Goal: Task Accomplishment & Management: Complete application form

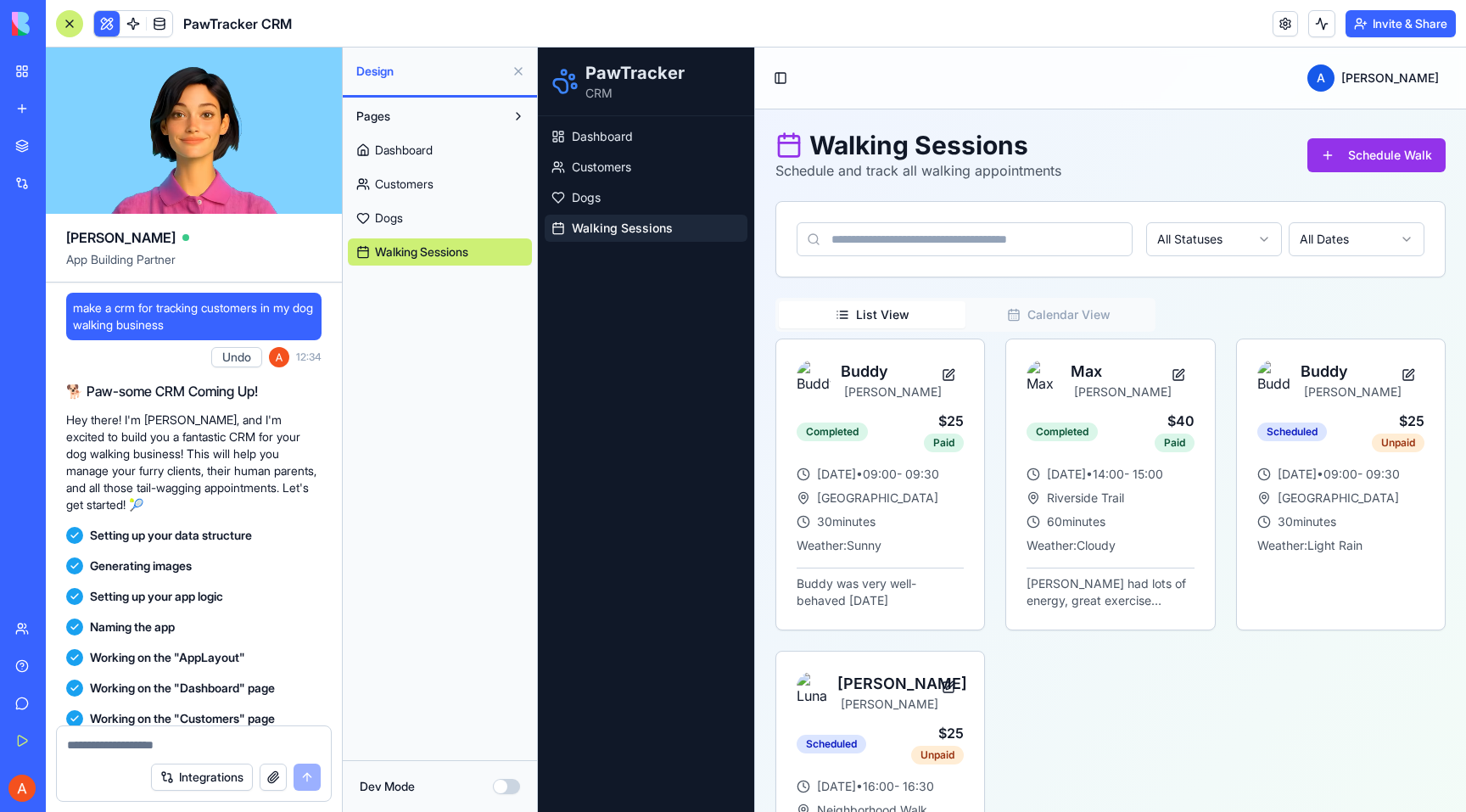
scroll to position [386, 0]
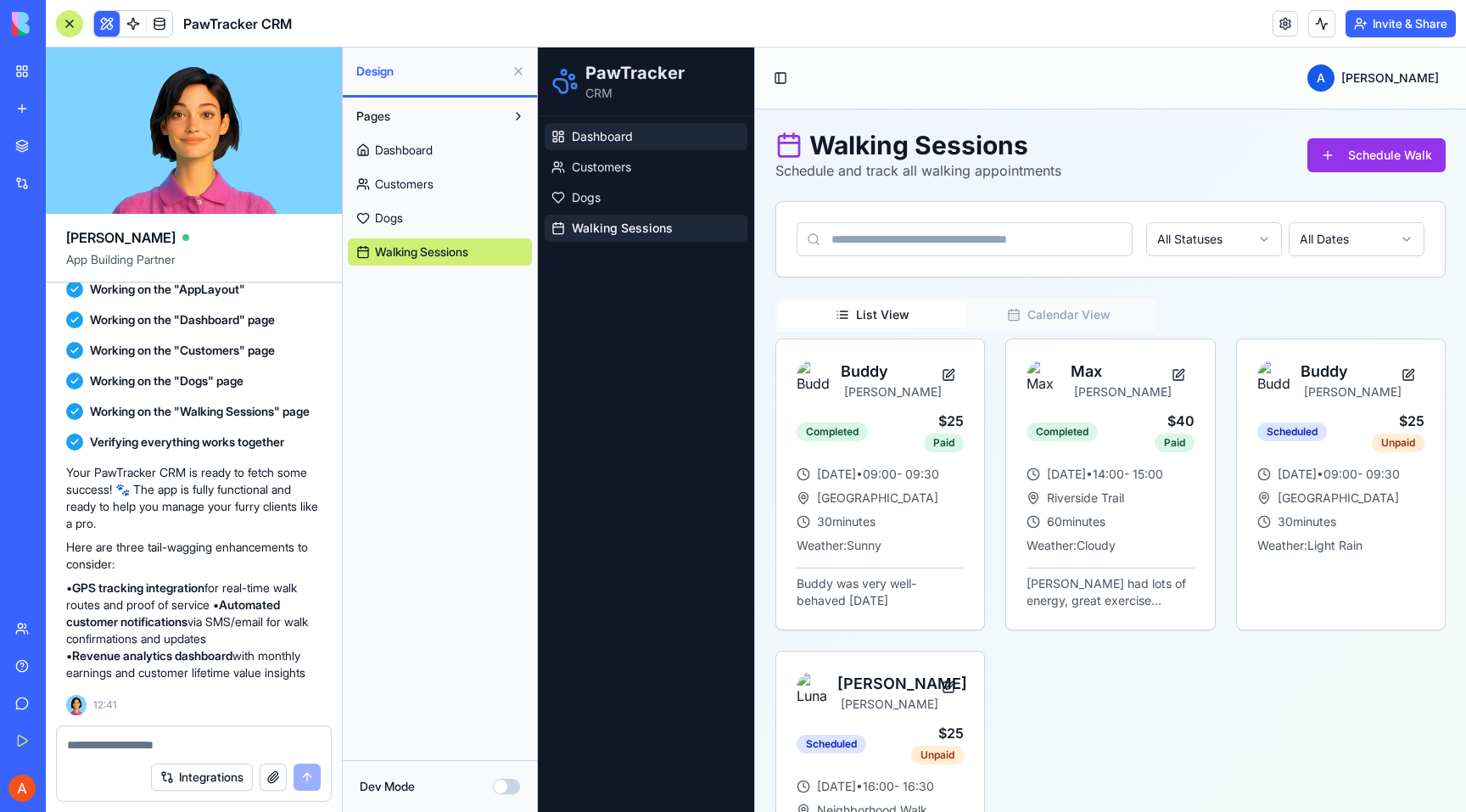
click at [675, 143] on link "Dashboard" at bounding box center [646, 136] width 203 height 27
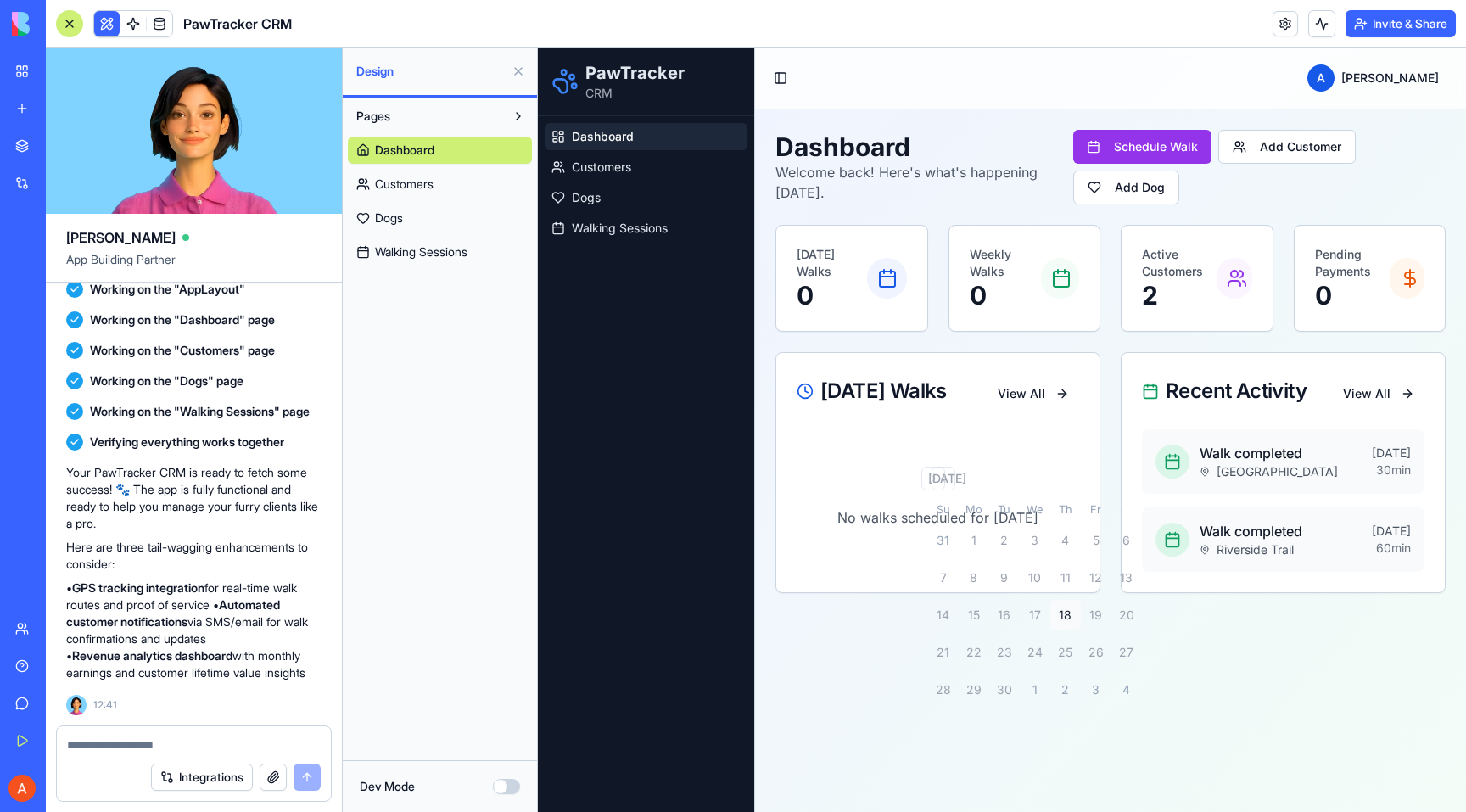
click at [959, 525] on p "No walks scheduled for today" at bounding box center [938, 517] width 282 height 20
click at [949, 487] on div "September 2025" at bounding box center [938, 478] width 20 height 17
click at [629, 168] on span "Customers" at bounding box center [601, 167] width 59 height 17
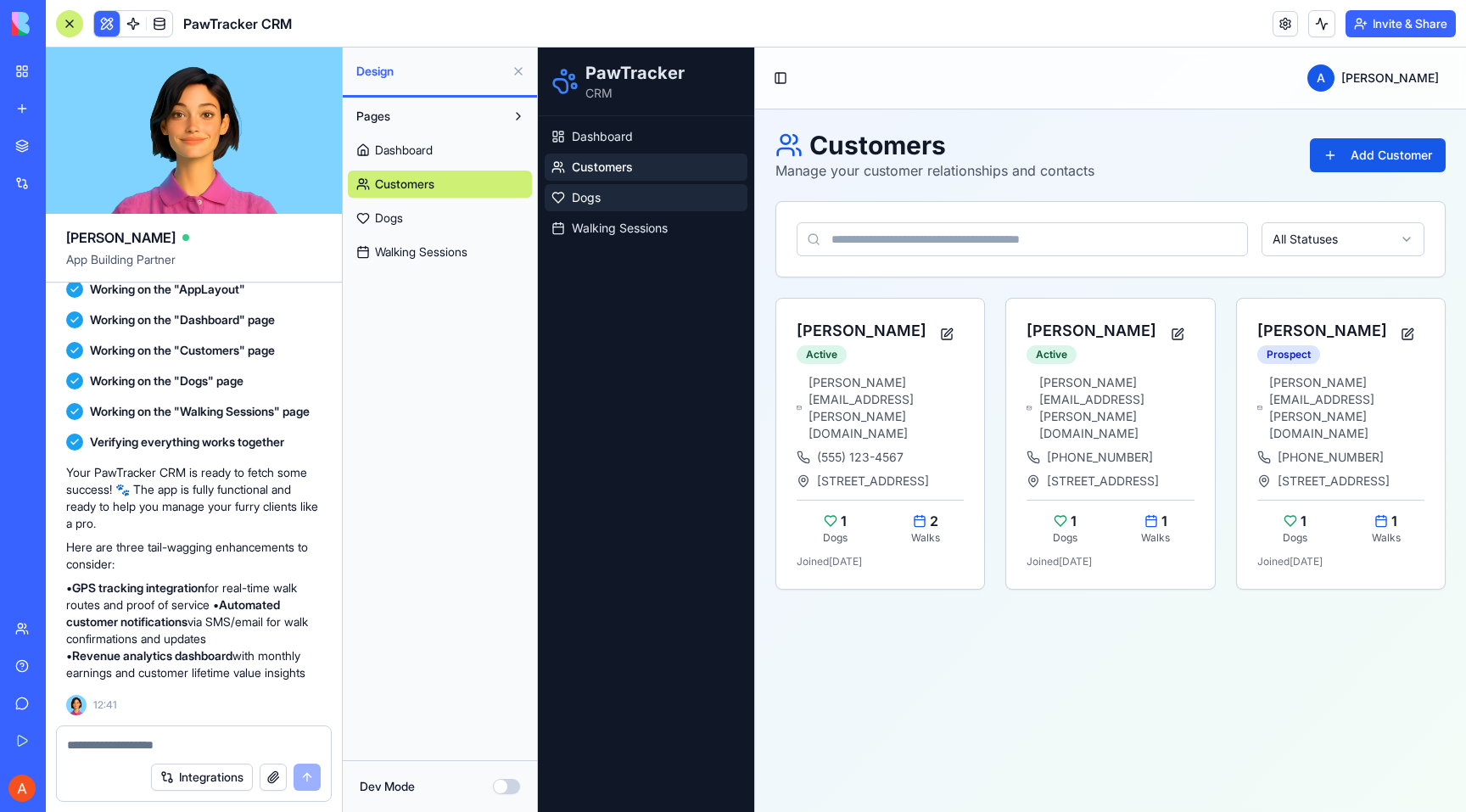
click at [629, 189] on link "Dogs" at bounding box center [646, 198] width 203 height 27
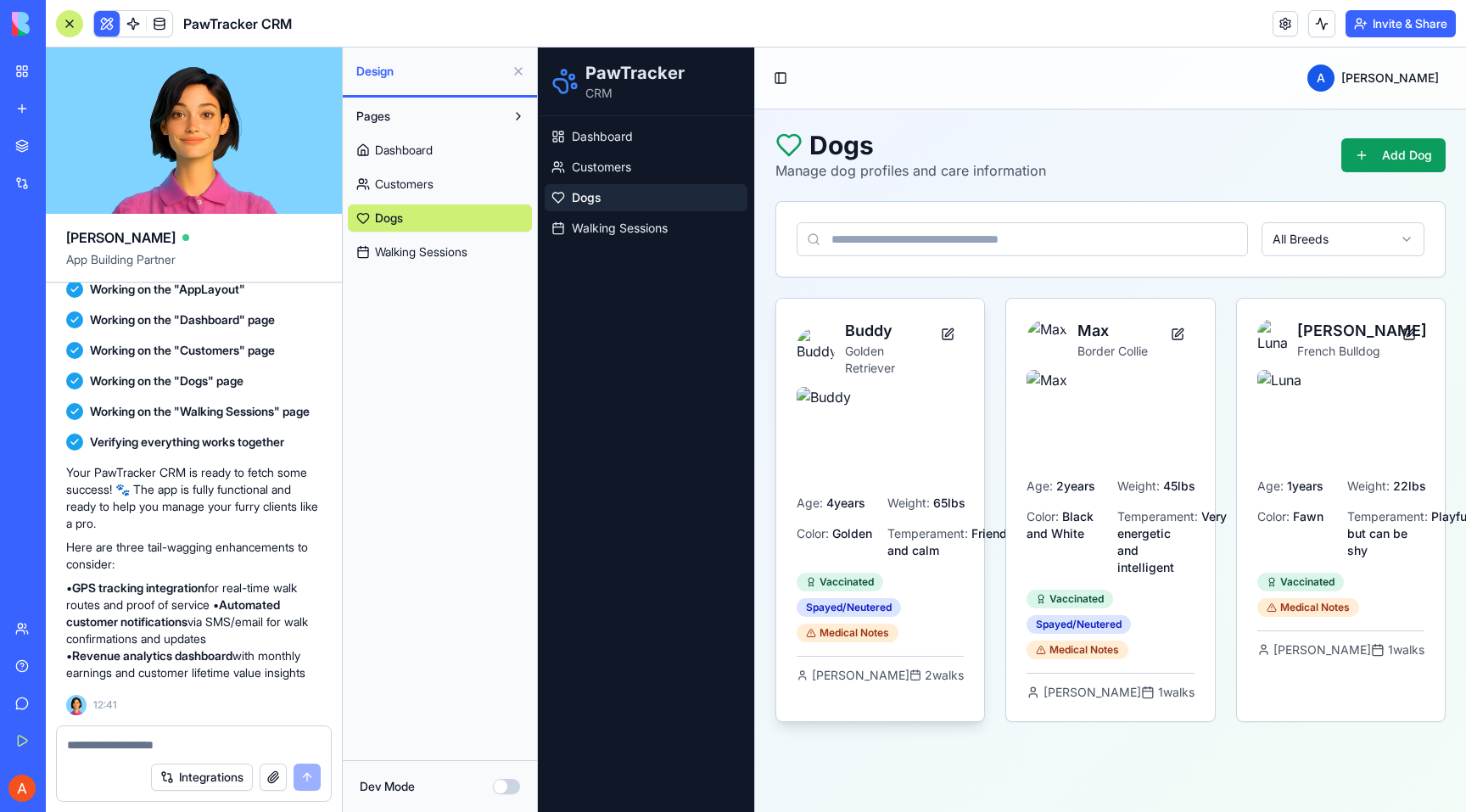
click at [887, 330] on h3 "Buddy" at bounding box center [889, 331] width 86 height 24
click at [876, 330] on h3 "Buddy" at bounding box center [889, 331] width 86 height 24
click at [959, 330] on button at bounding box center [947, 335] width 33 height 31
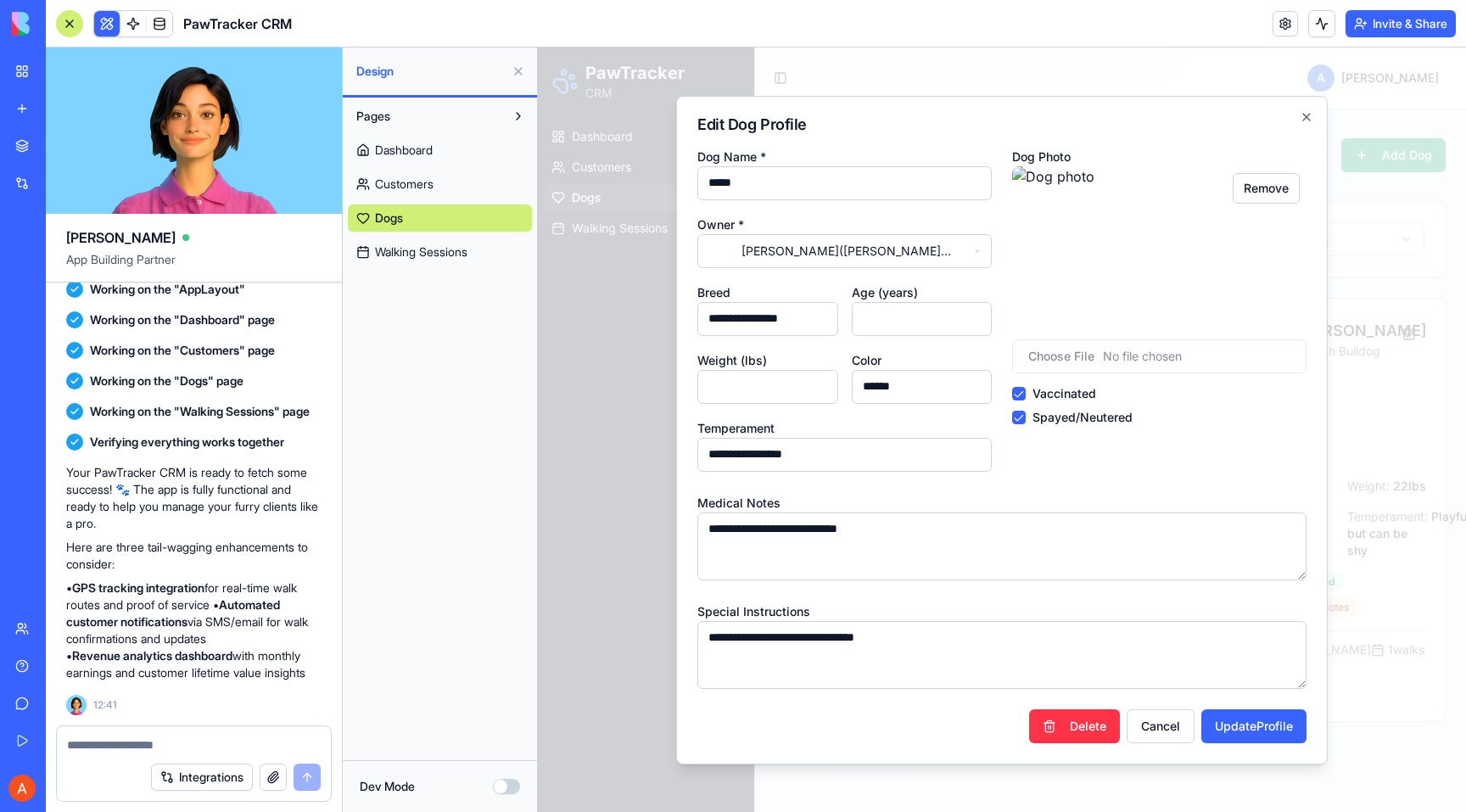
click at [879, 319] on input "*" at bounding box center [922, 319] width 141 height 34
click at [1220, 726] on button "Update Profile" at bounding box center [1253, 726] width 105 height 34
type input "*"
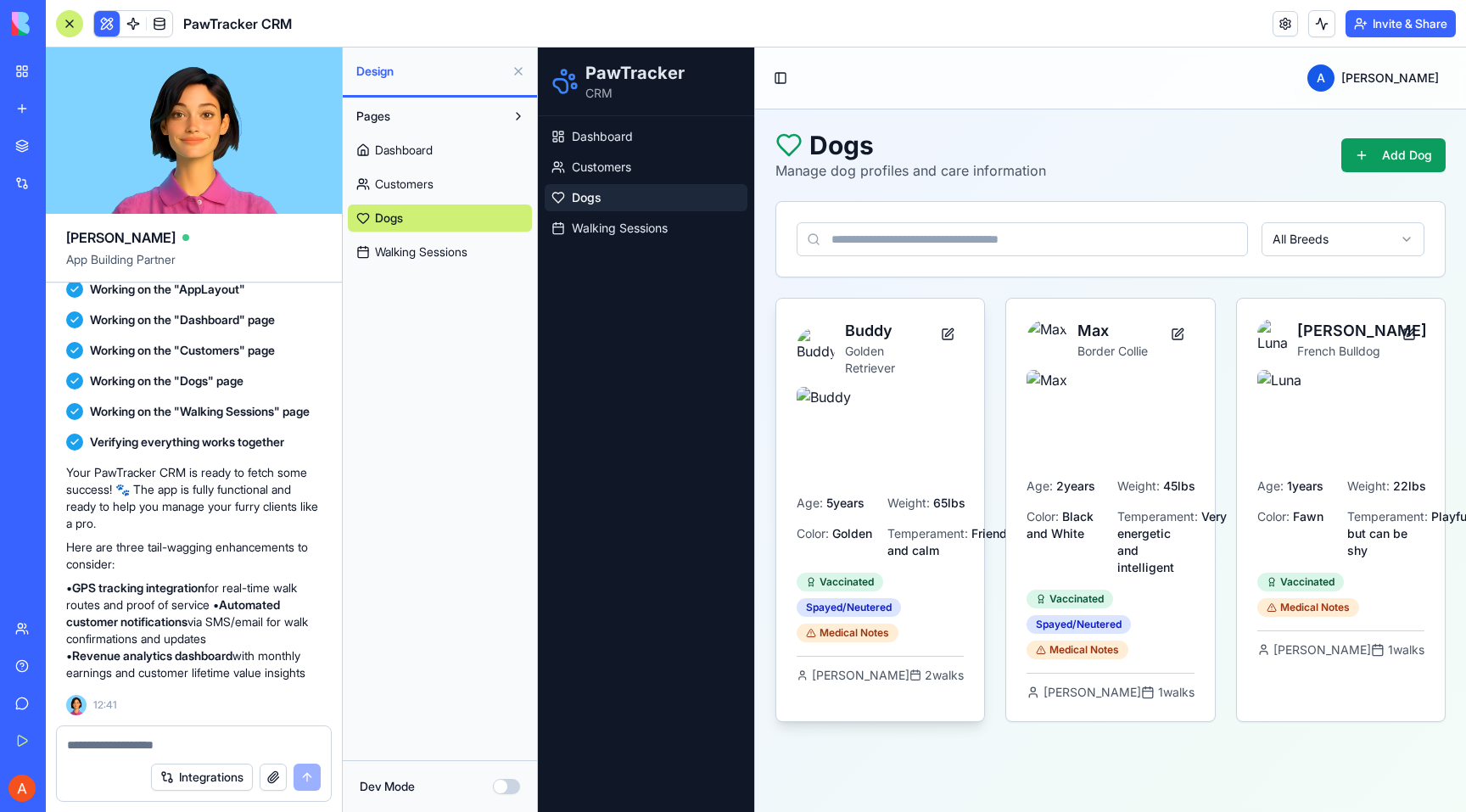
click at [888, 335] on h3 "Buddy" at bounding box center [889, 331] width 86 height 24
click at [605, 161] on span "Customers" at bounding box center [601, 167] width 59 height 17
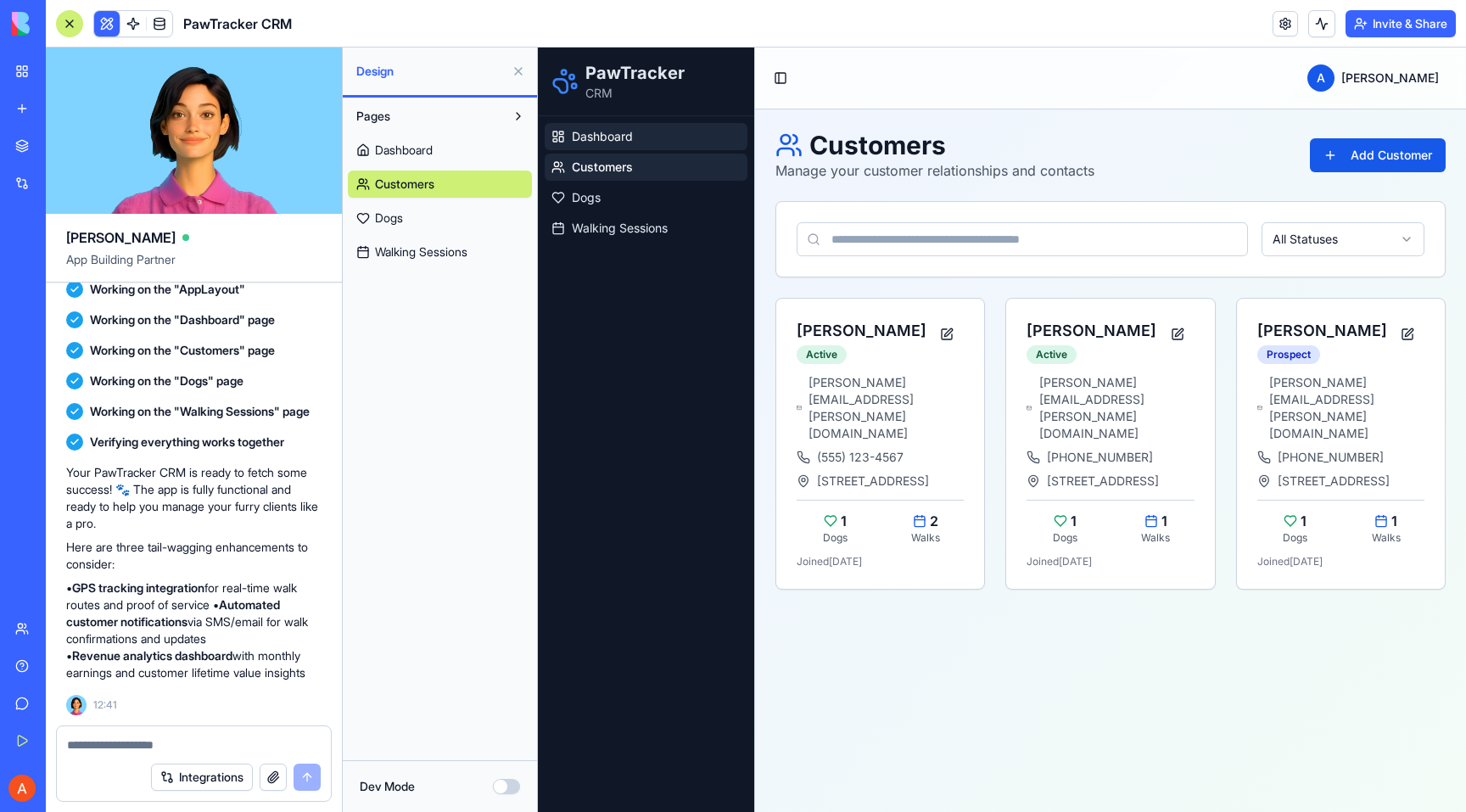
click at [618, 141] on span "Dashboard" at bounding box center [602, 136] width 61 height 17
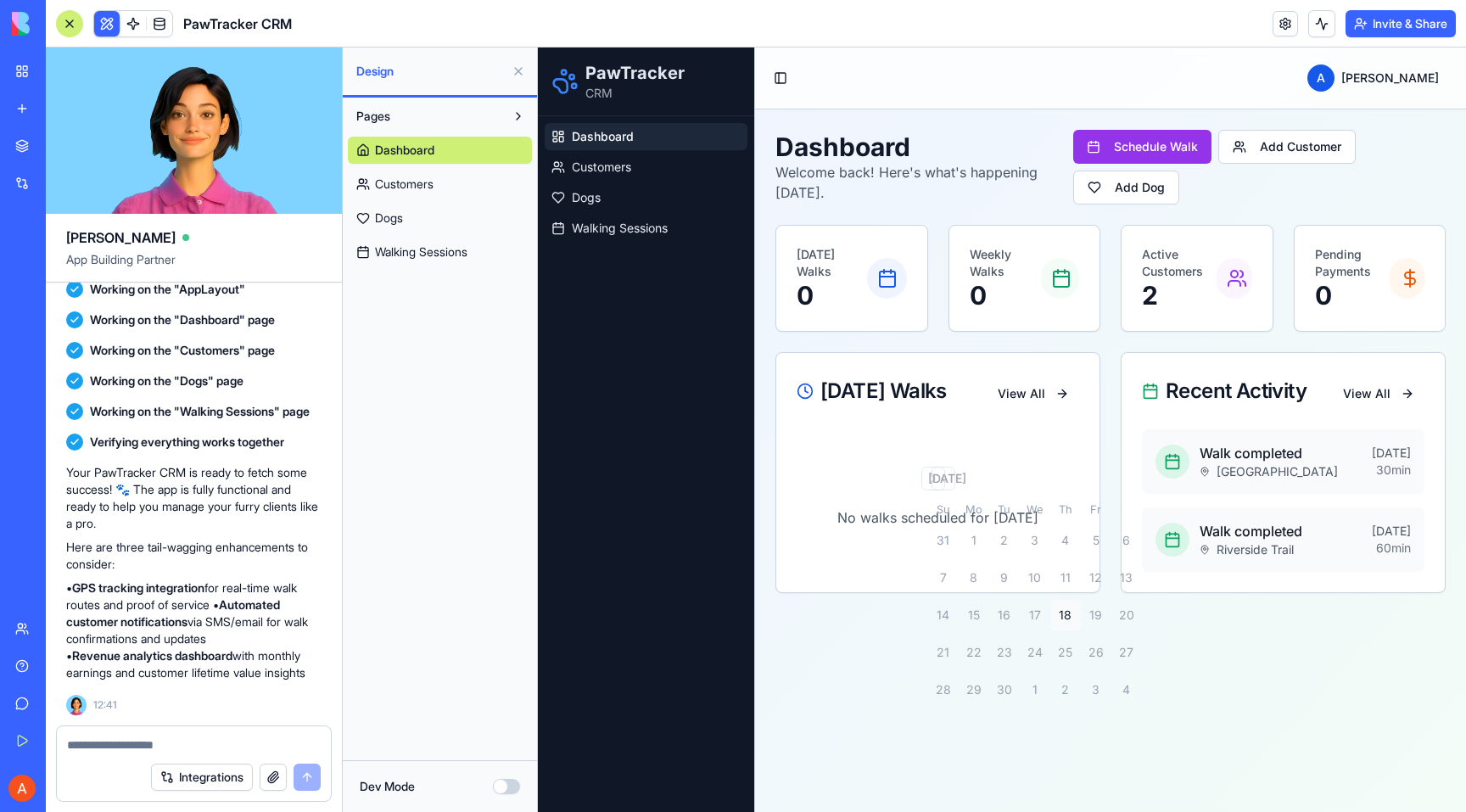
click at [959, 519] on p "No walks scheduled for today" at bounding box center [938, 517] width 282 height 20
click at [665, 213] on ul "Dashboard Customers Dogs Walking Sessions" at bounding box center [646, 182] width 203 height 119
click at [665, 194] on link "Dogs" at bounding box center [646, 198] width 203 height 27
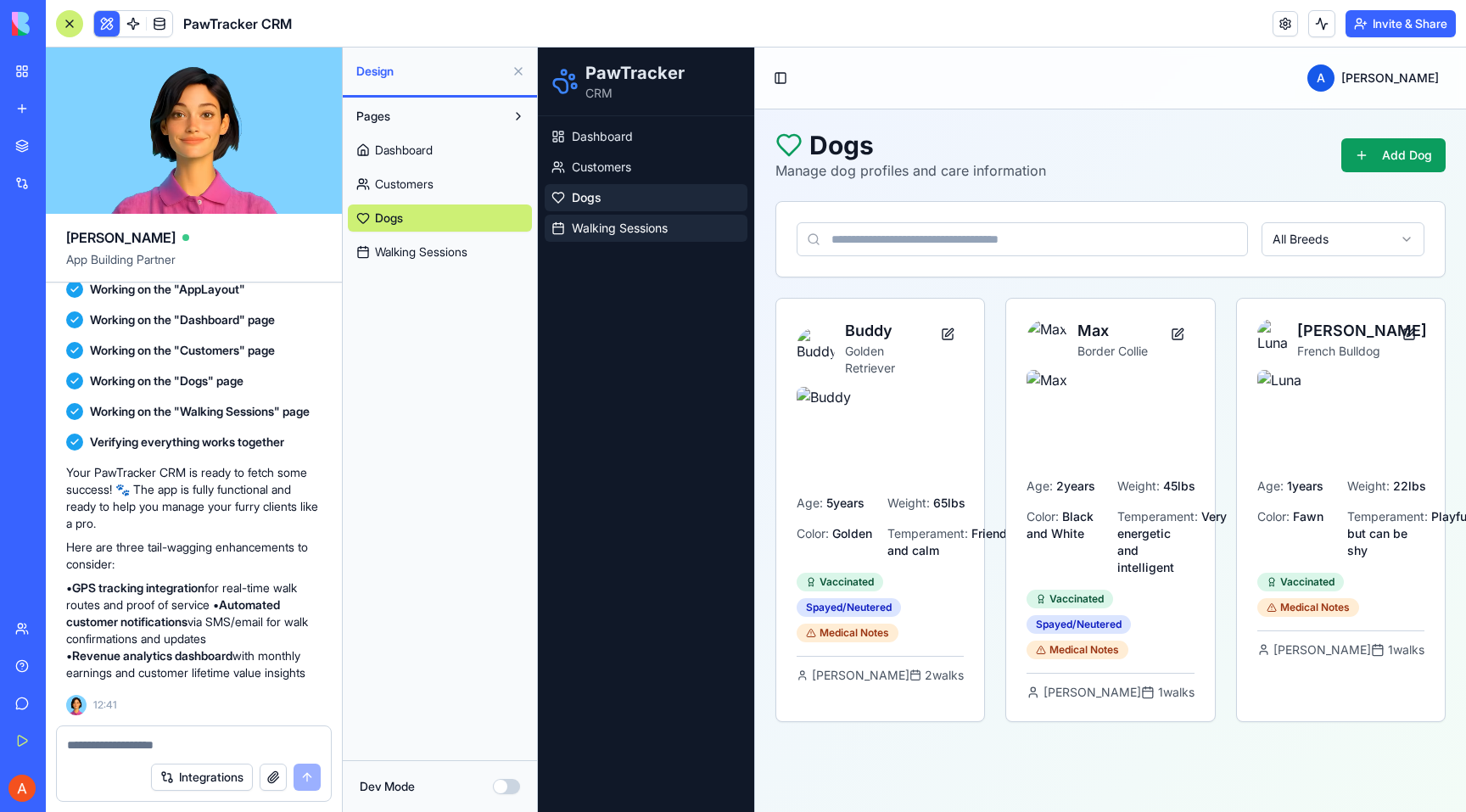
click at [658, 227] on span "Walking Sessions" at bounding box center [620, 228] width 96 height 17
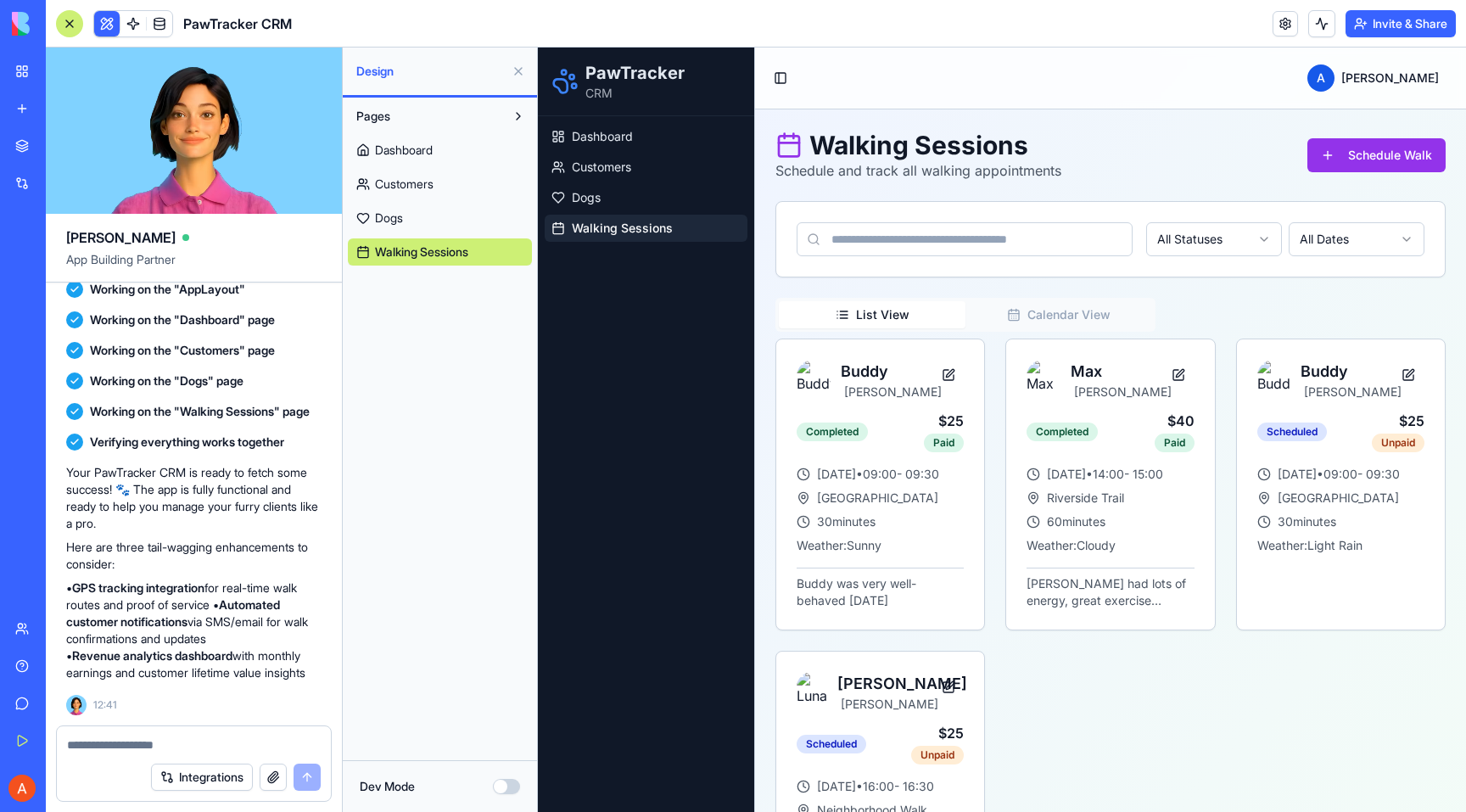
click at [961, 244] on input at bounding box center [965, 239] width 336 height 34
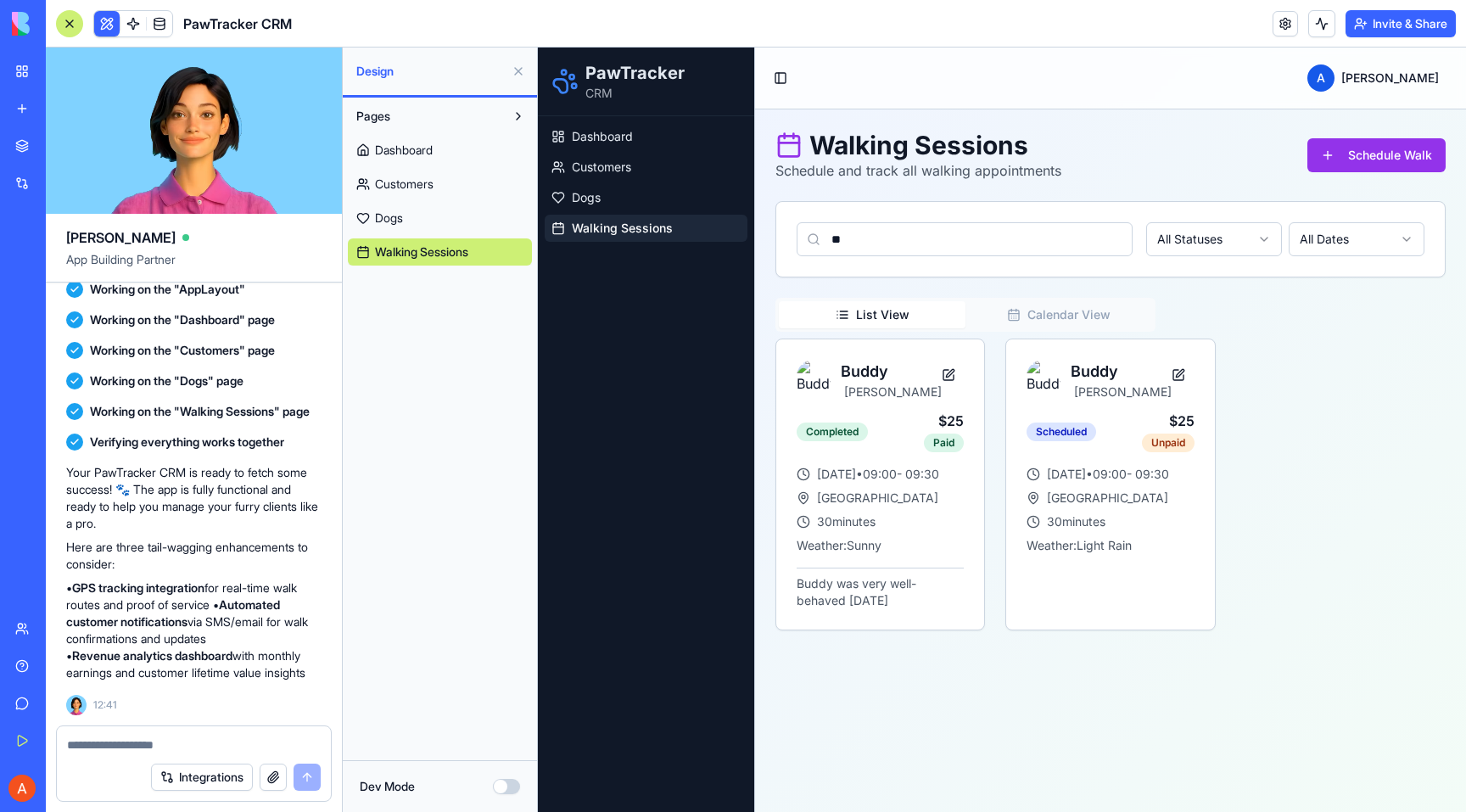
type input "*"
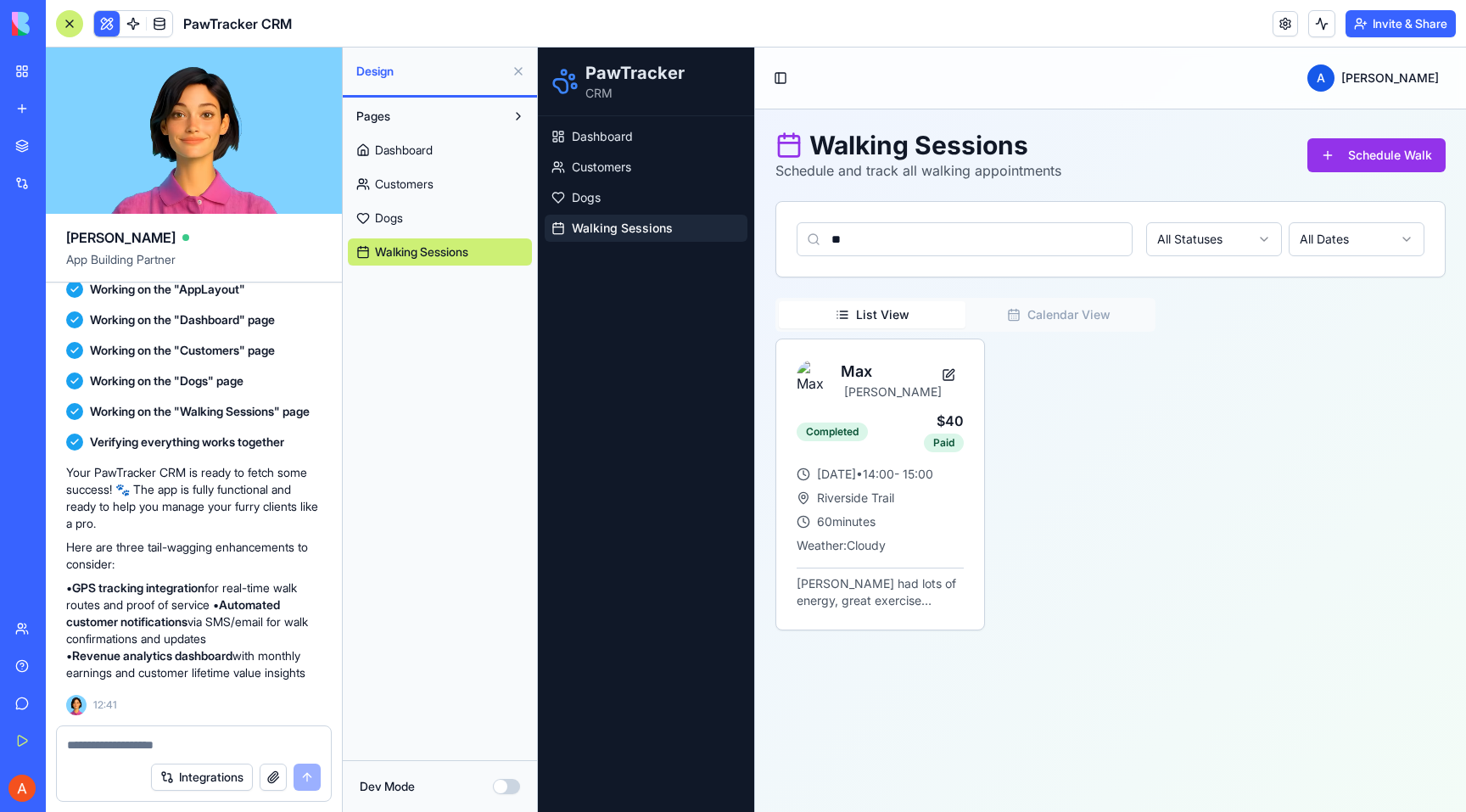
type input "*"
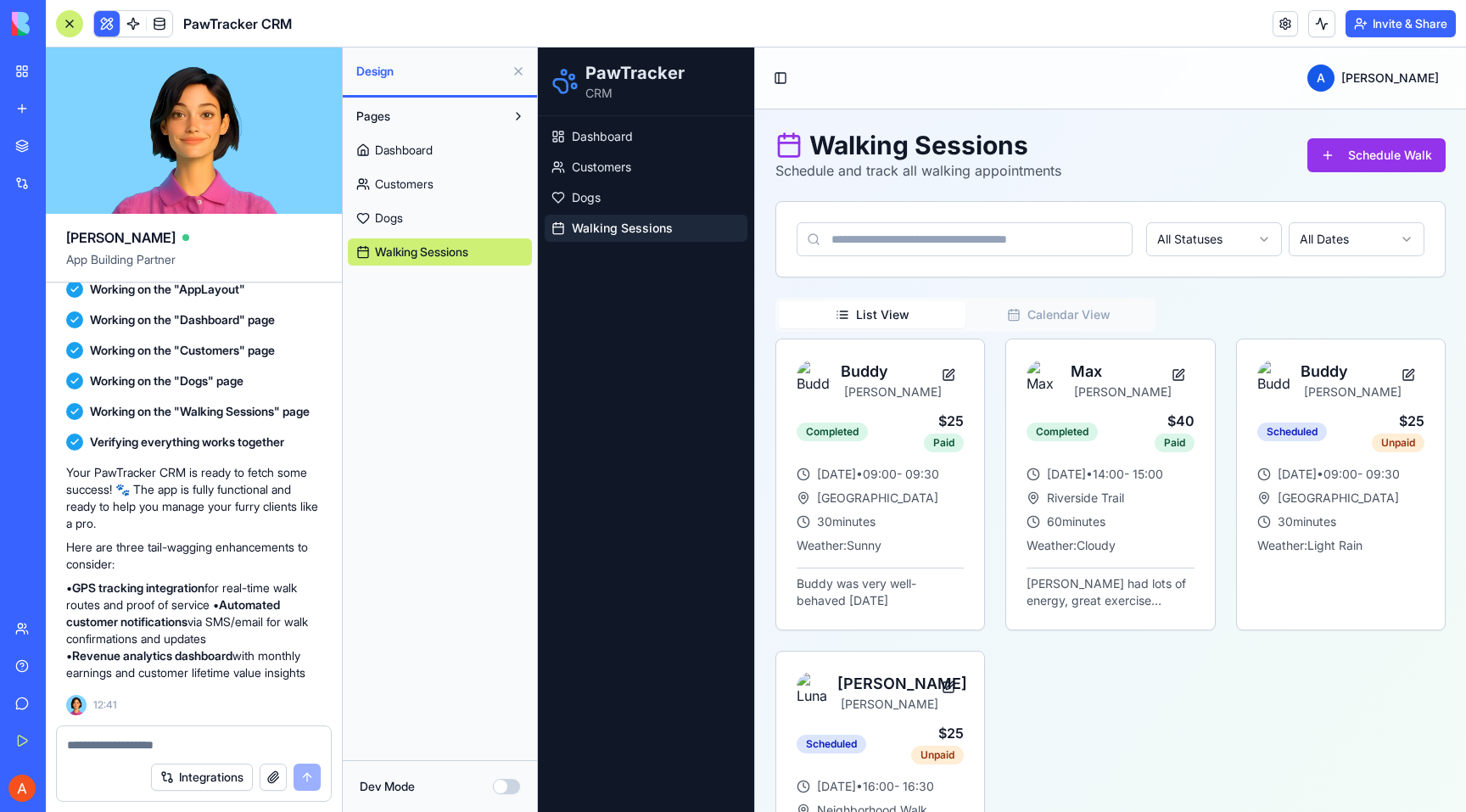
click at [1221, 264] on div "All Statuses All Dates" at bounding box center [1111, 239] width 669 height 75
click at [1226, 247] on html "PawTracker CRM Dashboard Customers Dogs Walking Sessions Toggle Sidebar A Alex …" at bounding box center [1003, 477] width 928 height 861
click at [501, 790] on button "Dev Mode" at bounding box center [507, 786] width 27 height 15
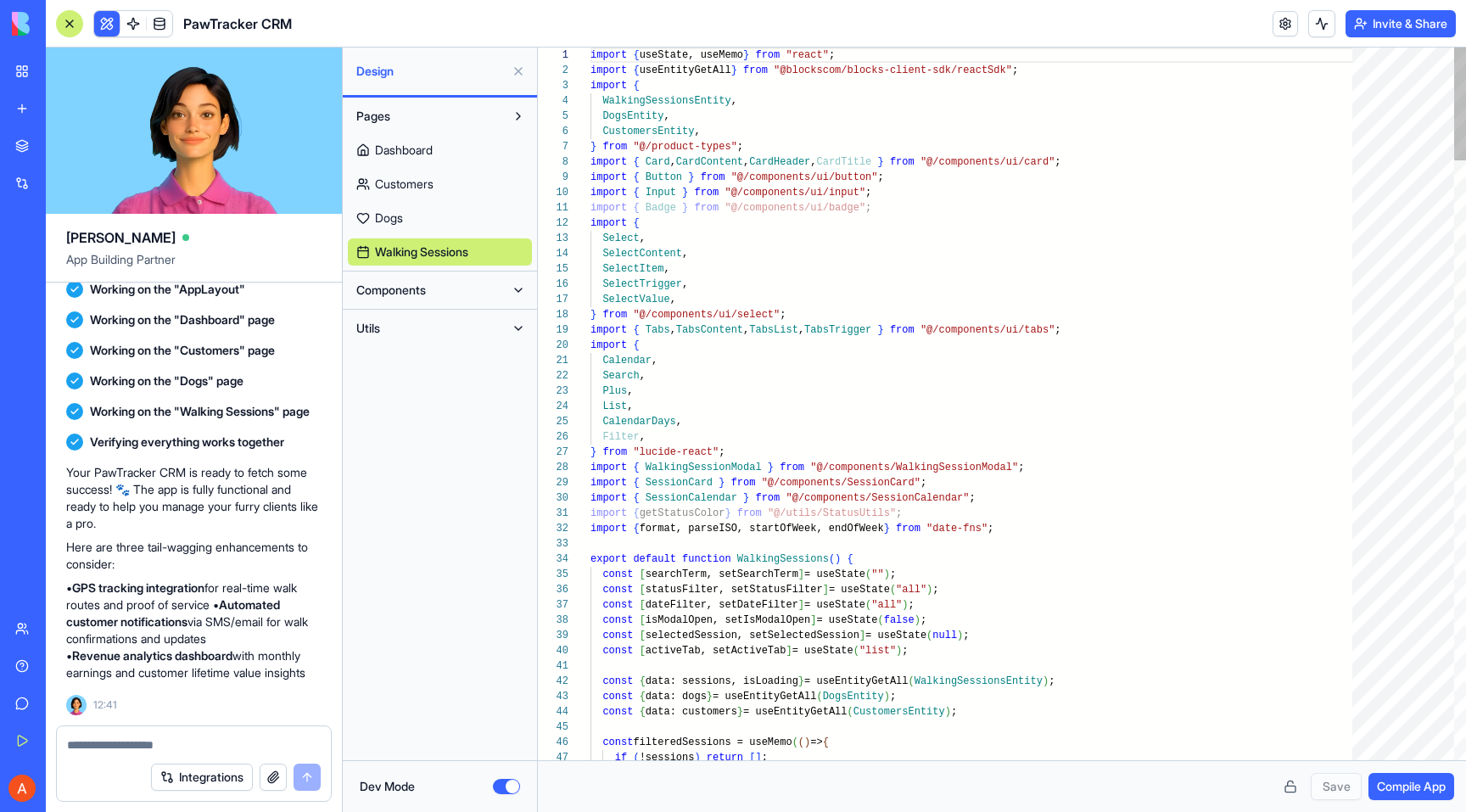
scroll to position [153, 0]
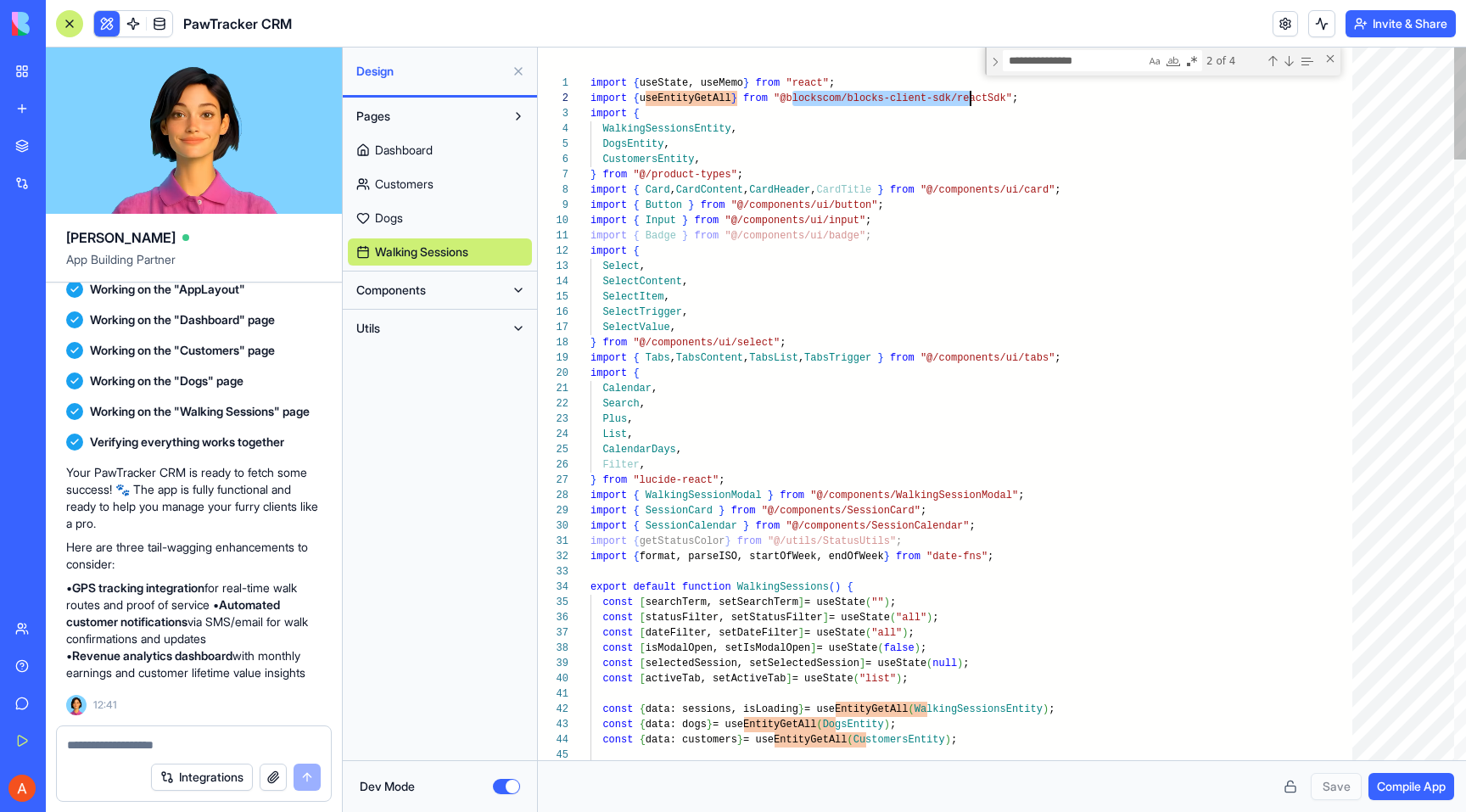
scroll to position [15, 374]
drag, startPoint x: 792, startPoint y: 99, endPoint x: 965, endPoint y: 99, distance: 173.0
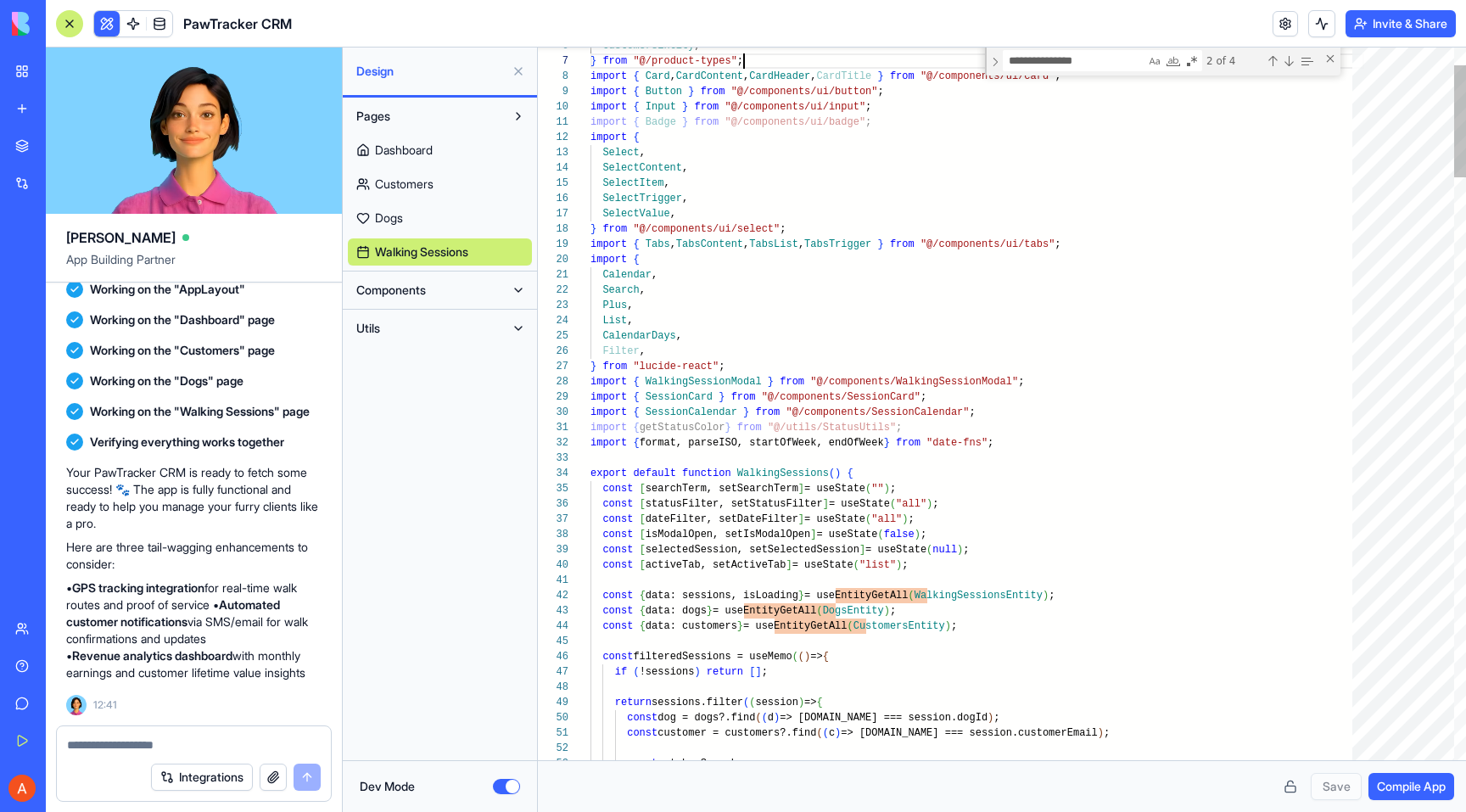
type textarea "**********"
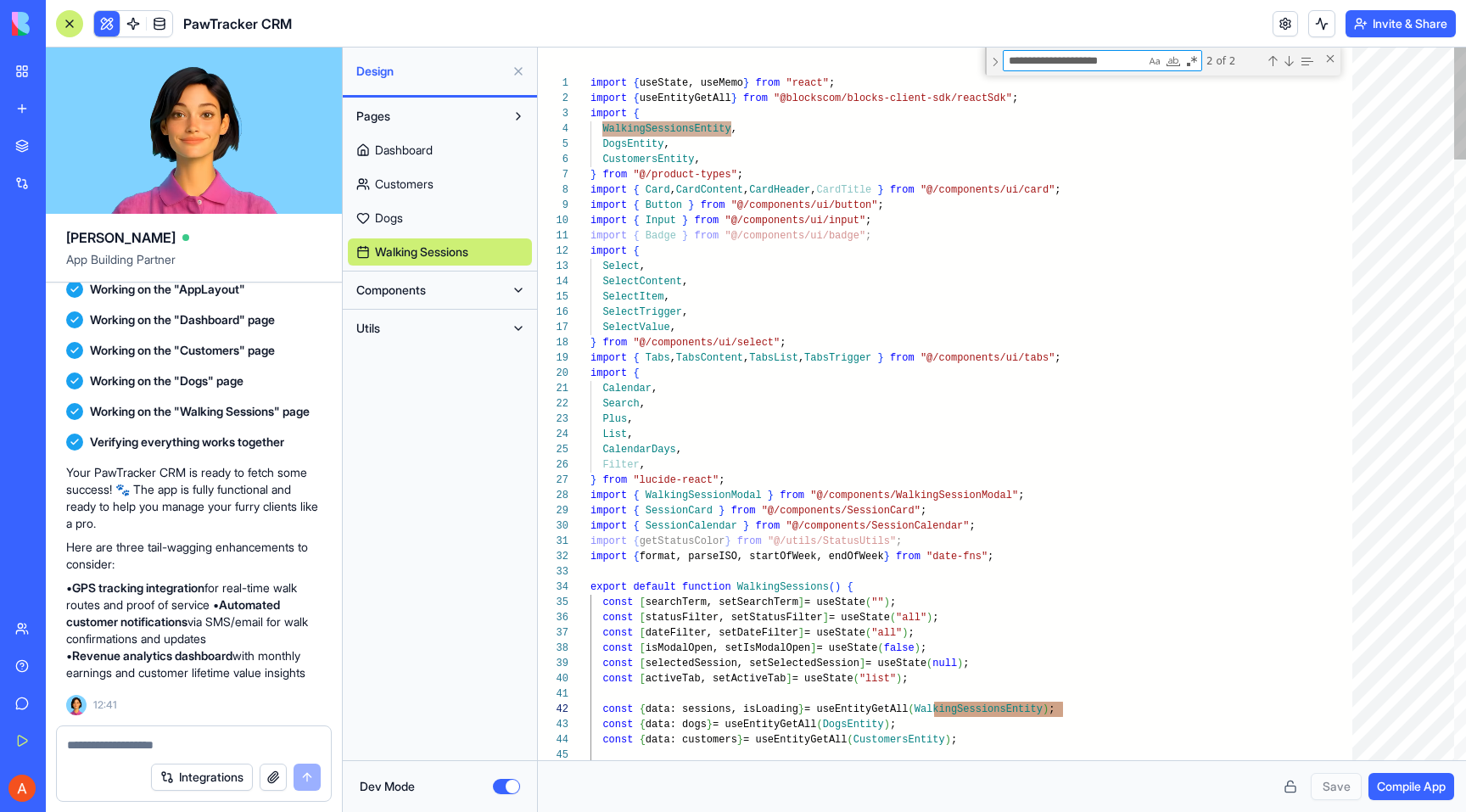
click at [472, 286] on button "Components" at bounding box center [426, 289] width 157 height 27
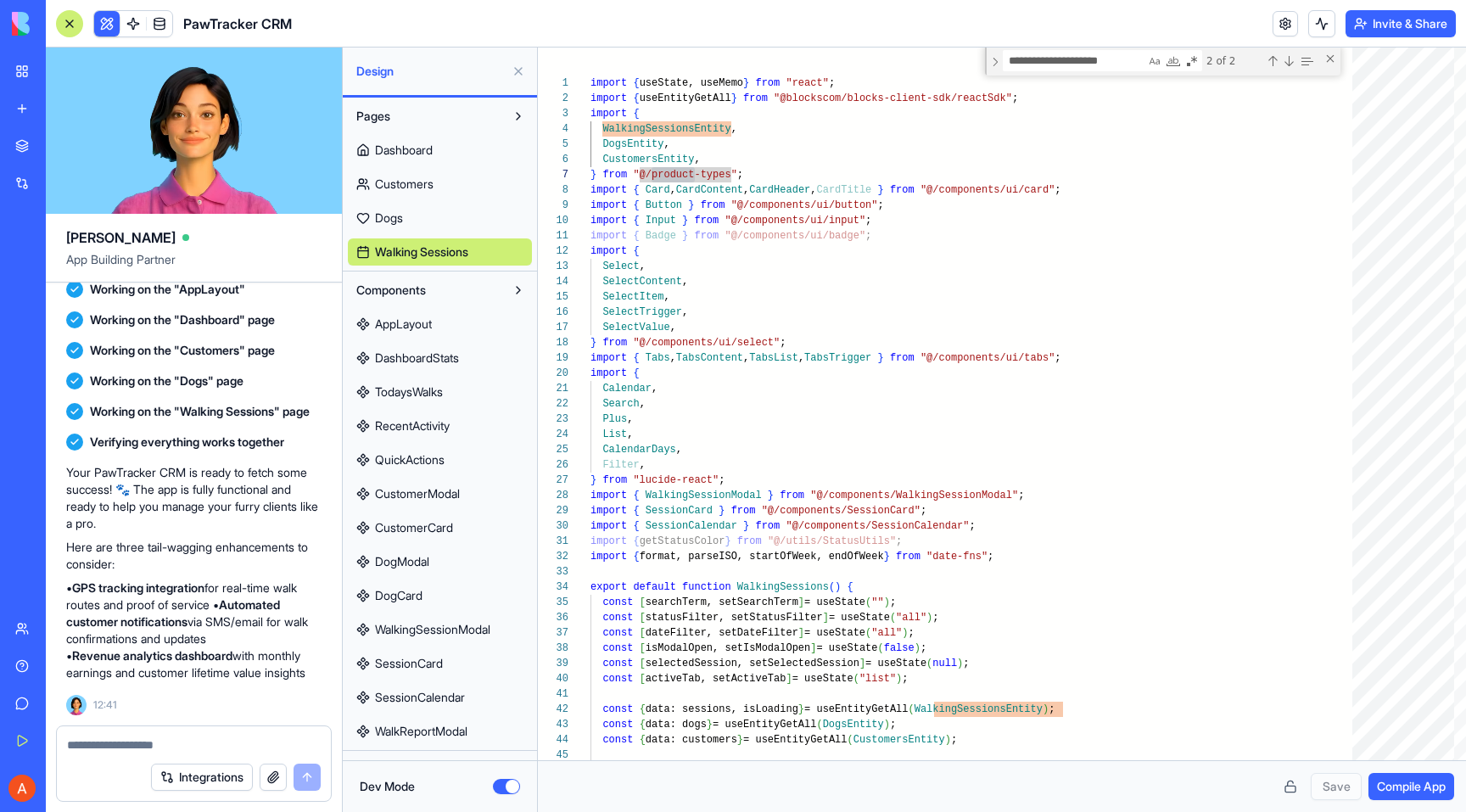
click at [454, 327] on link "AppLayout" at bounding box center [440, 324] width 184 height 27
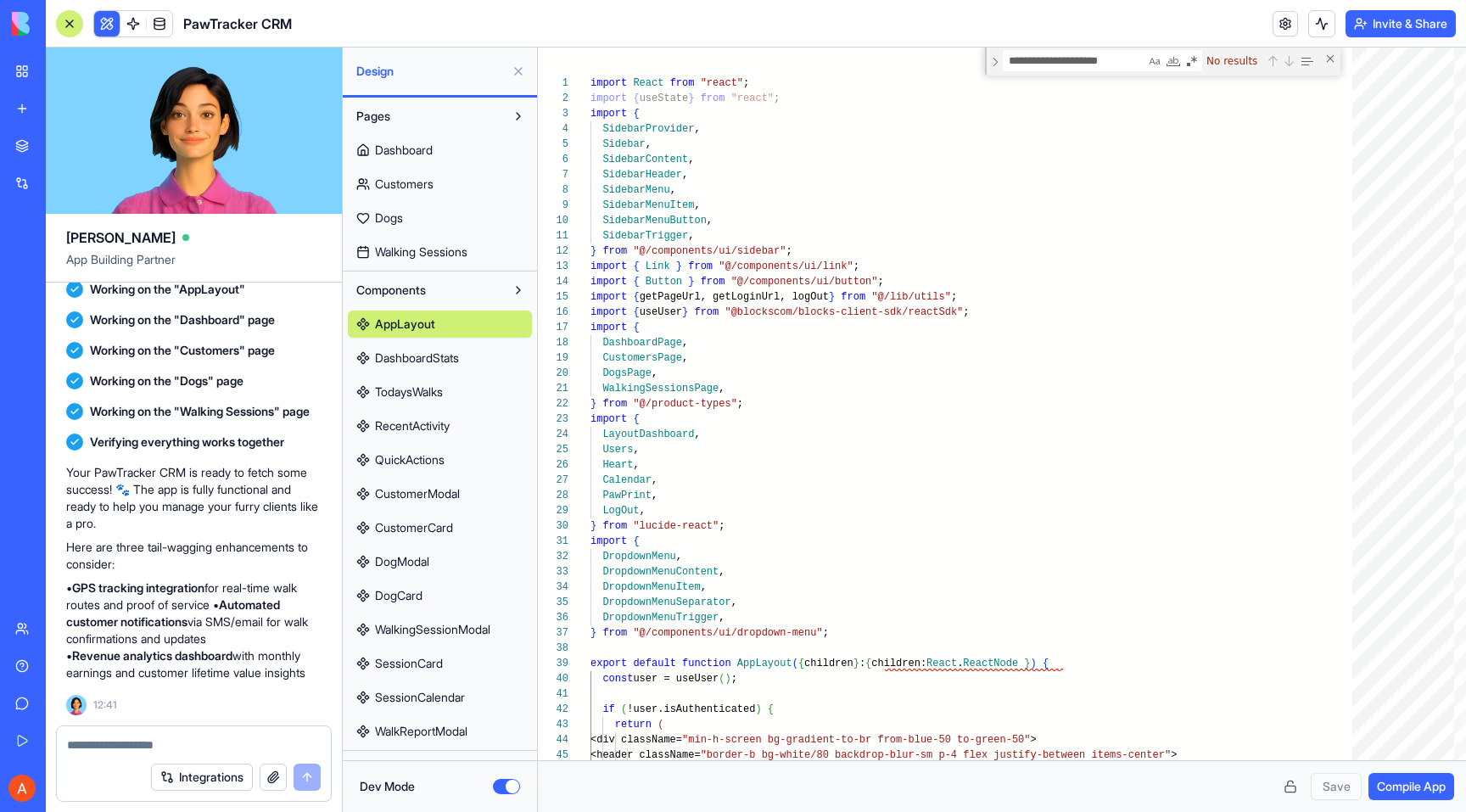
click at [431, 365] on span "DashboardStats" at bounding box center [417, 357] width 84 height 17
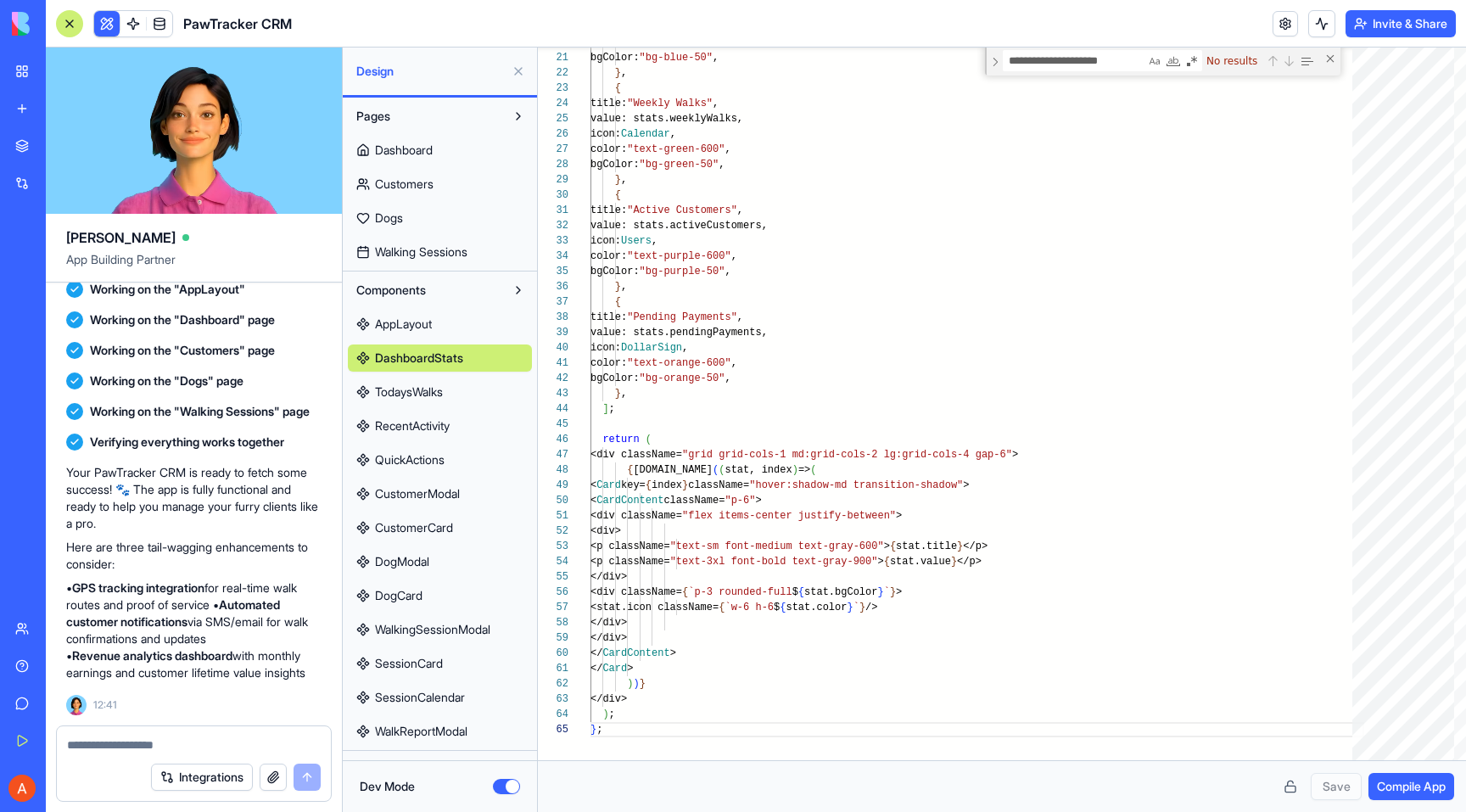
scroll to position [28, 0]
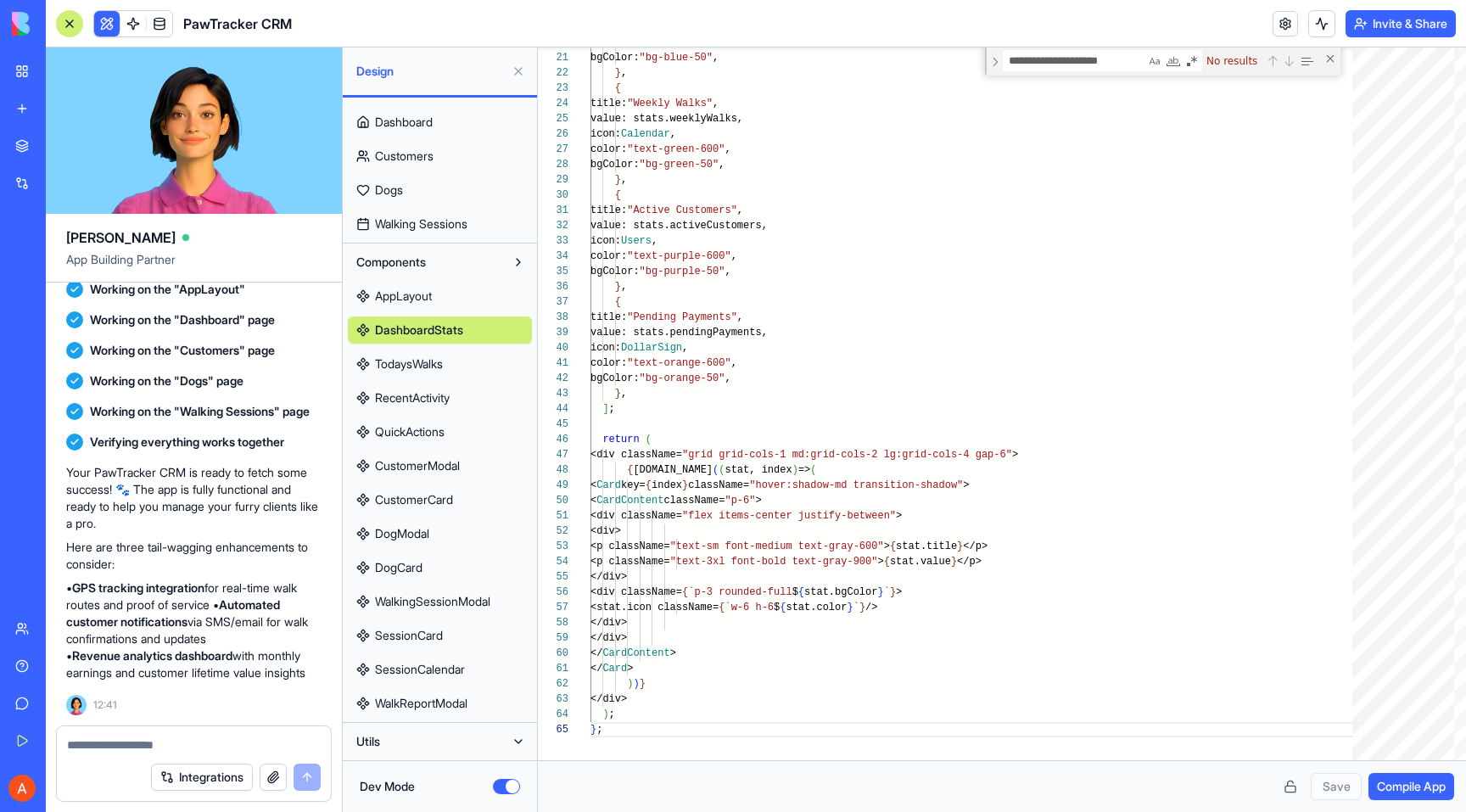
click at [425, 742] on button "Utils" at bounding box center [426, 741] width 157 height 27
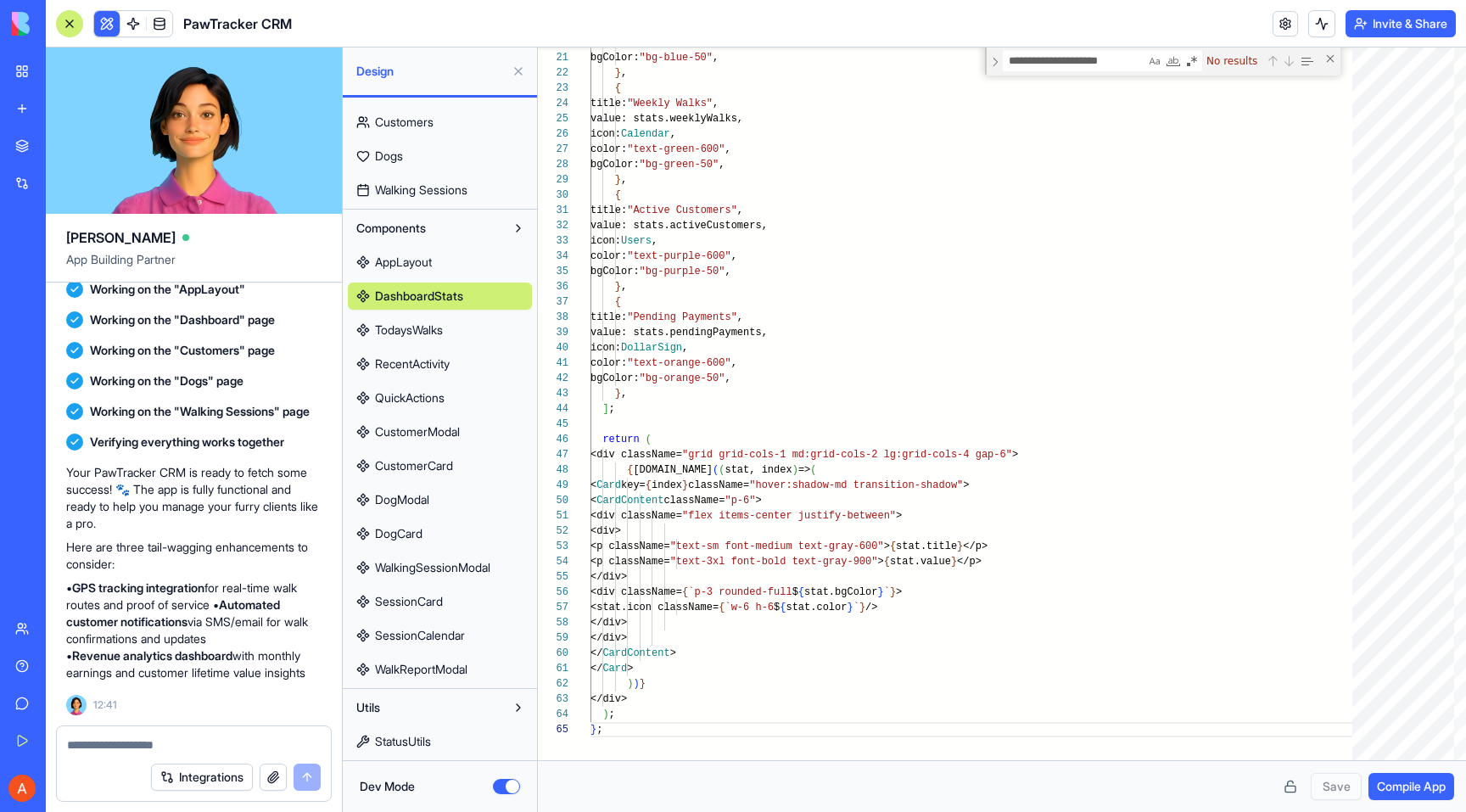
click at [423, 737] on span "StatusUtils" at bounding box center [402, 741] width 56 height 17
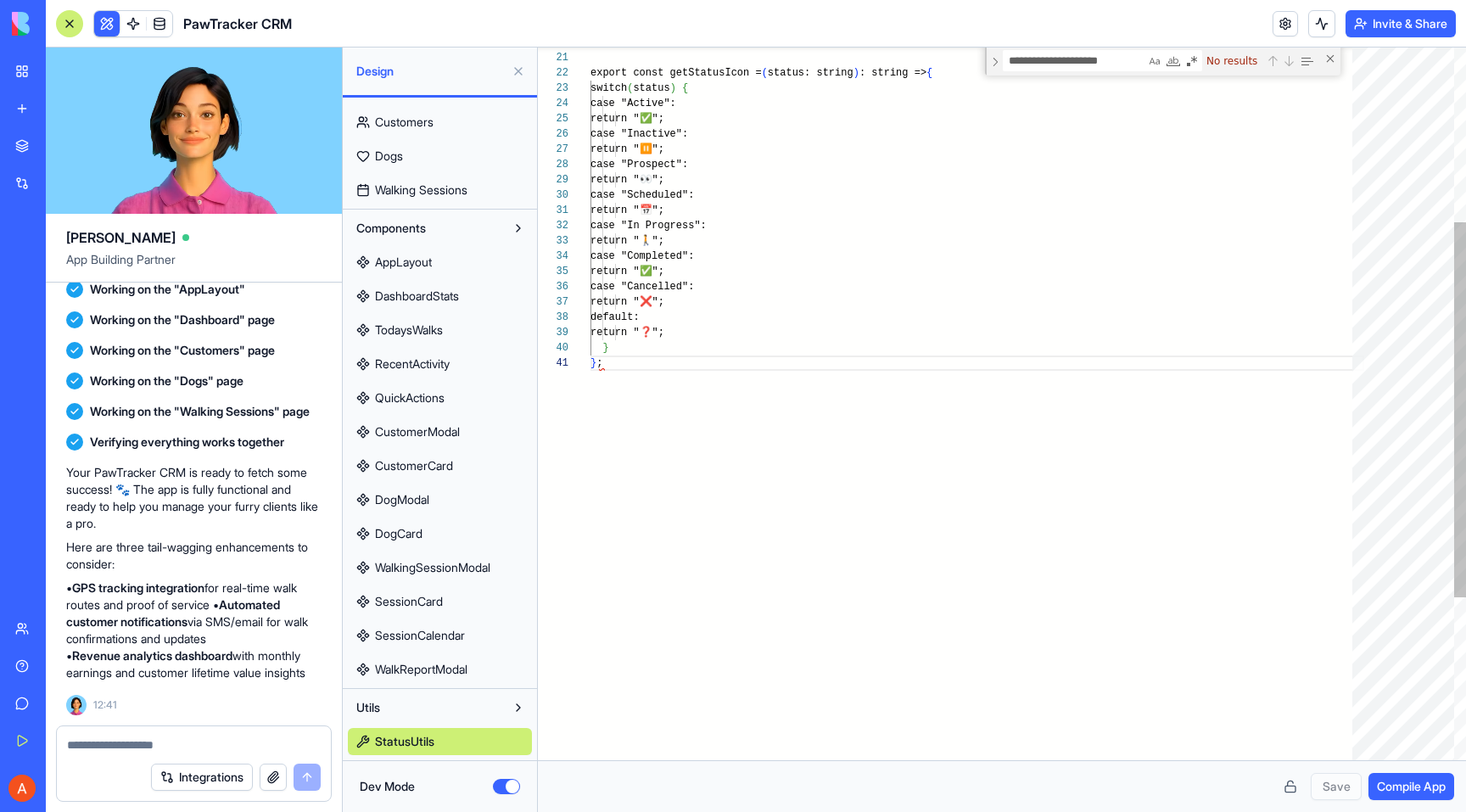
scroll to position [0, 11]
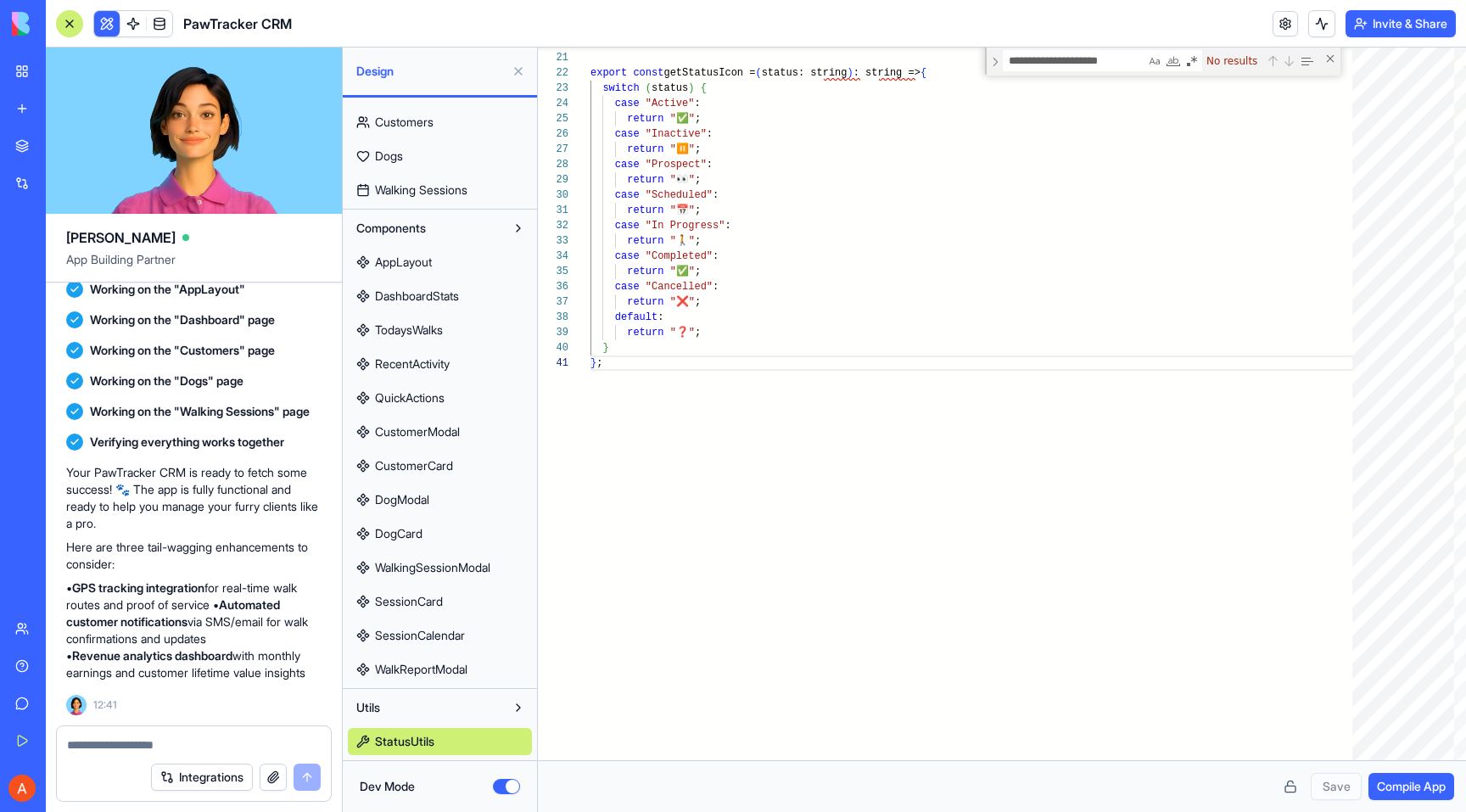
click at [440, 573] on span "WalkingSessionModal" at bounding box center [432, 568] width 116 height 17
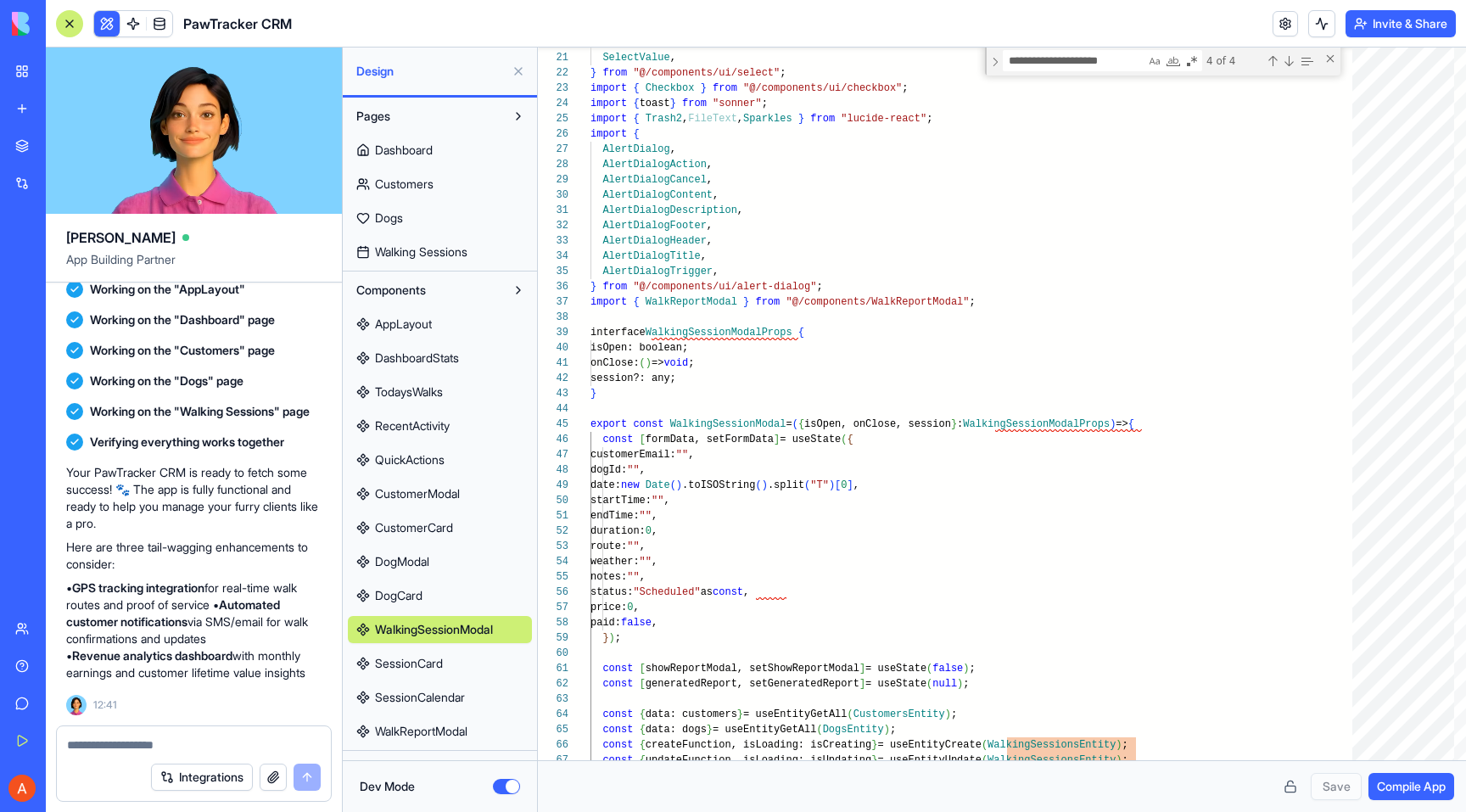
click at [466, 257] on span "Walking Sessions" at bounding box center [421, 252] width 93 height 17
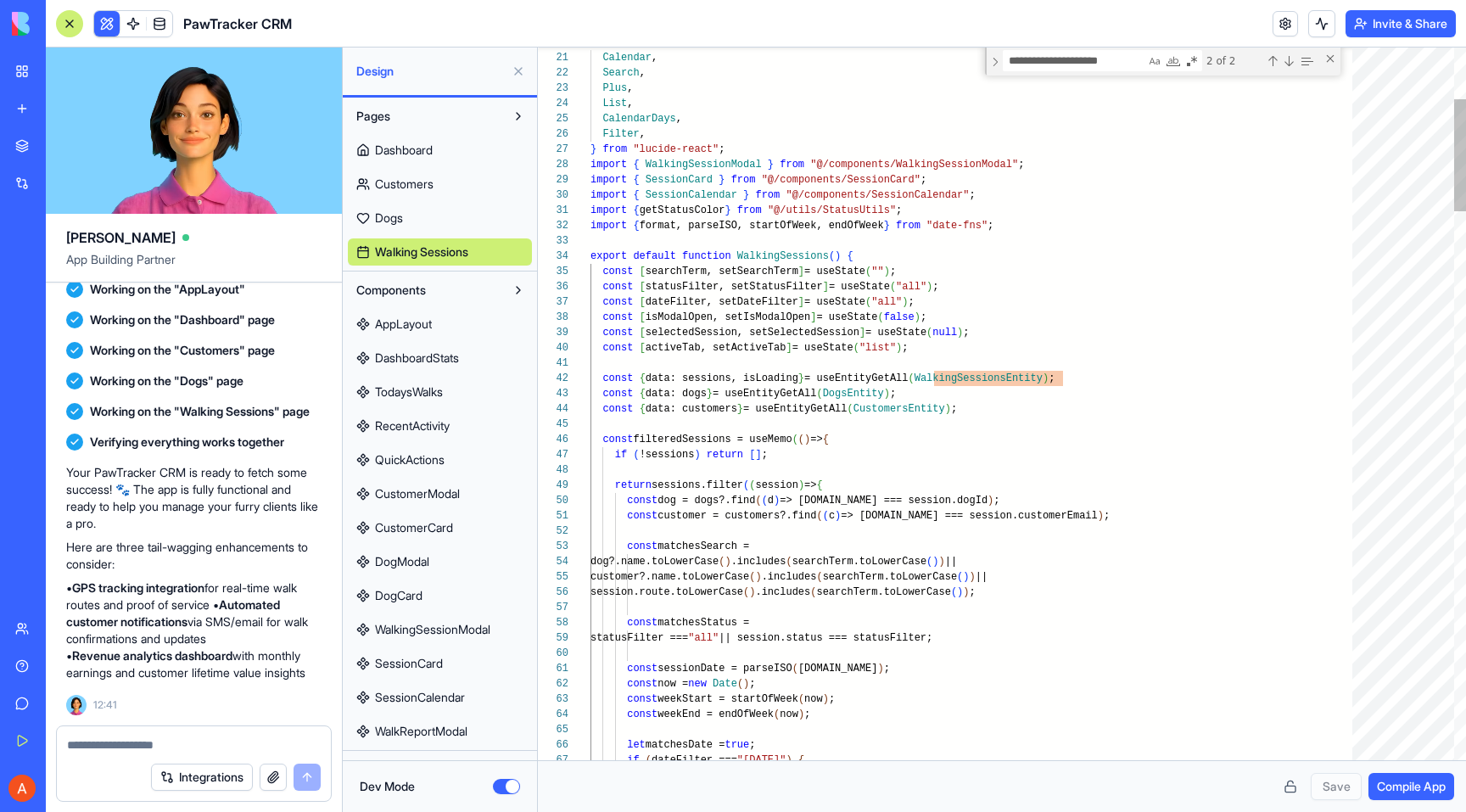
click at [463, 227] on link "Dogs" at bounding box center [440, 218] width 184 height 27
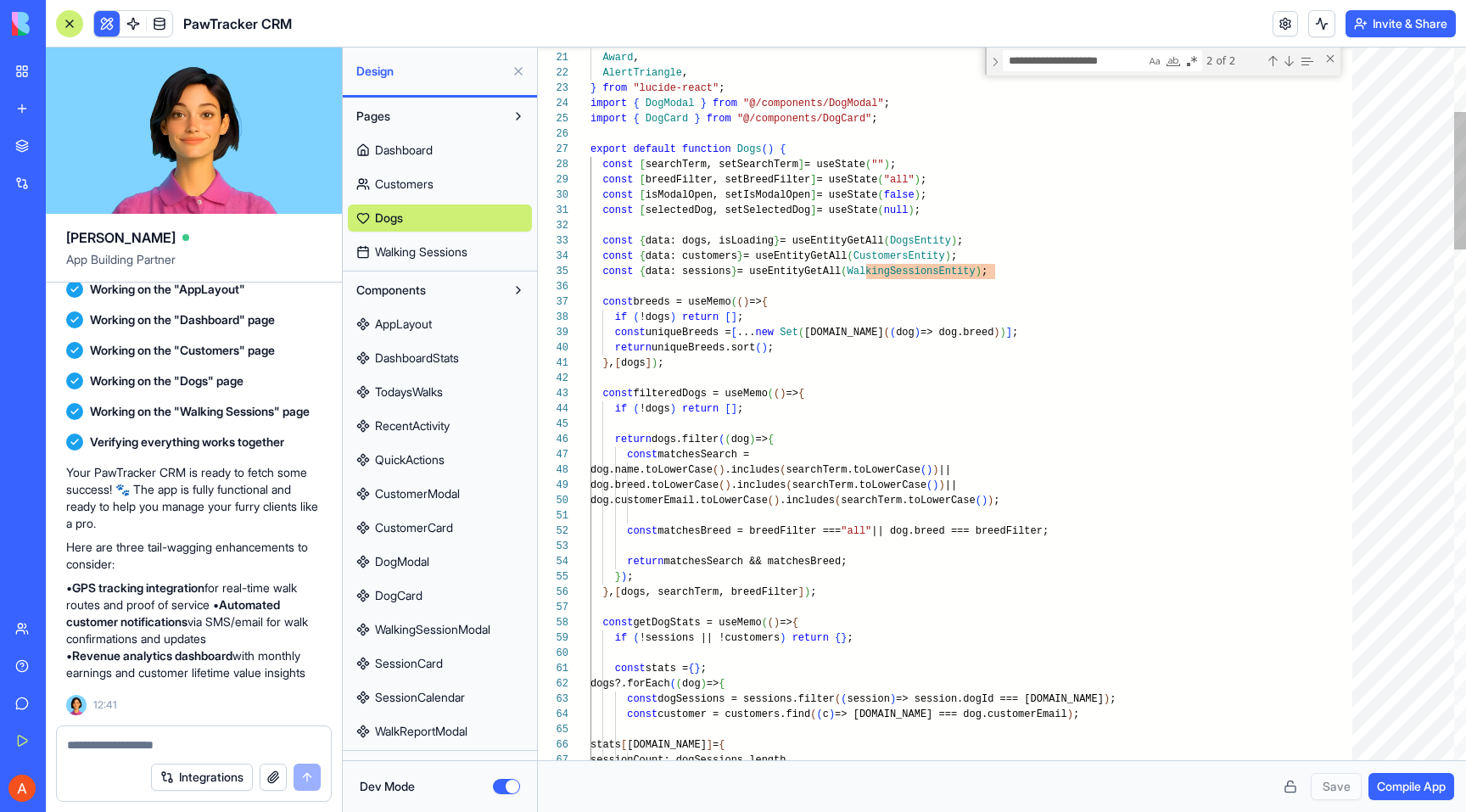
click at [463, 204] on div "Dashboard Customers Dogs Walking Sessions" at bounding box center [440, 198] width 184 height 136
click at [462, 178] on link "Customers" at bounding box center [440, 184] width 184 height 27
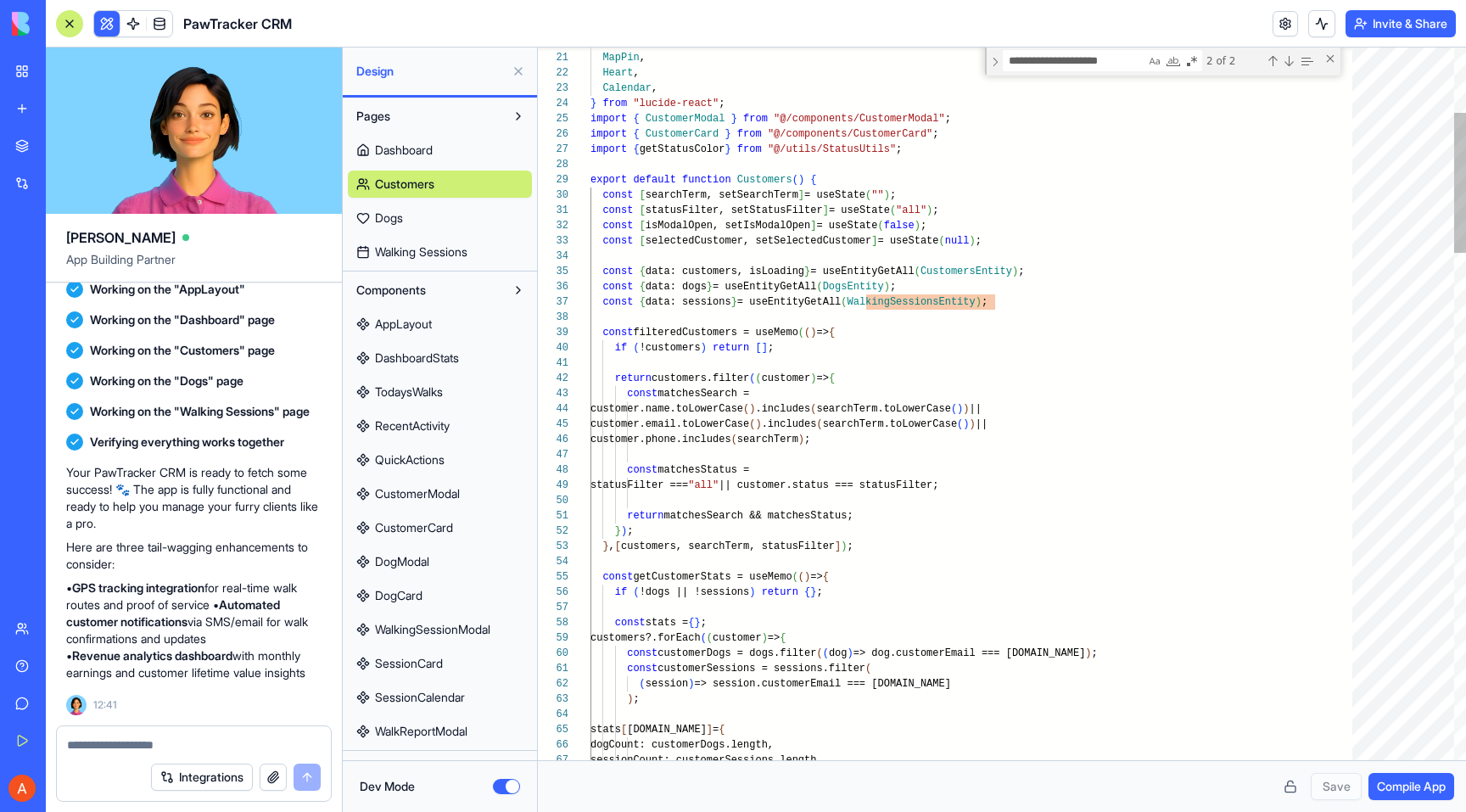
click at [462, 161] on link "Dashboard" at bounding box center [440, 150] width 184 height 27
type textarea "**********"
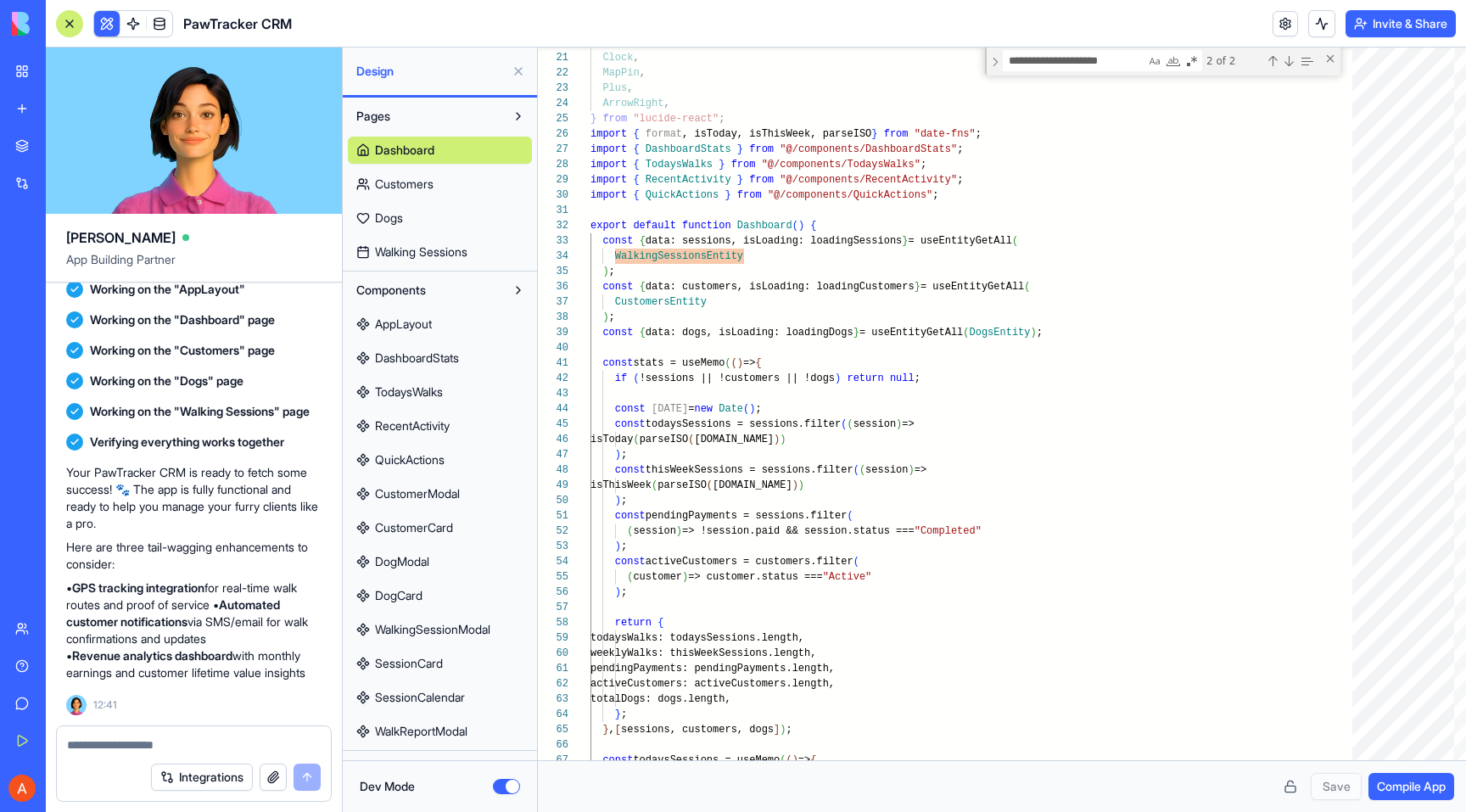
click at [519, 73] on button at bounding box center [518, 71] width 27 height 27
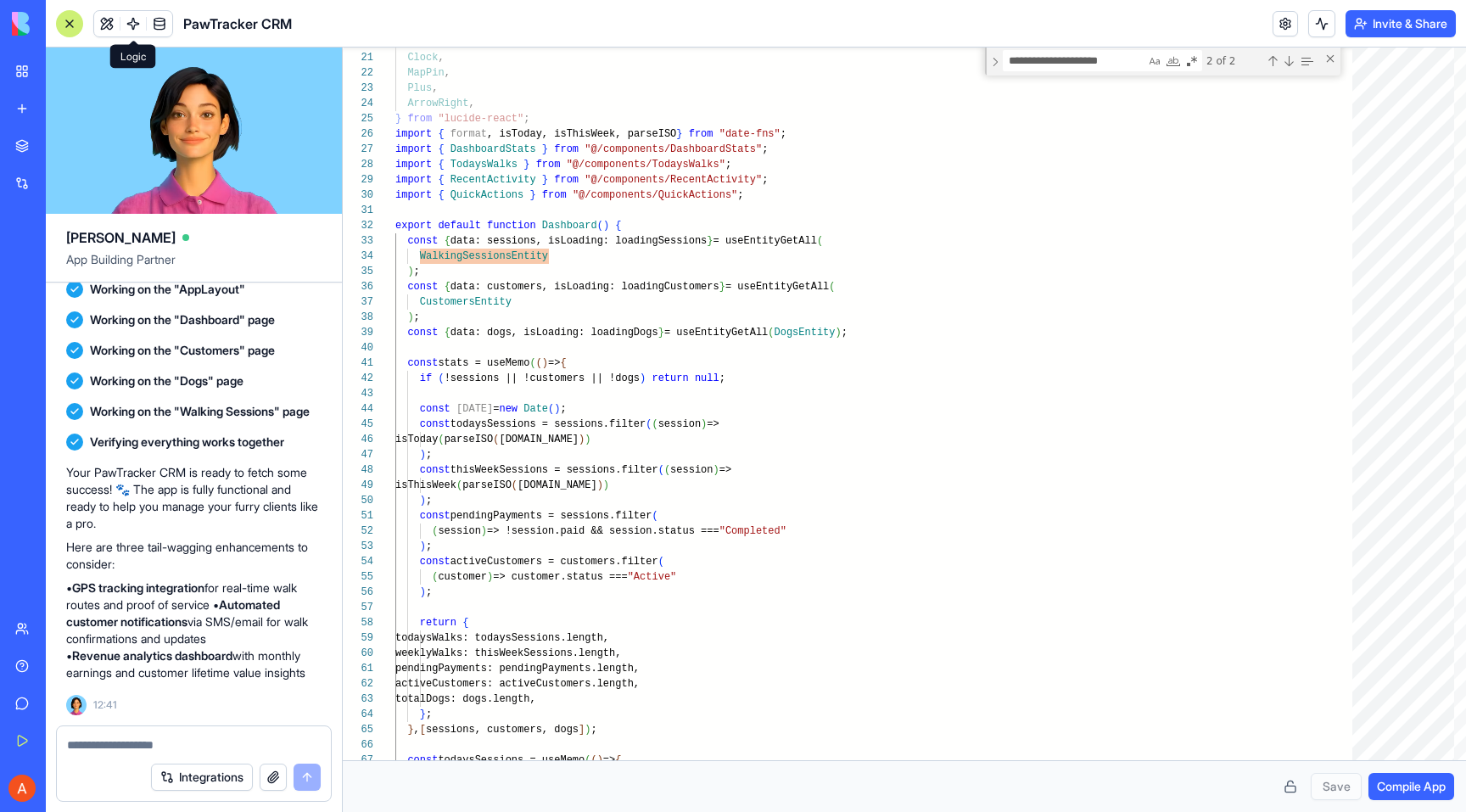
click at [116, 25] on span at bounding box center [133, 24] width 48 height 48
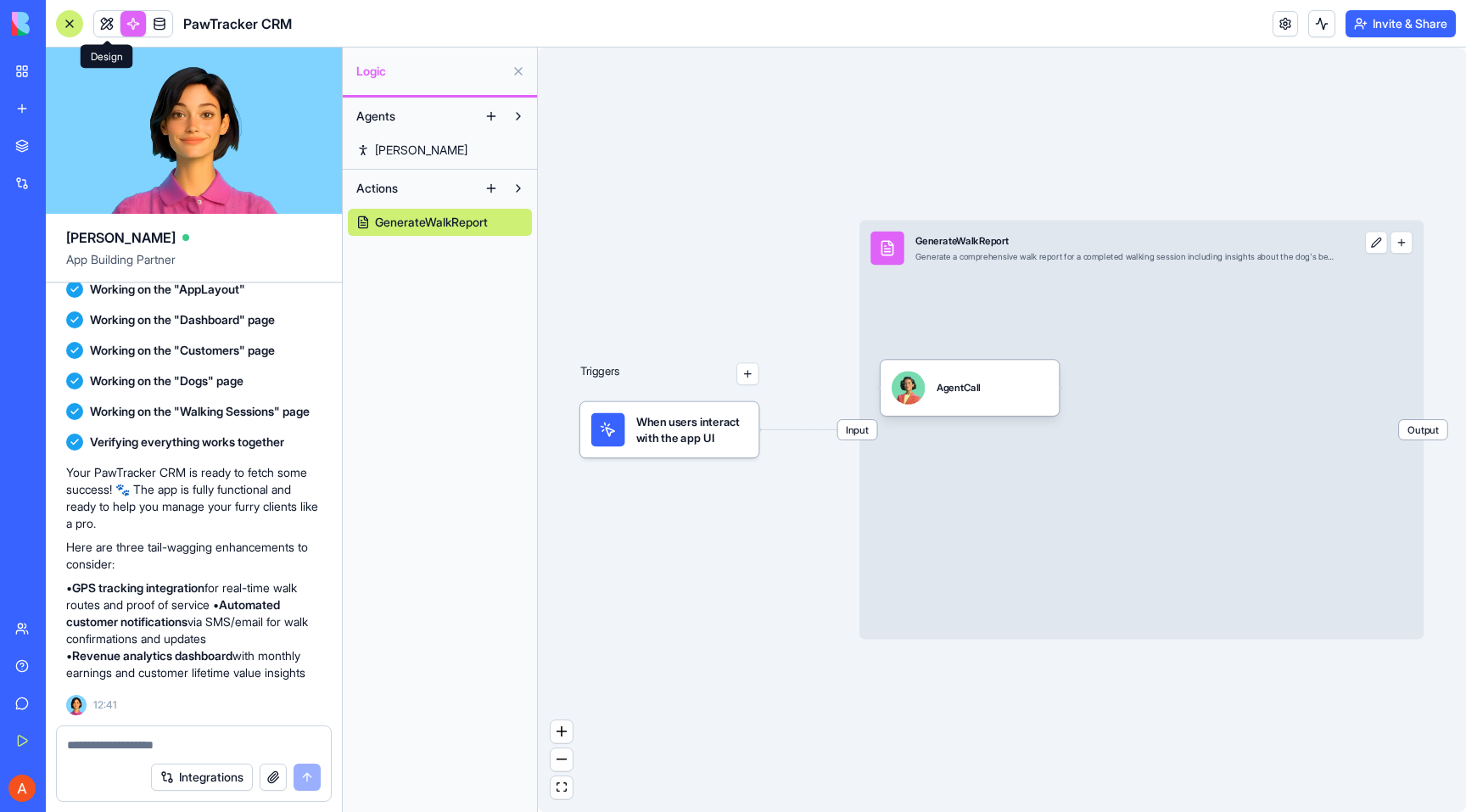
click at [101, 24] on link at bounding box center [107, 23] width 26 height 26
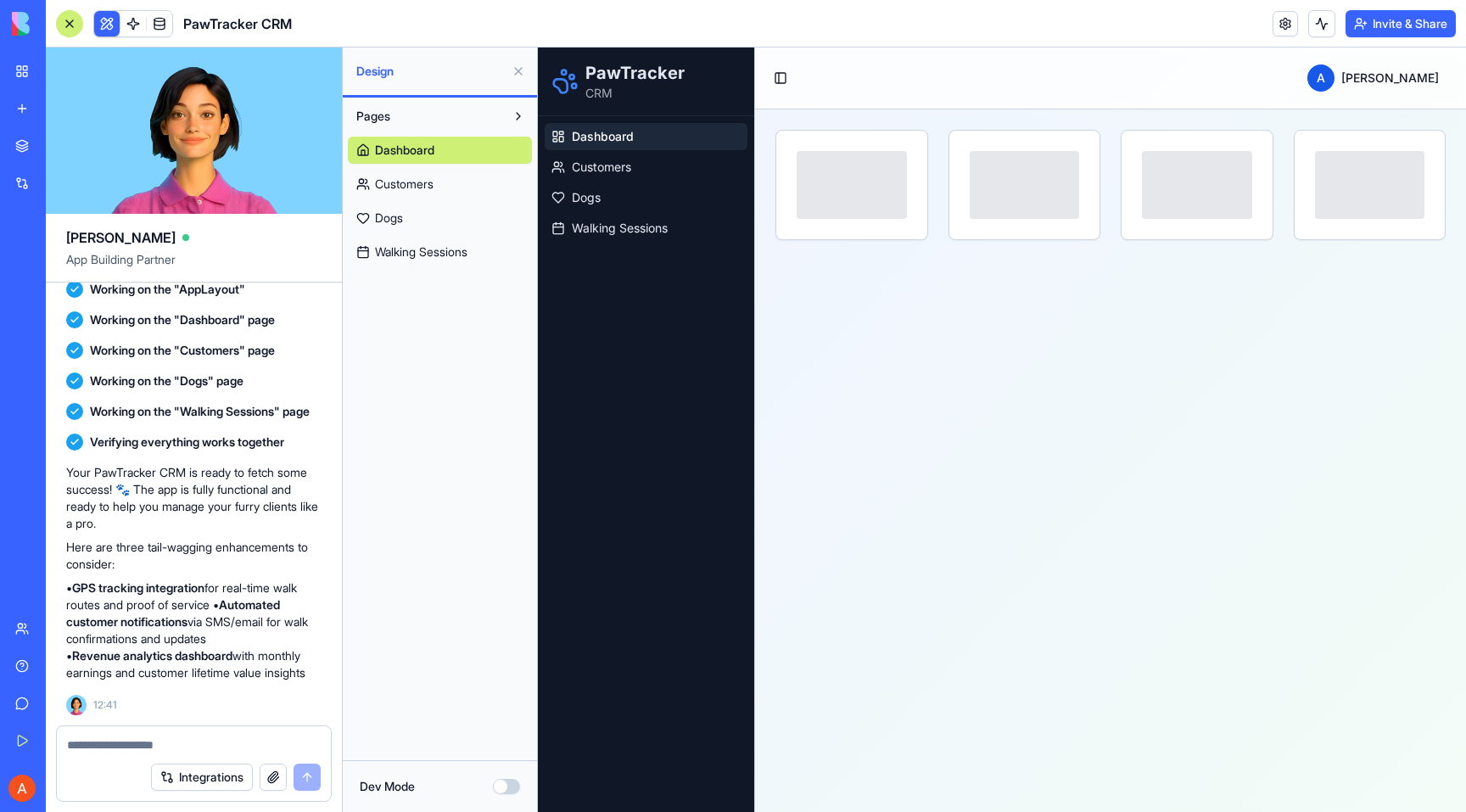
click at [426, 159] on link "Dashboard" at bounding box center [440, 150] width 184 height 27
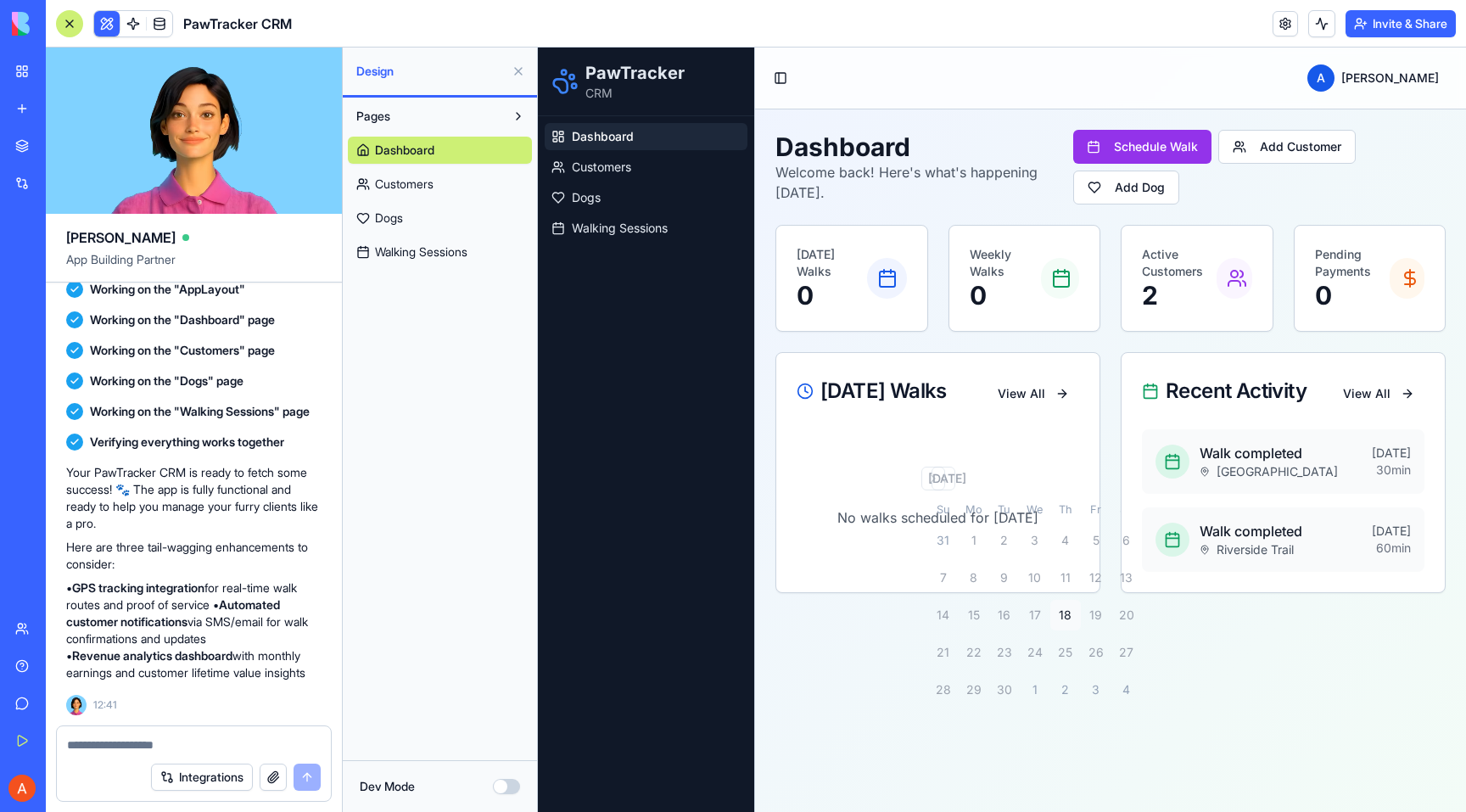
click at [429, 184] on span "Customers" at bounding box center [404, 184] width 58 height 17
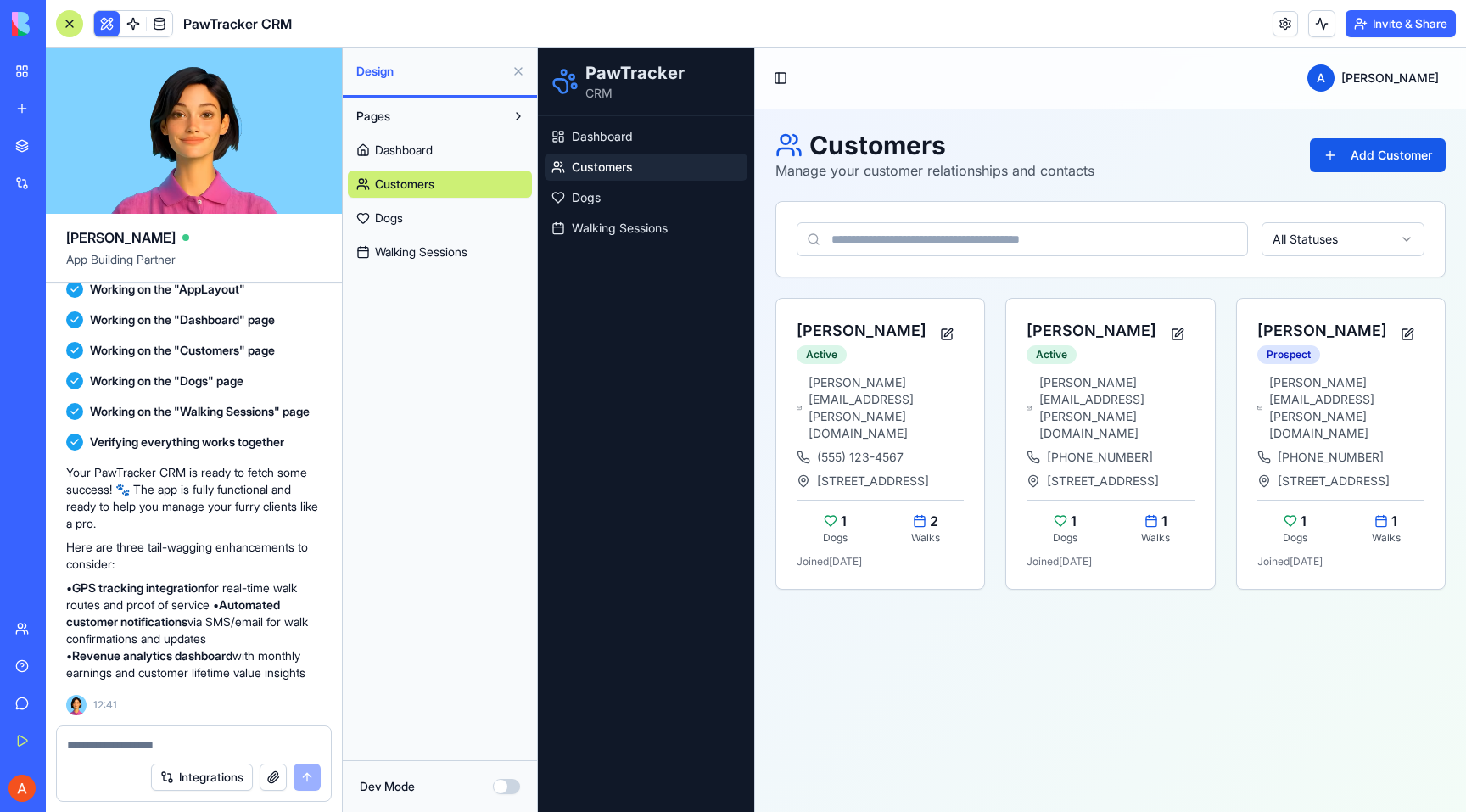
click at [1004, 142] on h1 "Customers" at bounding box center [936, 145] width 320 height 31
click at [898, 153] on h1 "Customers" at bounding box center [936, 145] width 320 height 31
click at [783, 70] on button "Toggle Sidebar" at bounding box center [780, 78] width 24 height 24
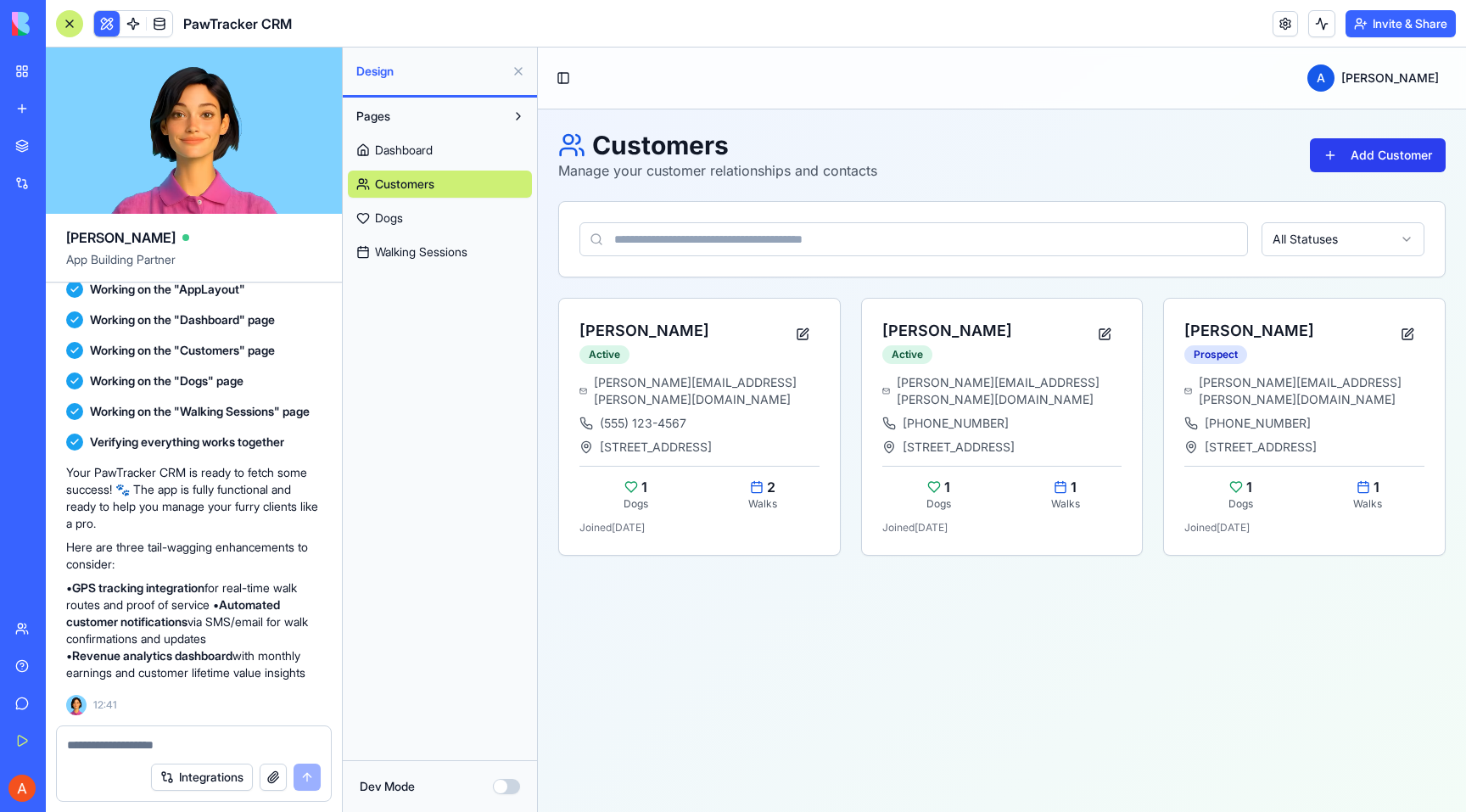
click at [1440, 163] on button "Add Customer" at bounding box center [1379, 155] width 136 height 34
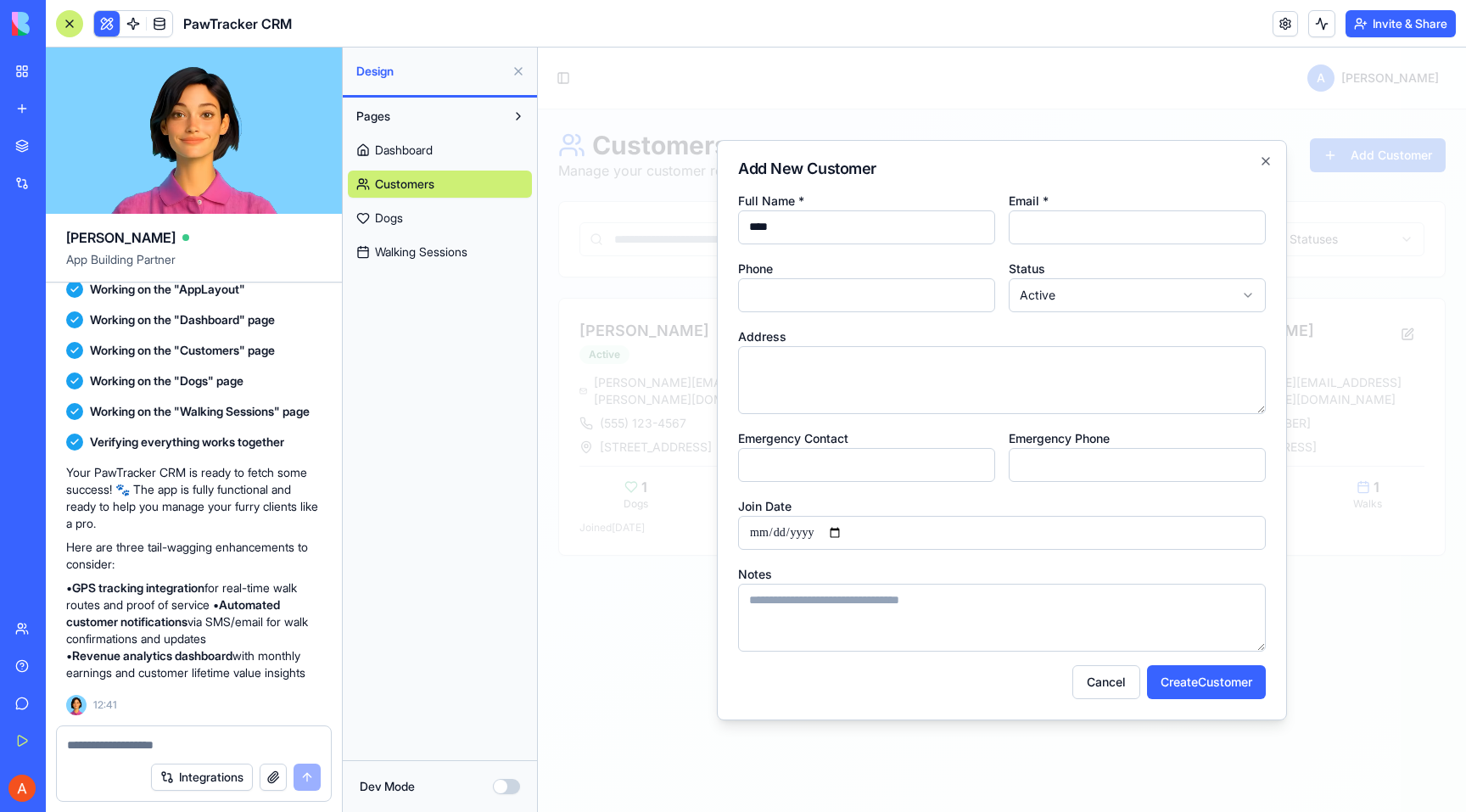
type input "****"
type input "**********"
click at [1202, 676] on button "Create Customer" at bounding box center [1207, 682] width 119 height 34
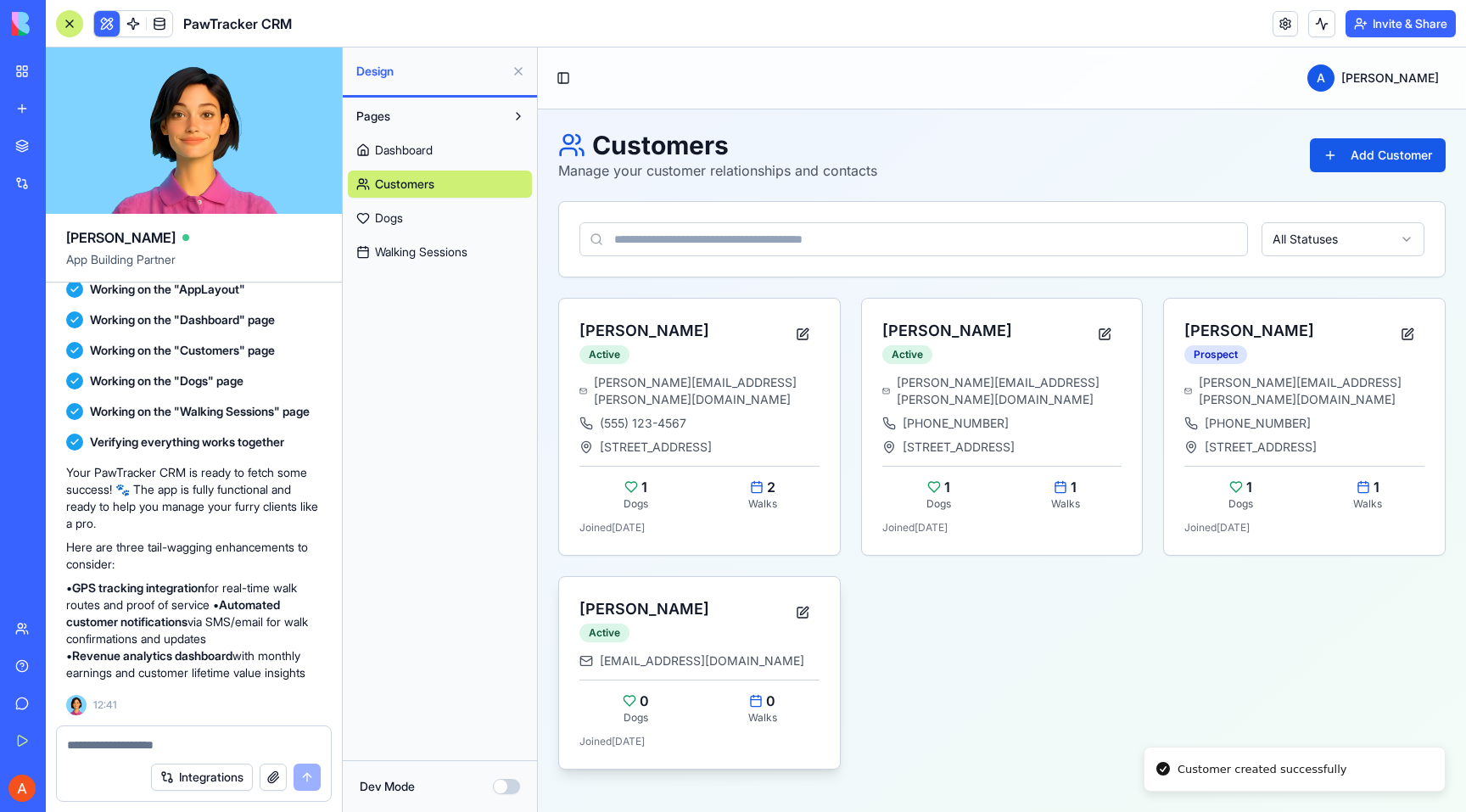
click at [665, 629] on div "Alex Active" at bounding box center [700, 615] width 281 height 76
click at [156, 27] on span at bounding box center [160, 24] width 48 height 48
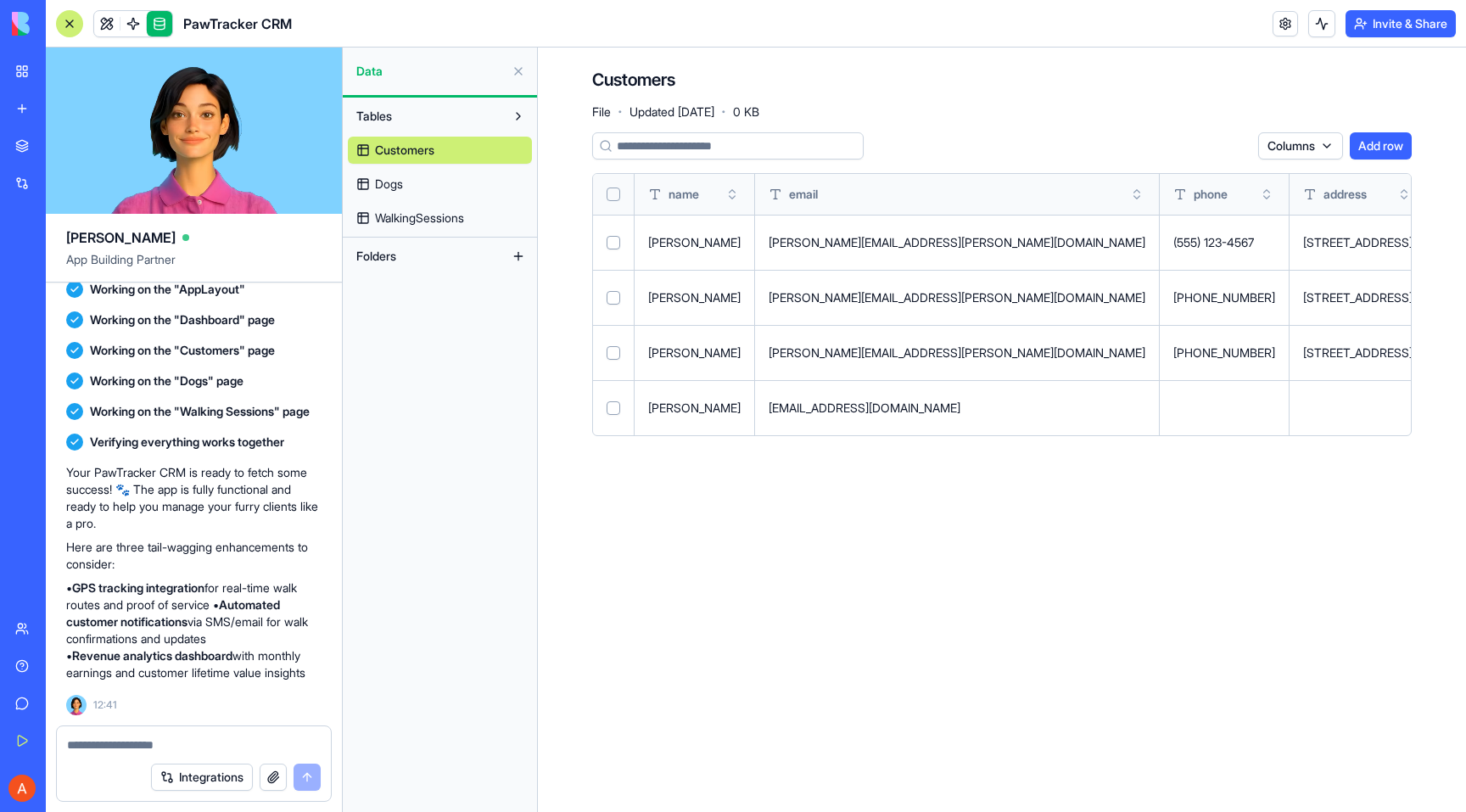
click at [406, 184] on link "Dogs" at bounding box center [440, 184] width 184 height 27
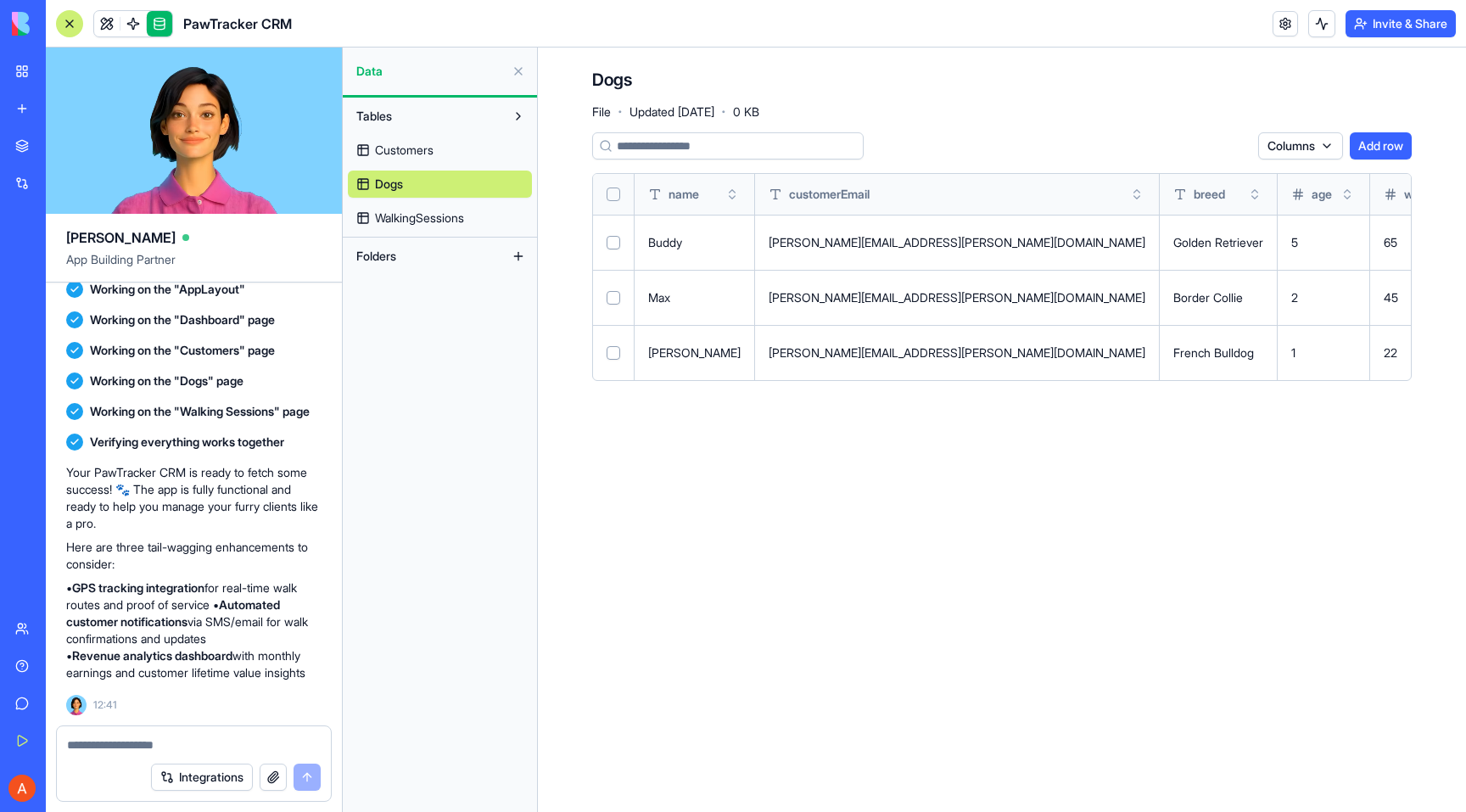
click at [410, 216] on span "WalkingSessions" at bounding box center [419, 217] width 89 height 17
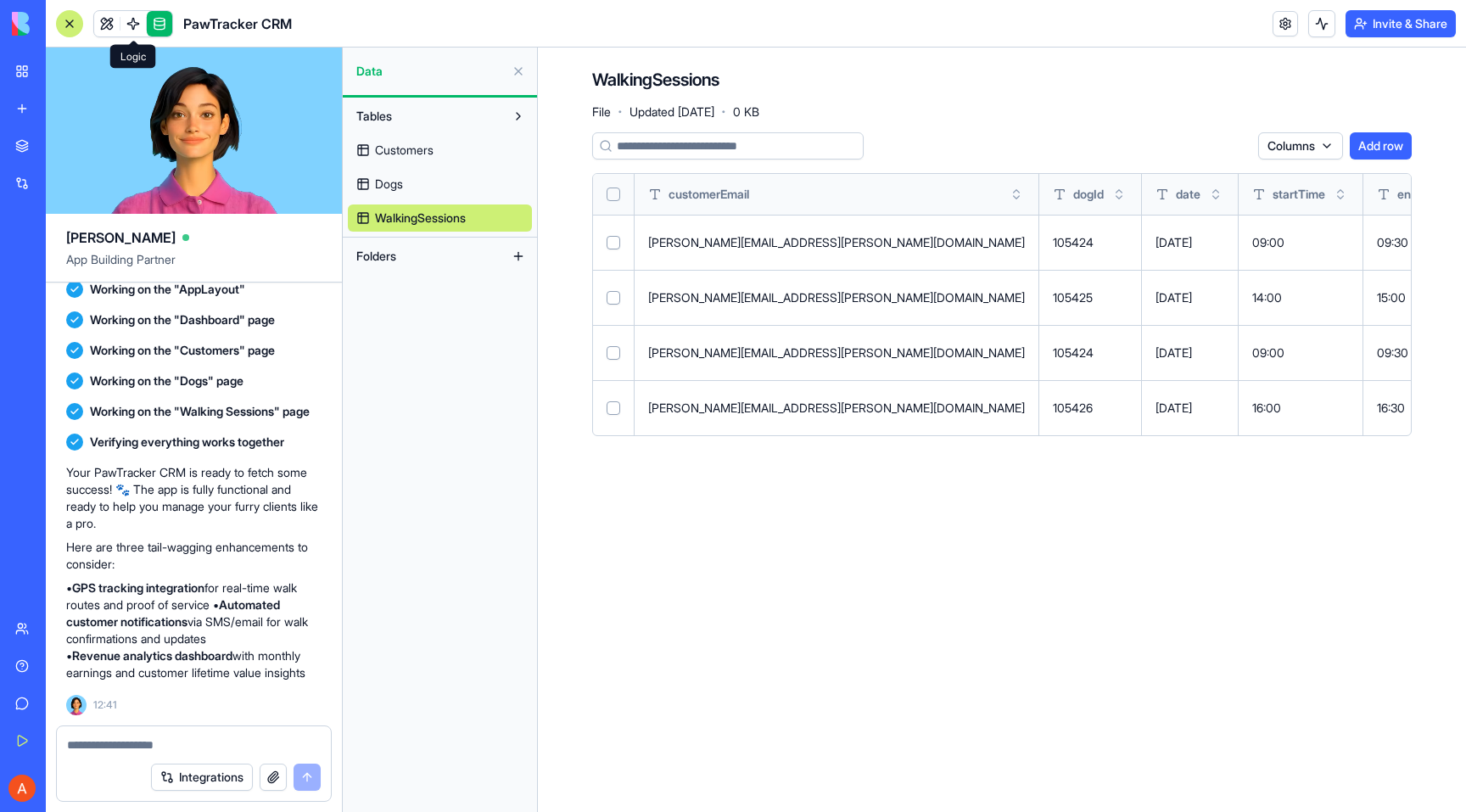
click at [132, 26] on link at bounding box center [133, 23] width 26 height 26
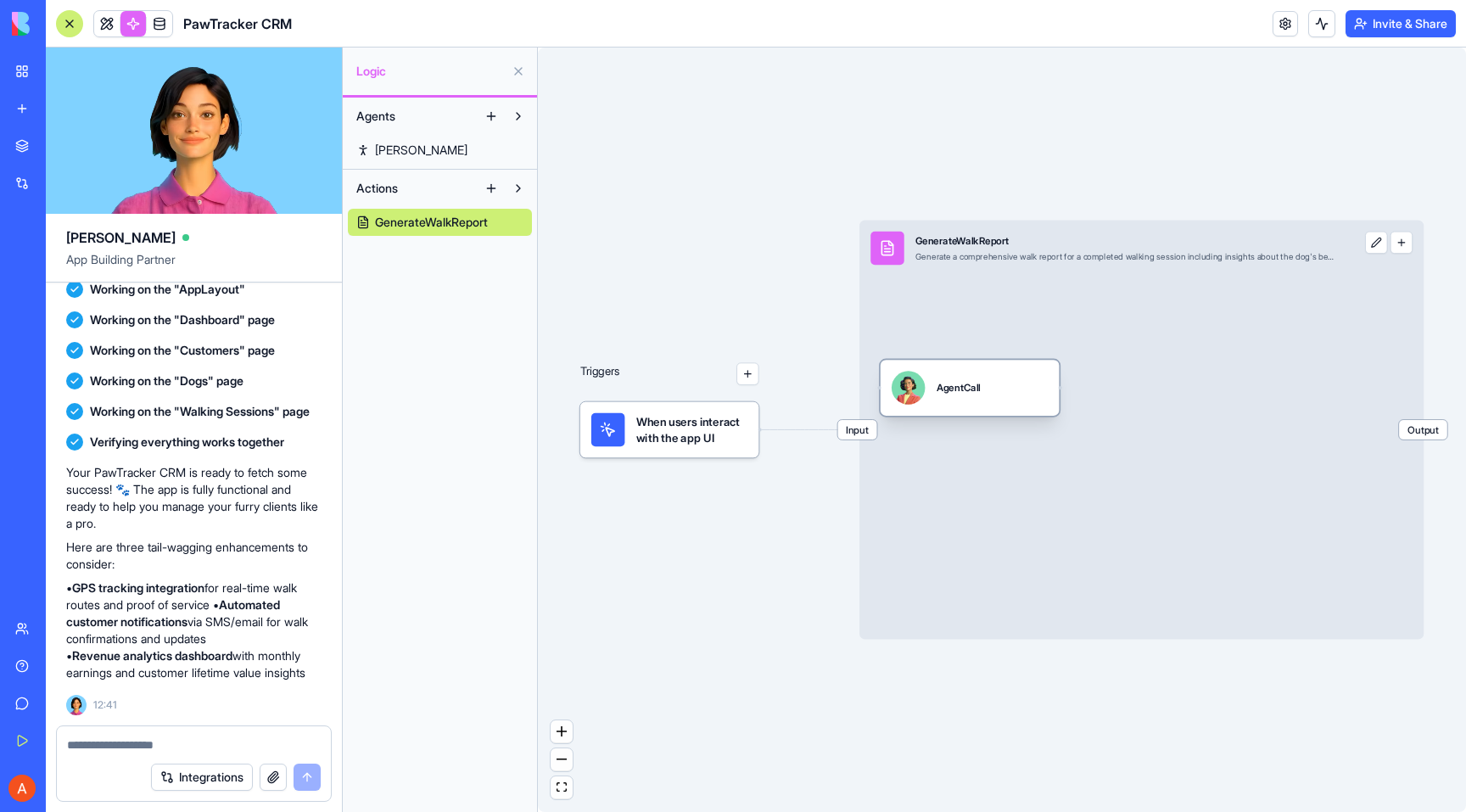
click at [941, 406] on div "AgentCall" at bounding box center [970, 387] width 179 height 56
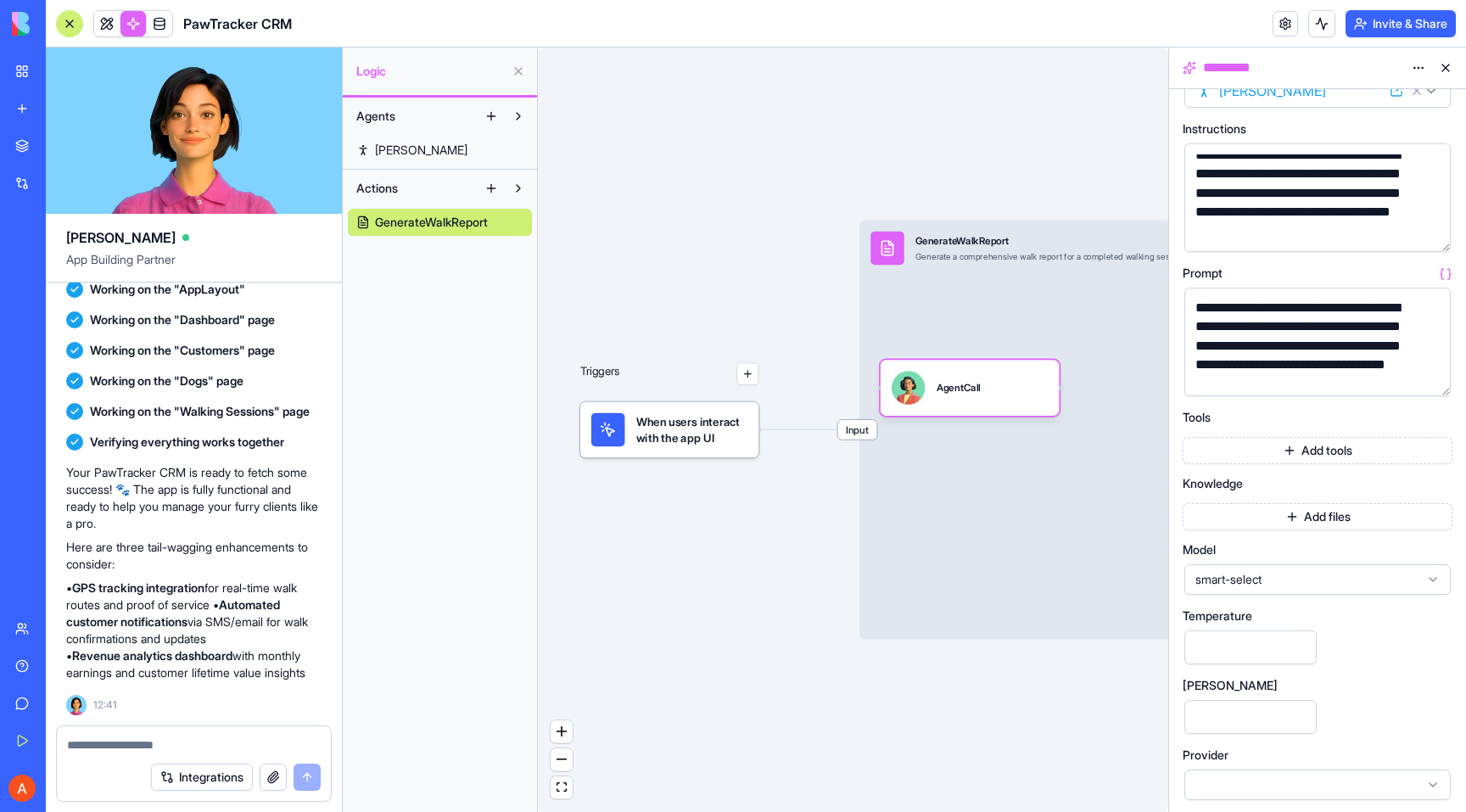
scroll to position [53, 0]
click at [1303, 574] on span "smart-select" at bounding box center [1308, 575] width 224 height 17
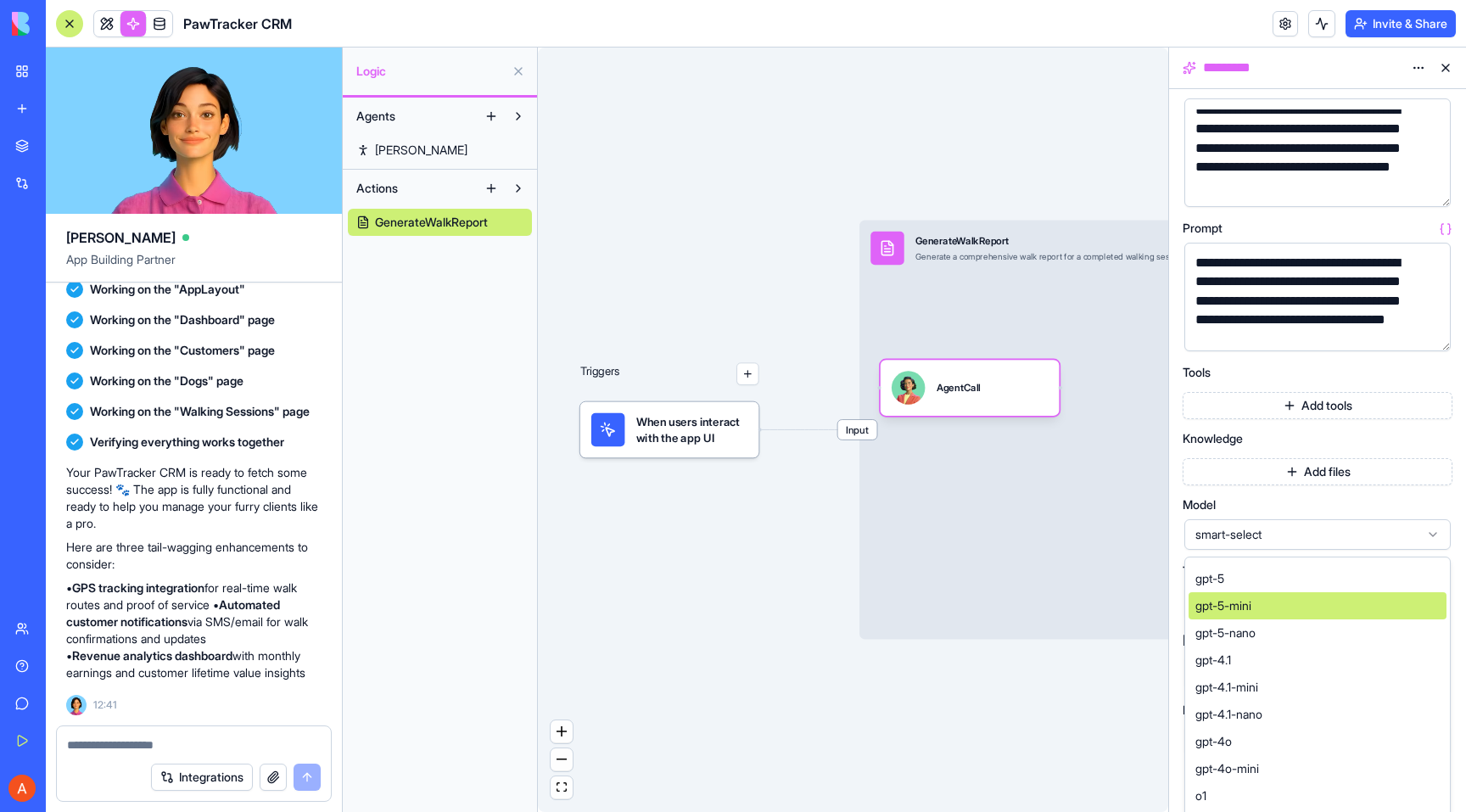
scroll to position [0, 0]
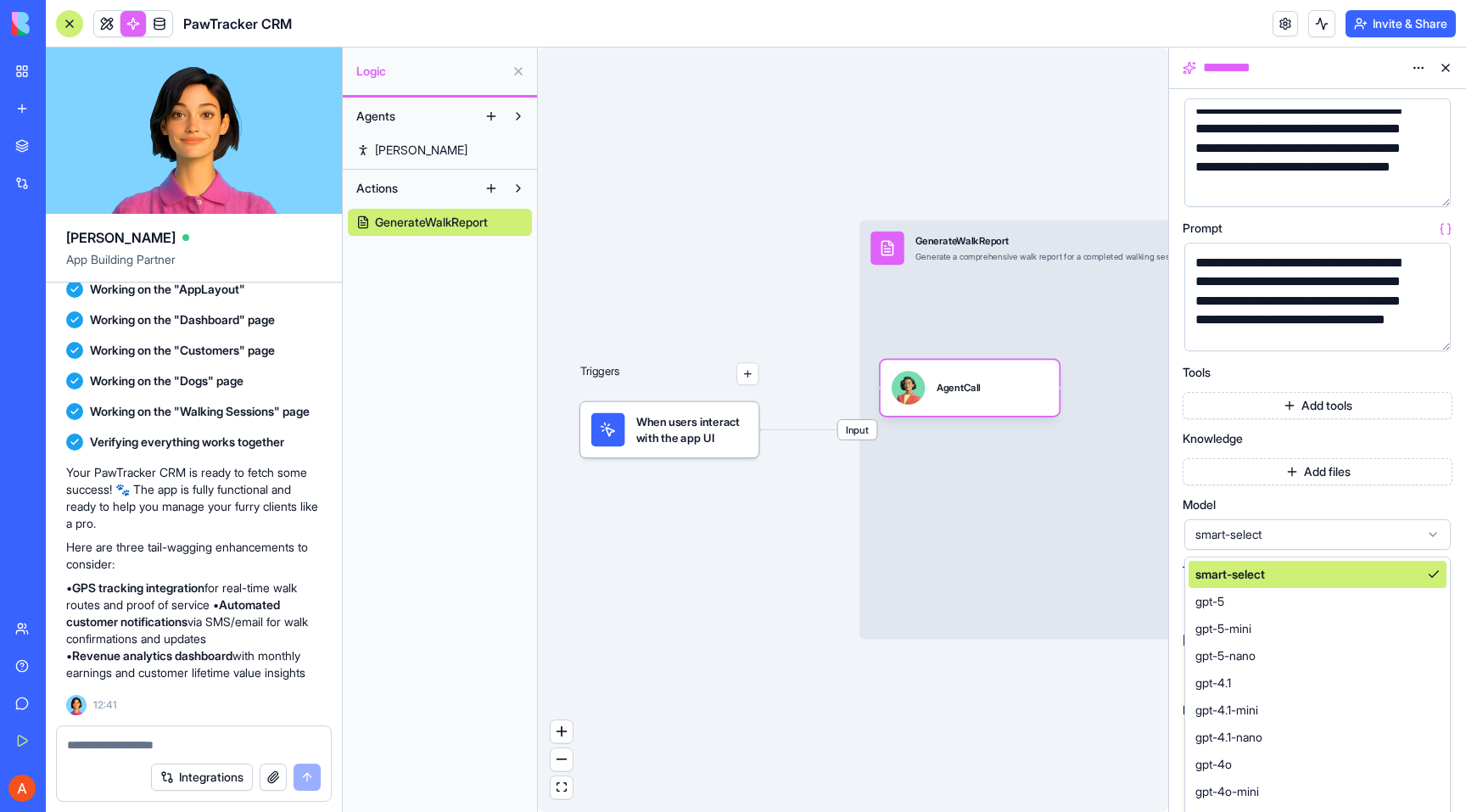
click at [1333, 503] on div "**********" at bounding box center [1318, 383] width 270 height 748
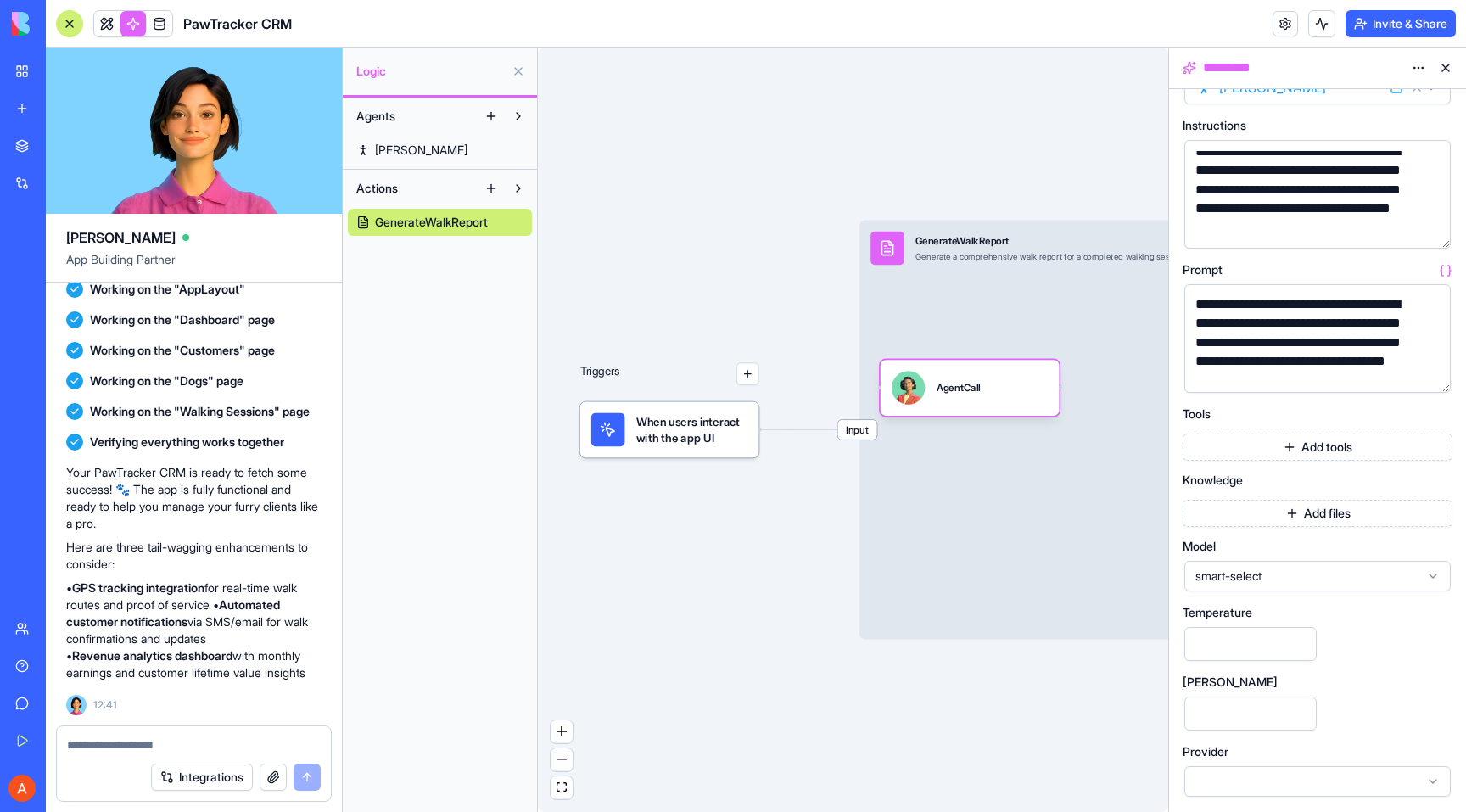
scroll to position [53, 0]
click at [1267, 443] on button "Add tools" at bounding box center [1318, 447] width 270 height 27
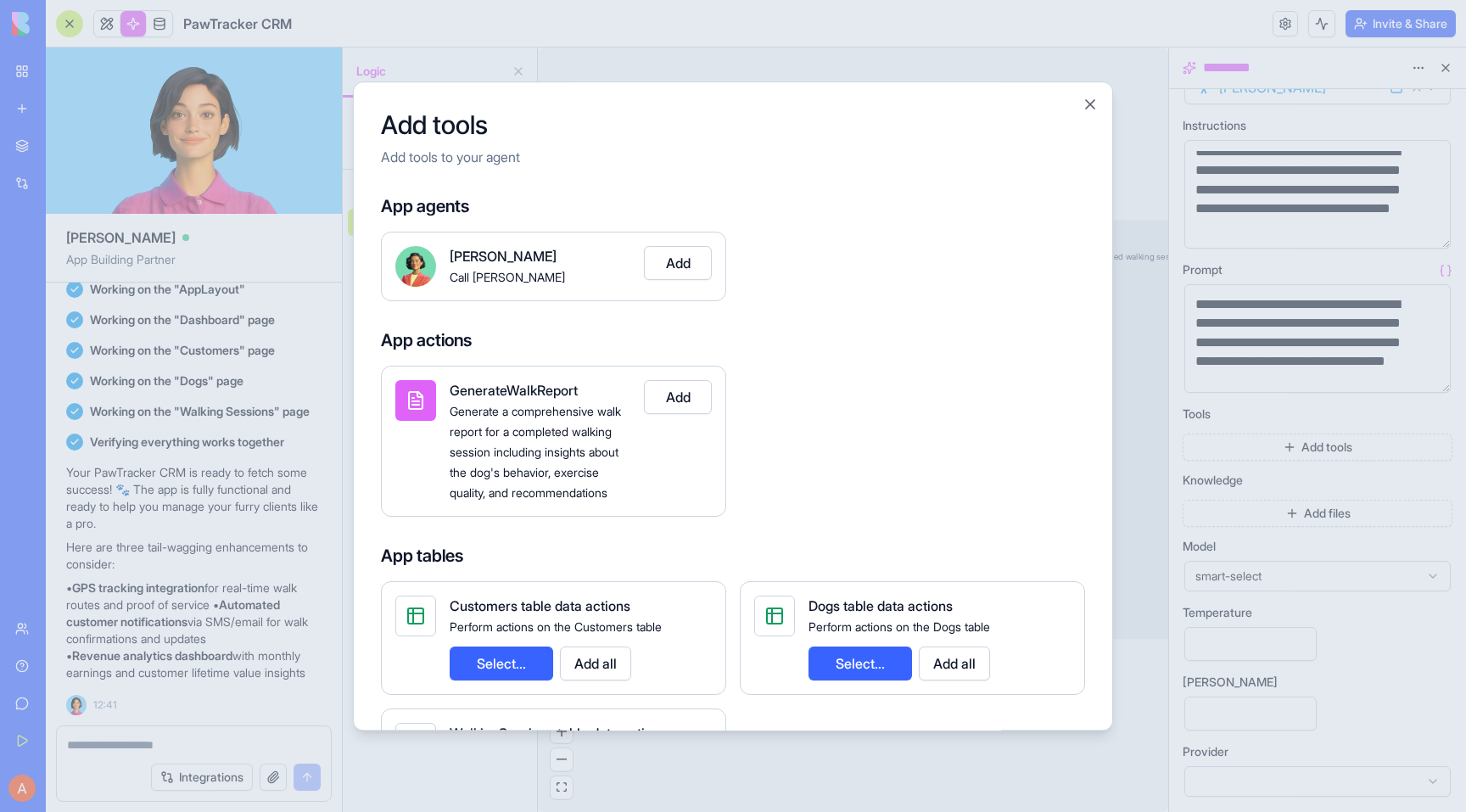
click at [670, 394] on button "Add" at bounding box center [678, 397] width 68 height 34
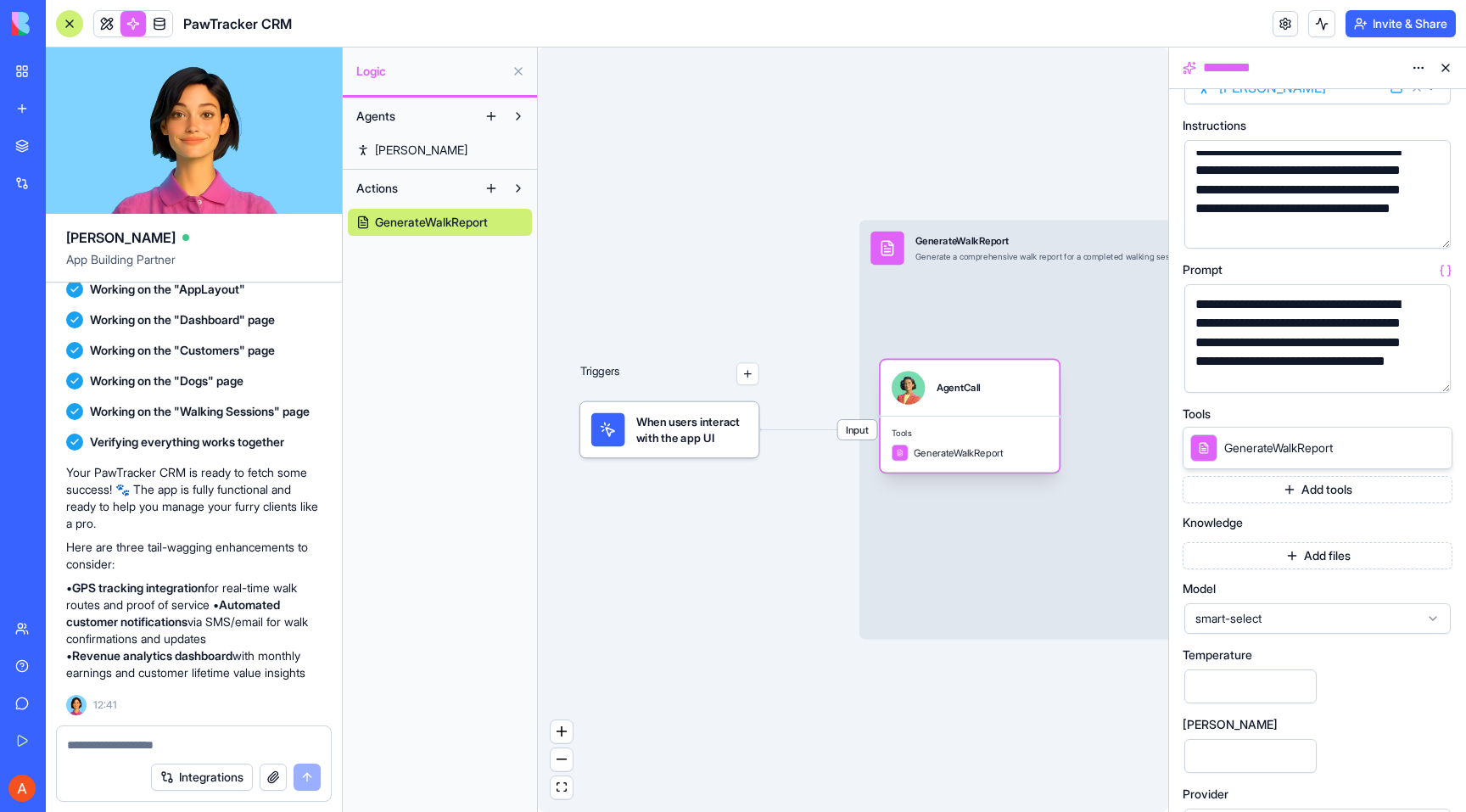
click at [941, 456] on span "GenerateWalkReport" at bounding box center [959, 452] width 89 height 13
click at [771, 537] on div "Triggers When users interact with the app UI Input GenerateWalkReport Generate …" at bounding box center [853, 430] width 630 height 764
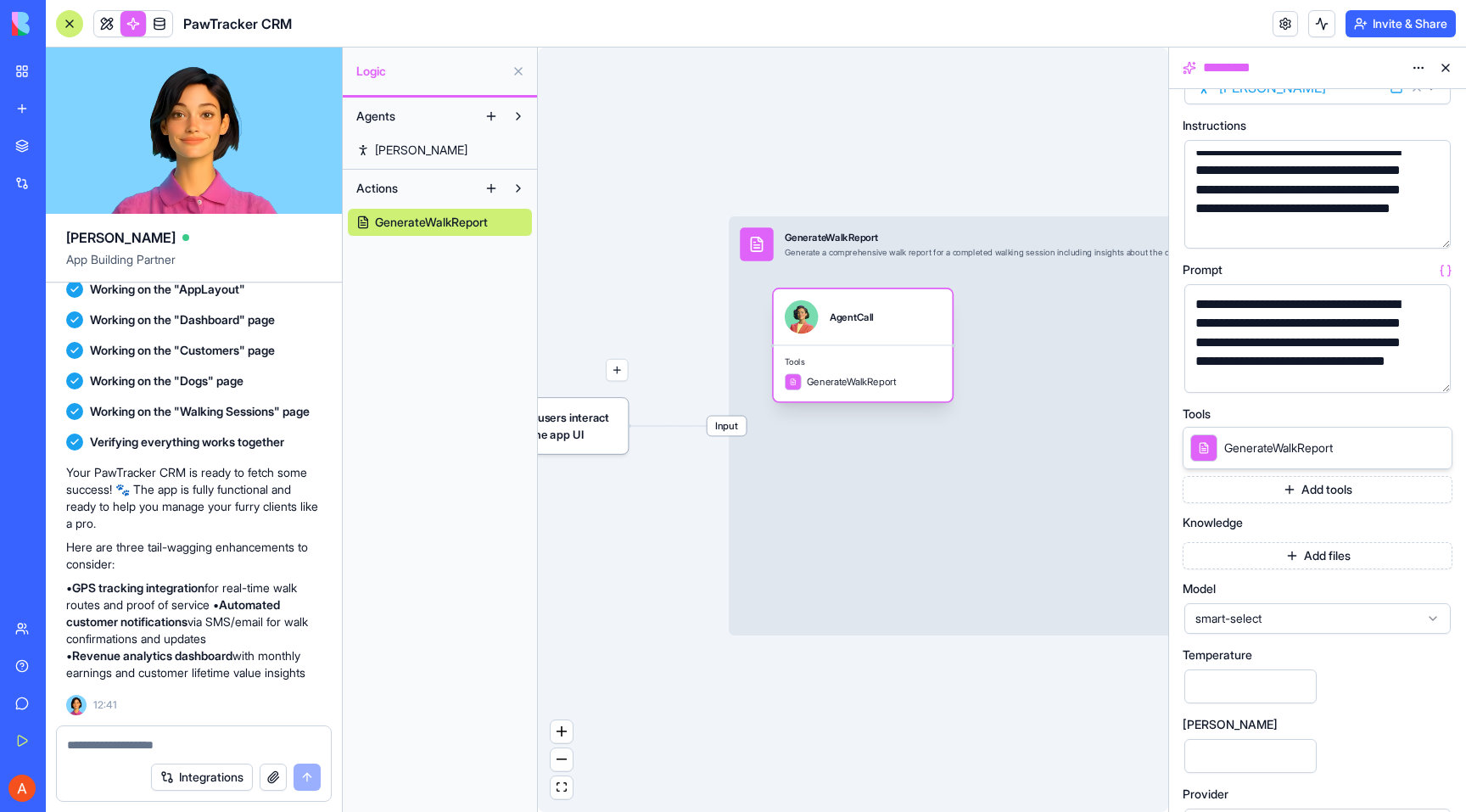
drag, startPoint x: 844, startPoint y: 403, endPoint x: 843, endPoint y: 335, distance: 68.0
click at [843, 335] on div "AgentCall" at bounding box center [863, 317] width 179 height 56
click at [686, 352] on div "Triggers When users interact with the app UI Input GenerateWalkReport Generate …" at bounding box center [853, 430] width 630 height 764
click at [1446, 69] on button at bounding box center [1446, 68] width 27 height 27
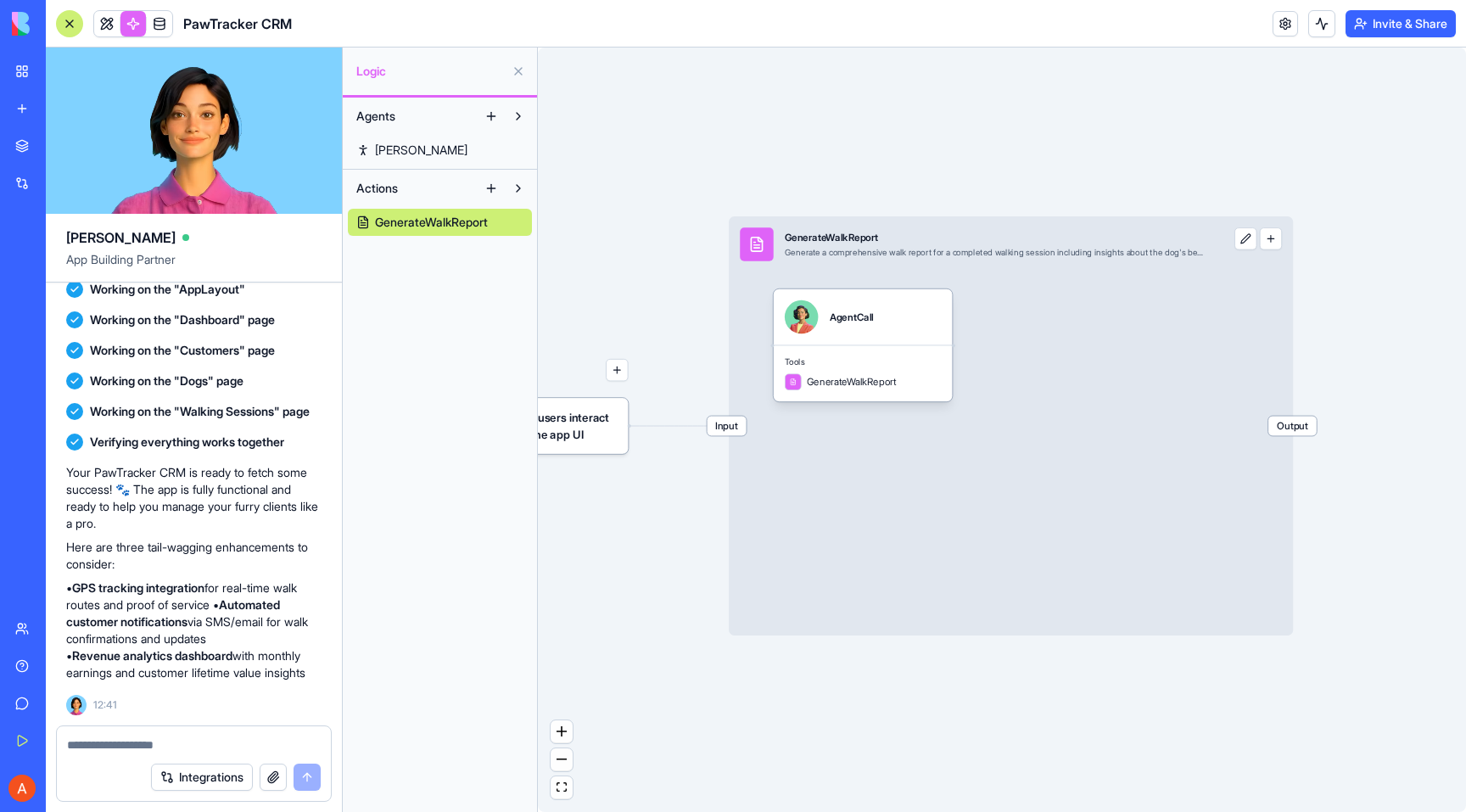
click at [1244, 244] on button at bounding box center [1245, 238] width 22 height 22
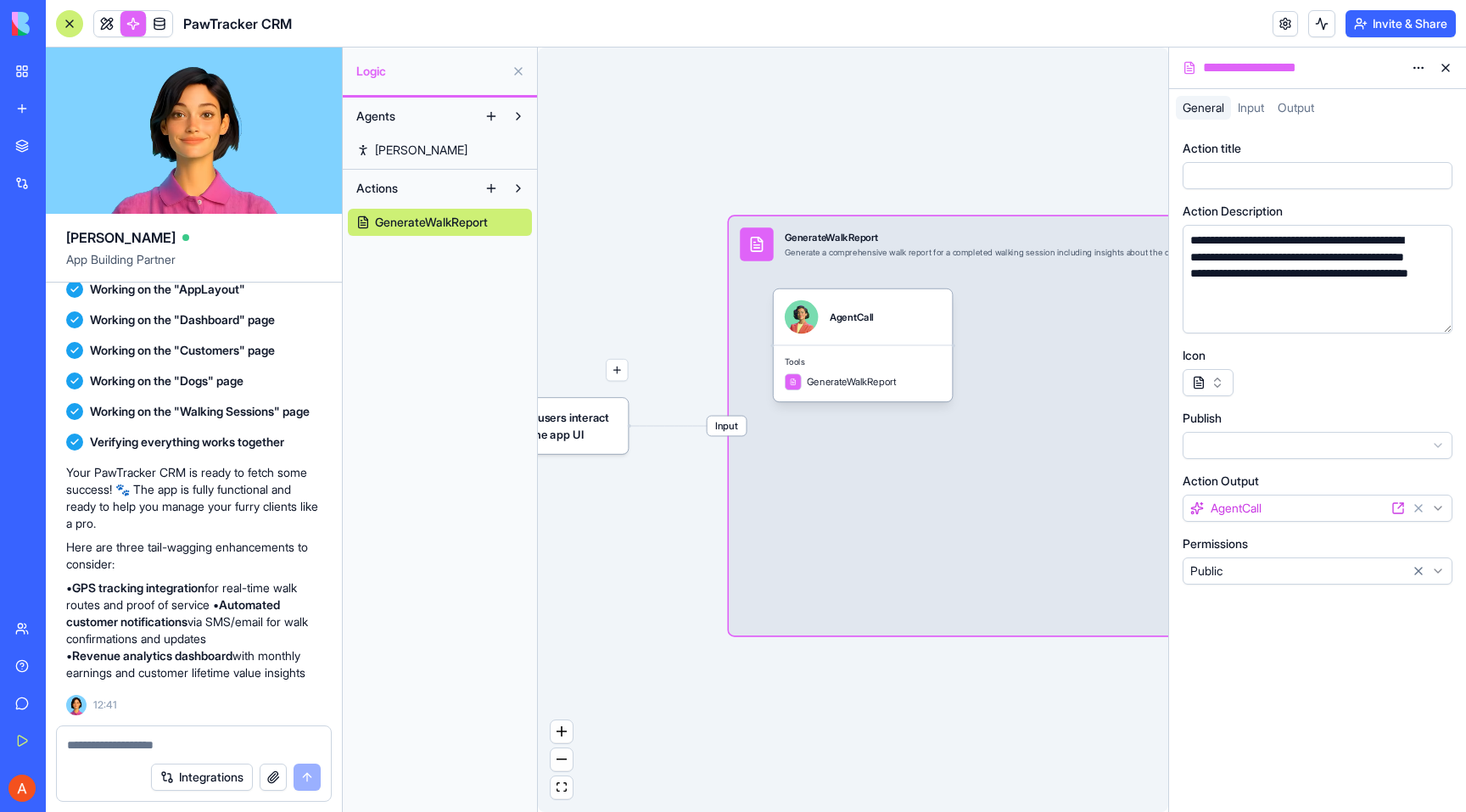
click at [1274, 430] on div "Publish" at bounding box center [1318, 434] width 270 height 49
click at [1274, 445] on html "BETA My Workspace New app Marketplace Integrations Recent New App AI Logo Gener…" at bounding box center [733, 406] width 1466 height 812
click at [1269, 415] on html "BETA My Workspace New app Marketplace Integrations Recent New App AI Logo Gener…" at bounding box center [733, 406] width 1466 height 812
click at [1443, 71] on button at bounding box center [1446, 68] width 27 height 27
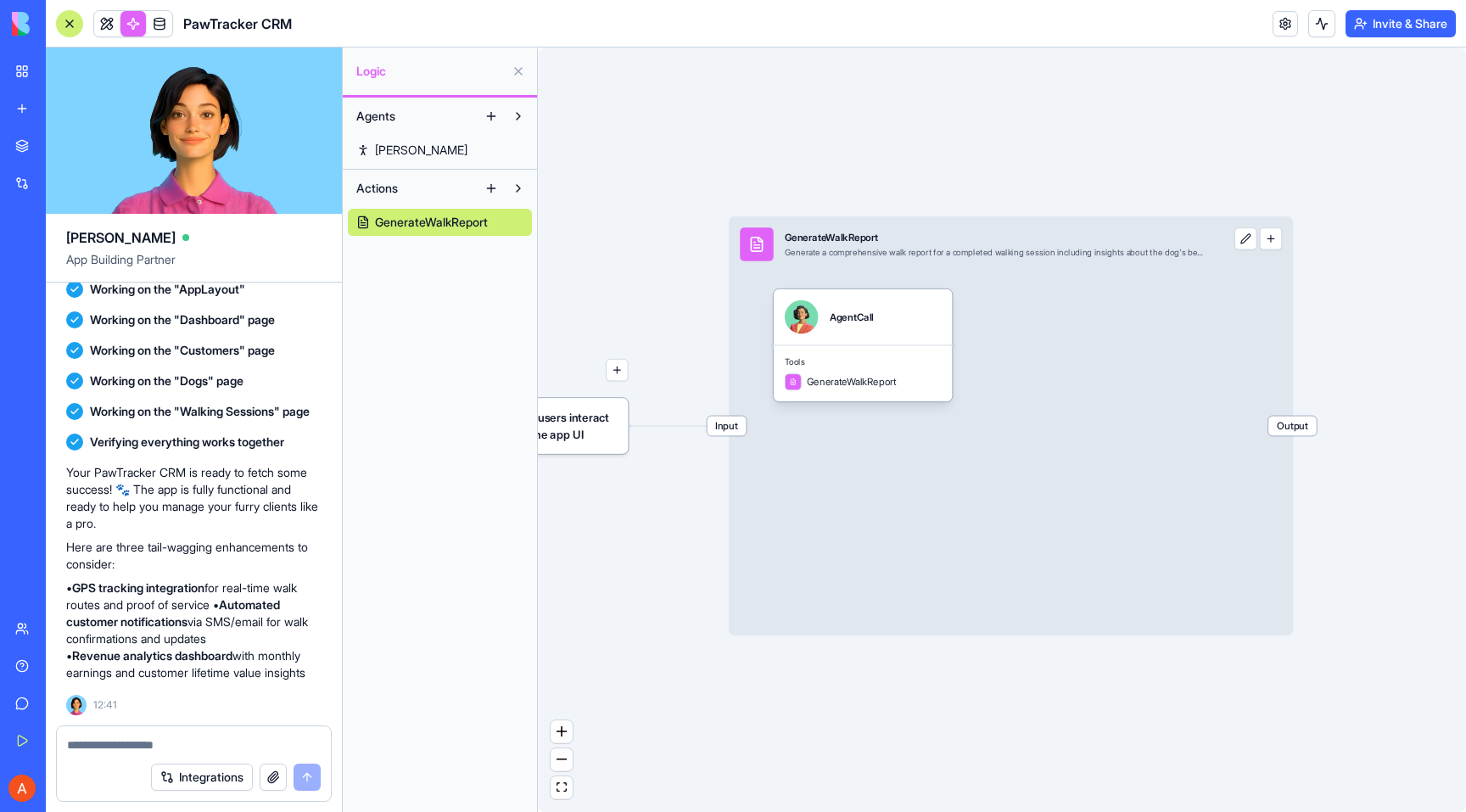
click at [1271, 237] on button "button" at bounding box center [1271, 238] width 22 height 22
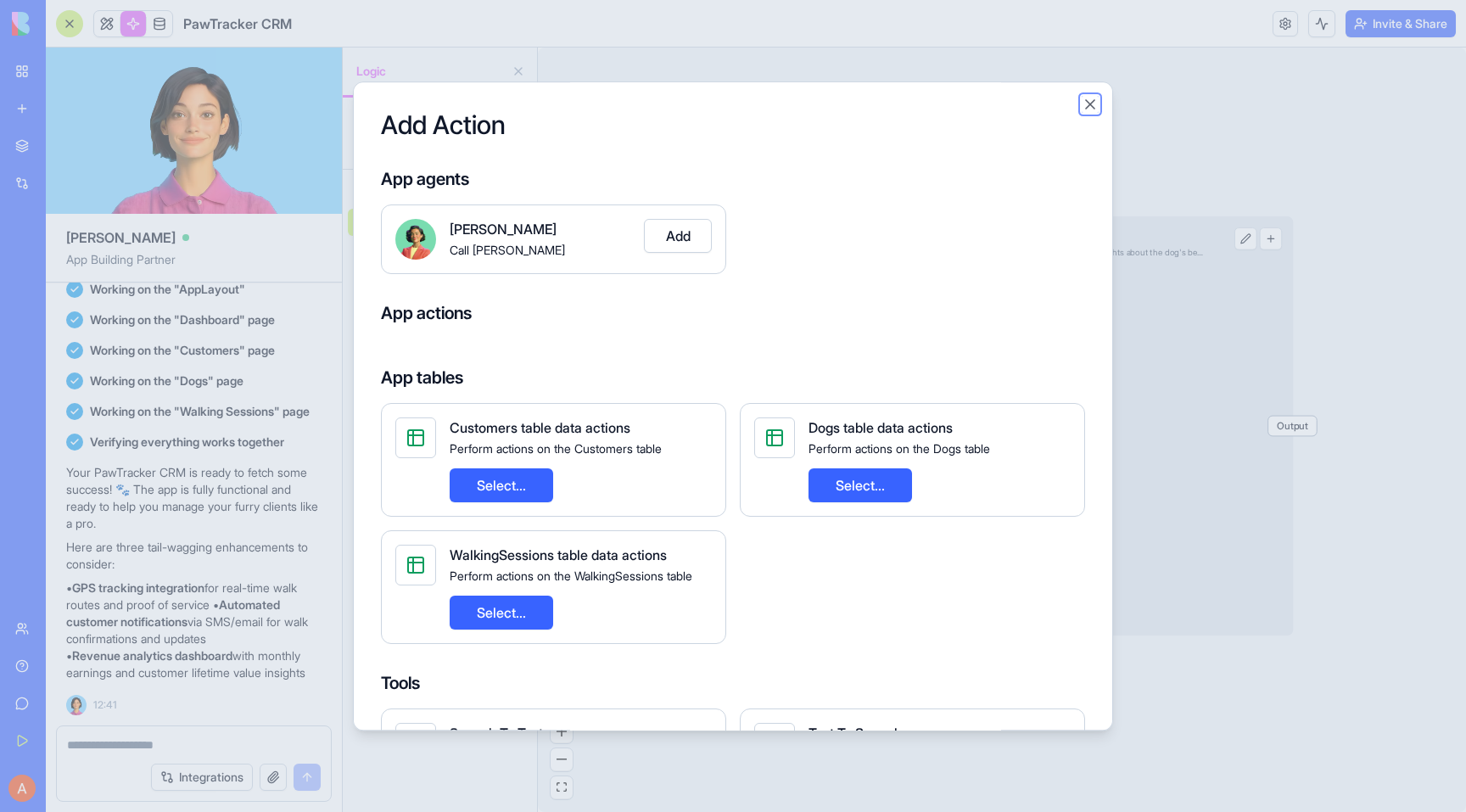
click at [1083, 109] on button "Close" at bounding box center [1090, 104] width 17 height 17
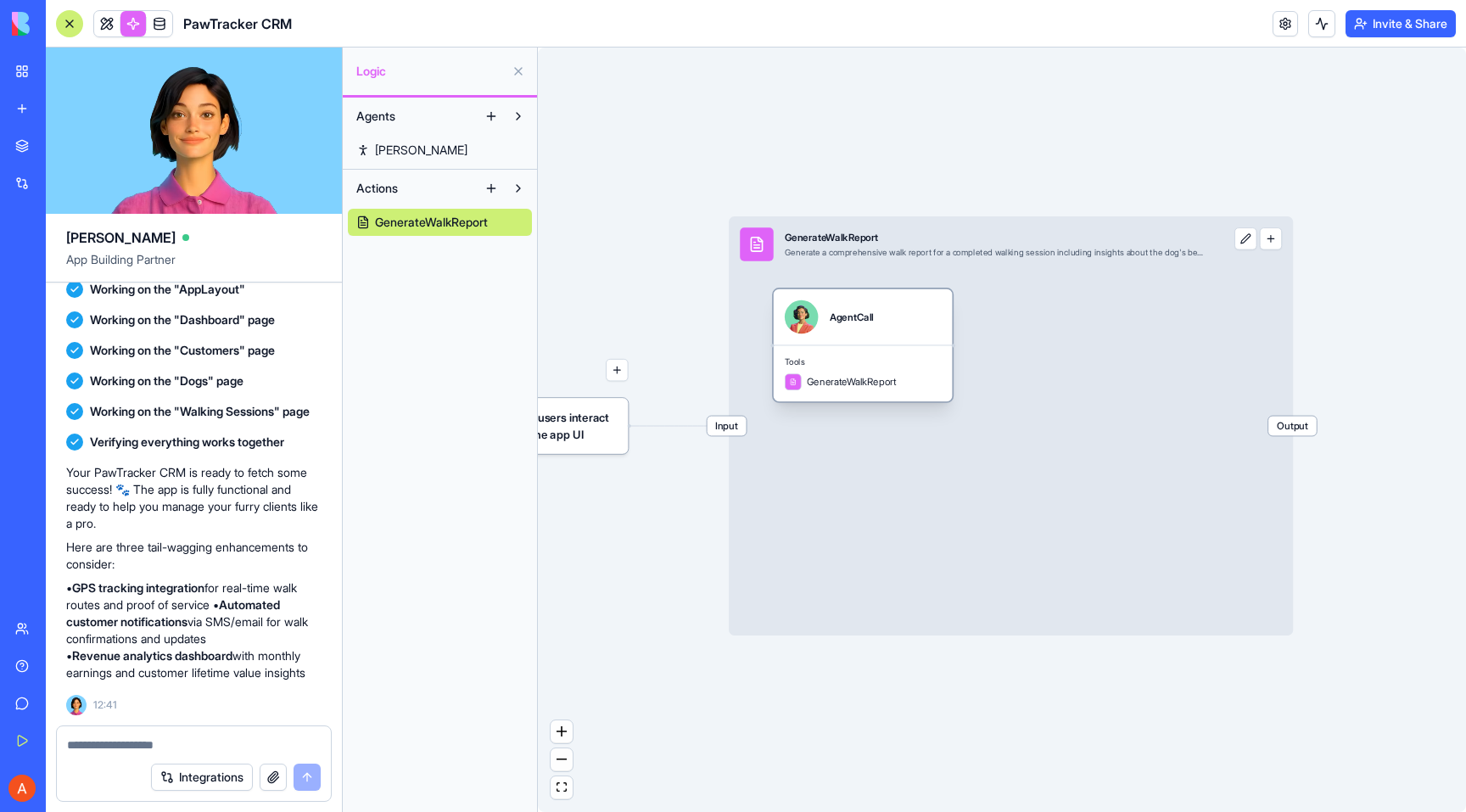
click at [884, 357] on span "Tools" at bounding box center [862, 363] width 156 height 11
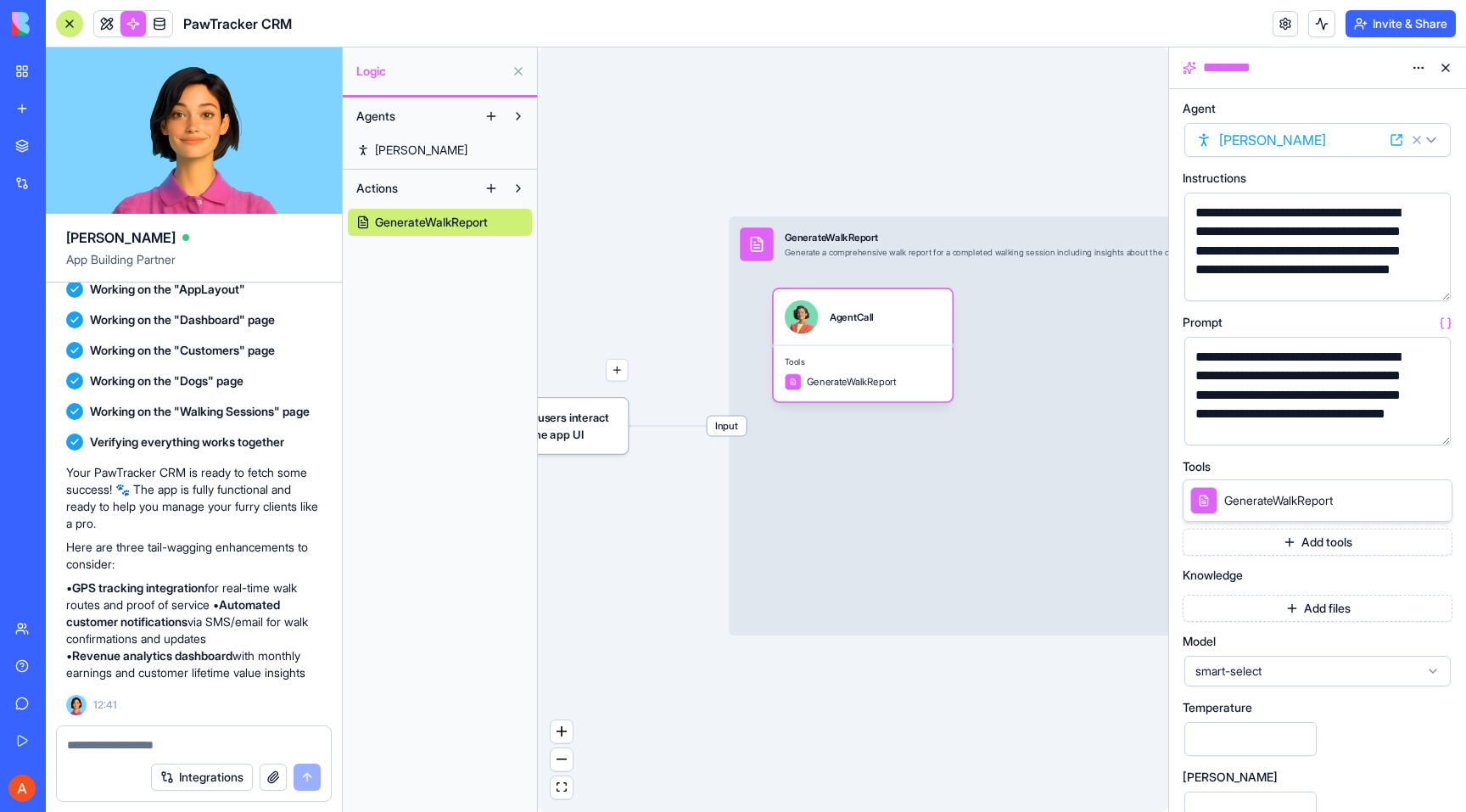
click at [1447, 68] on button at bounding box center [1446, 68] width 27 height 27
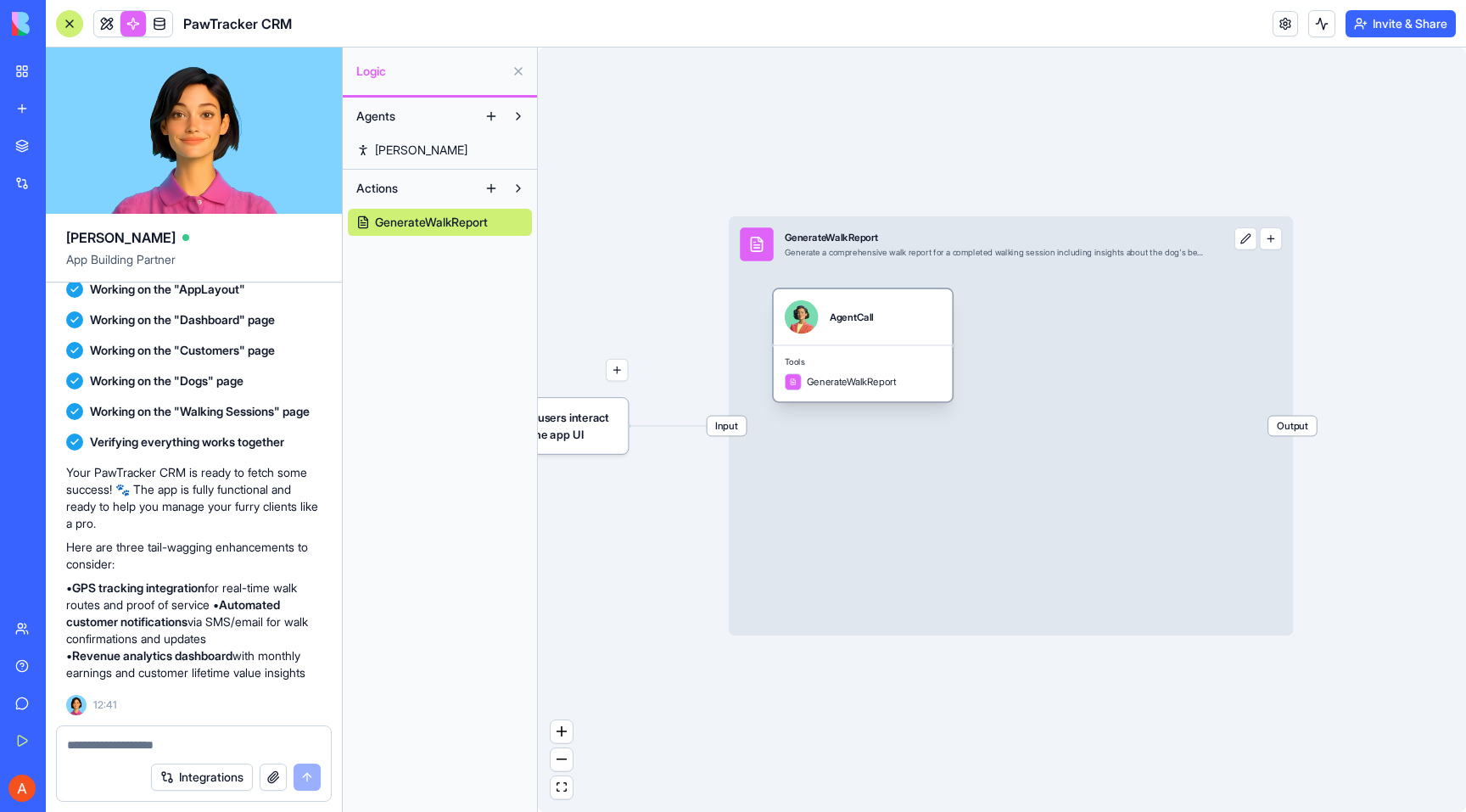
click at [844, 329] on div "AgentCall" at bounding box center [852, 317] width 44 height 34
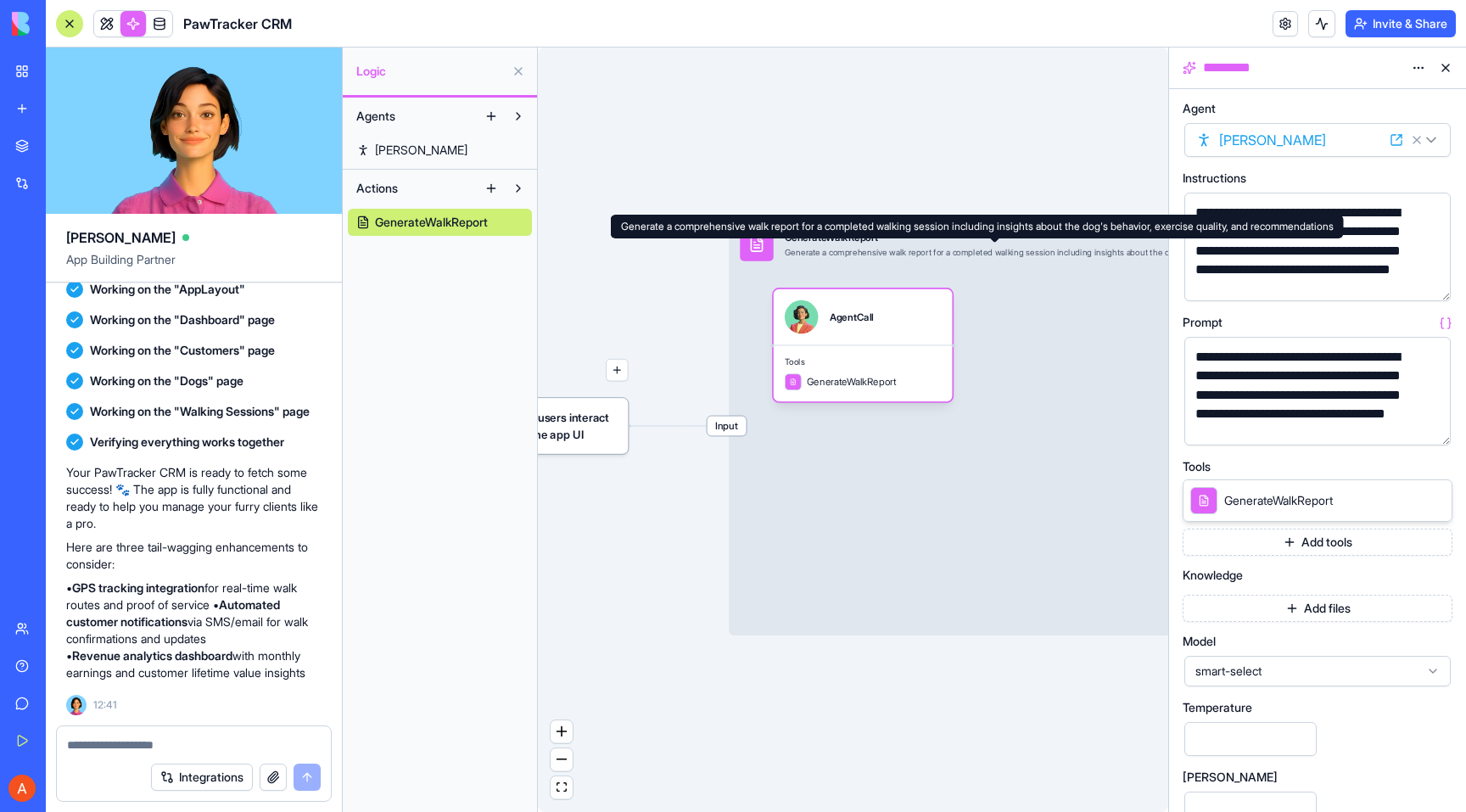
click at [849, 173] on div "Triggers When users interact with the app UI Input GenerateWalkReport Generate …" at bounding box center [853, 430] width 630 height 764
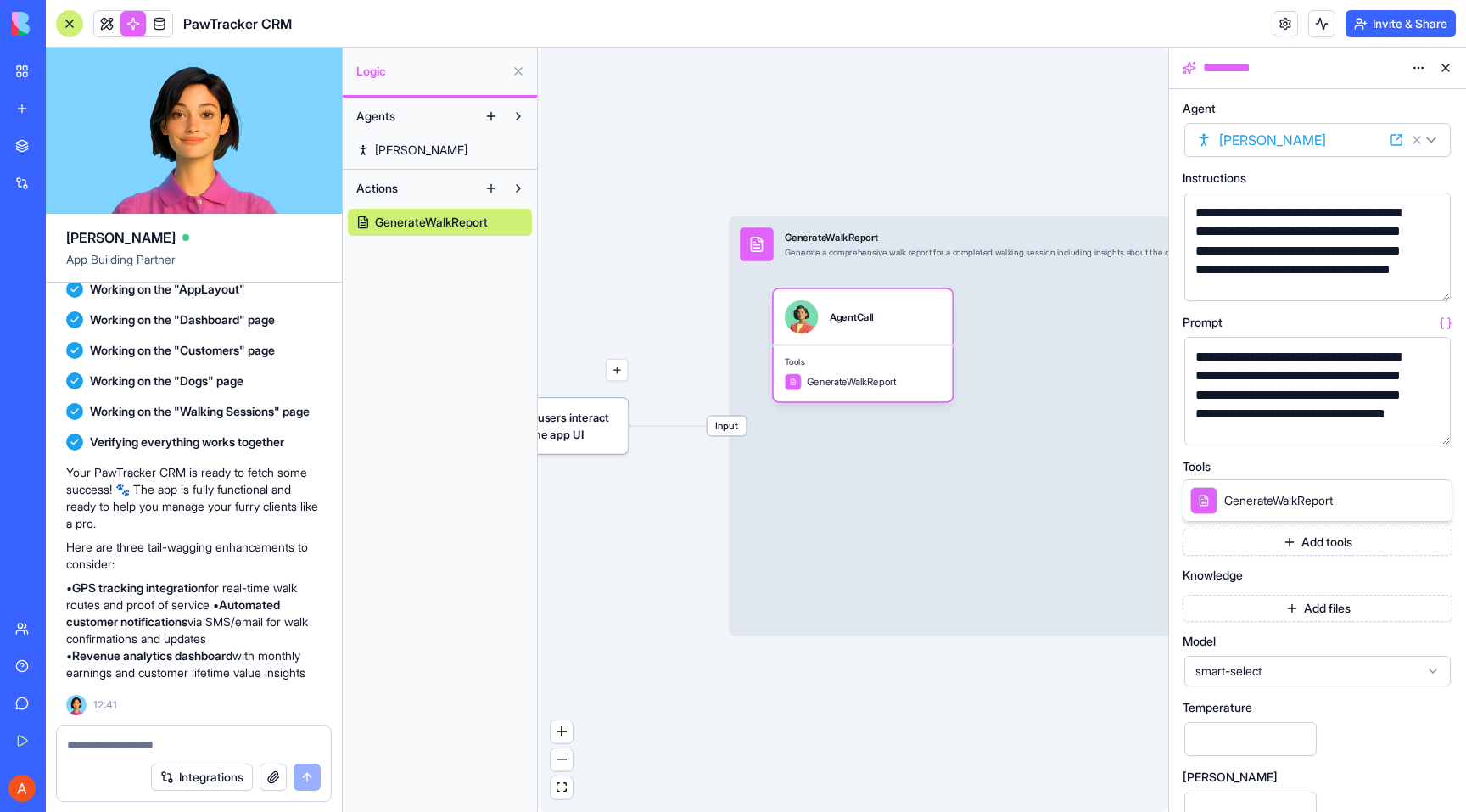
click at [669, 329] on div "Triggers When users interact with the app UI Input GenerateWalkReport Generate …" at bounding box center [853, 430] width 630 height 764
click at [1446, 63] on button at bounding box center [1446, 68] width 27 height 27
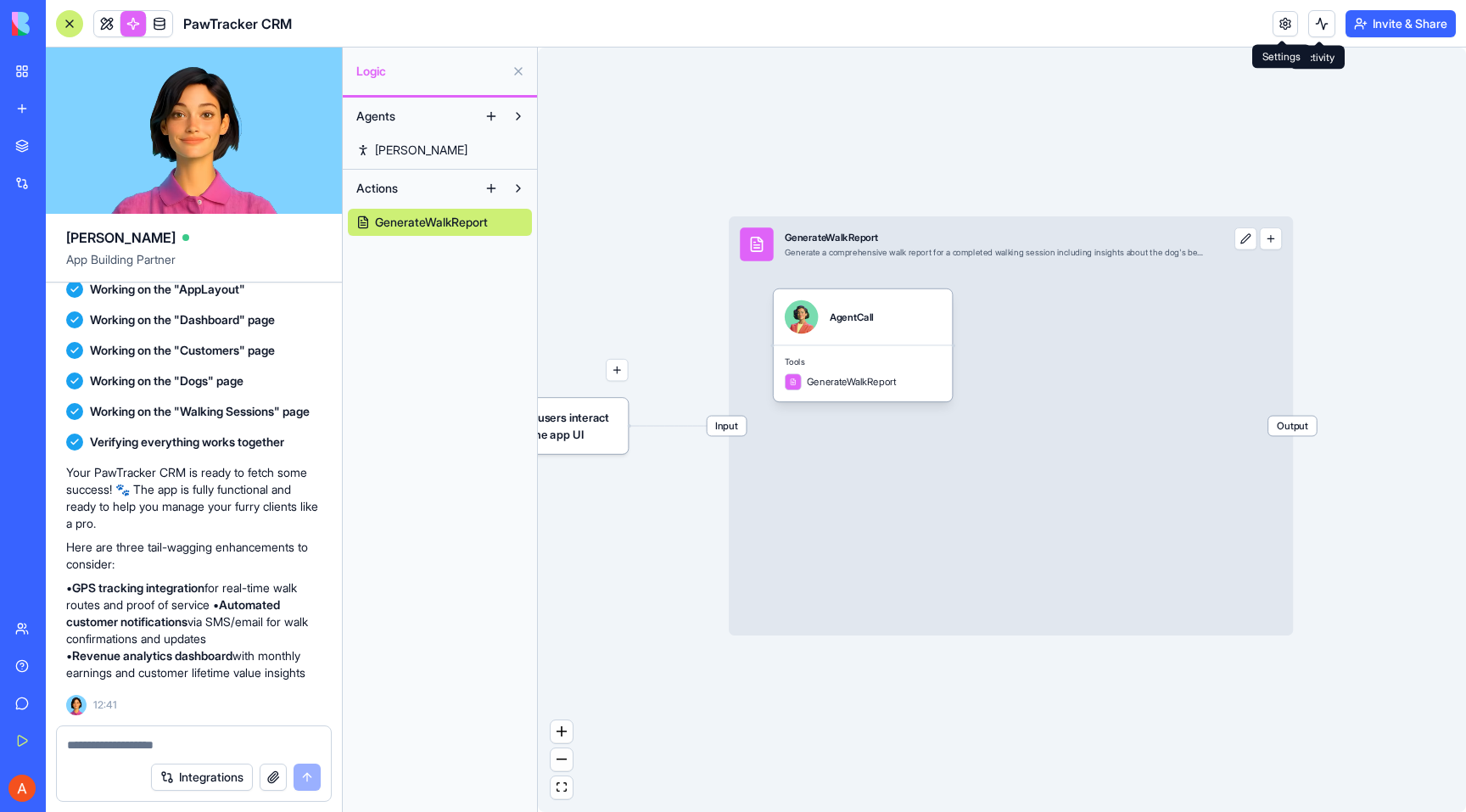
click at [1284, 23] on link at bounding box center [1285, 23] width 26 height 26
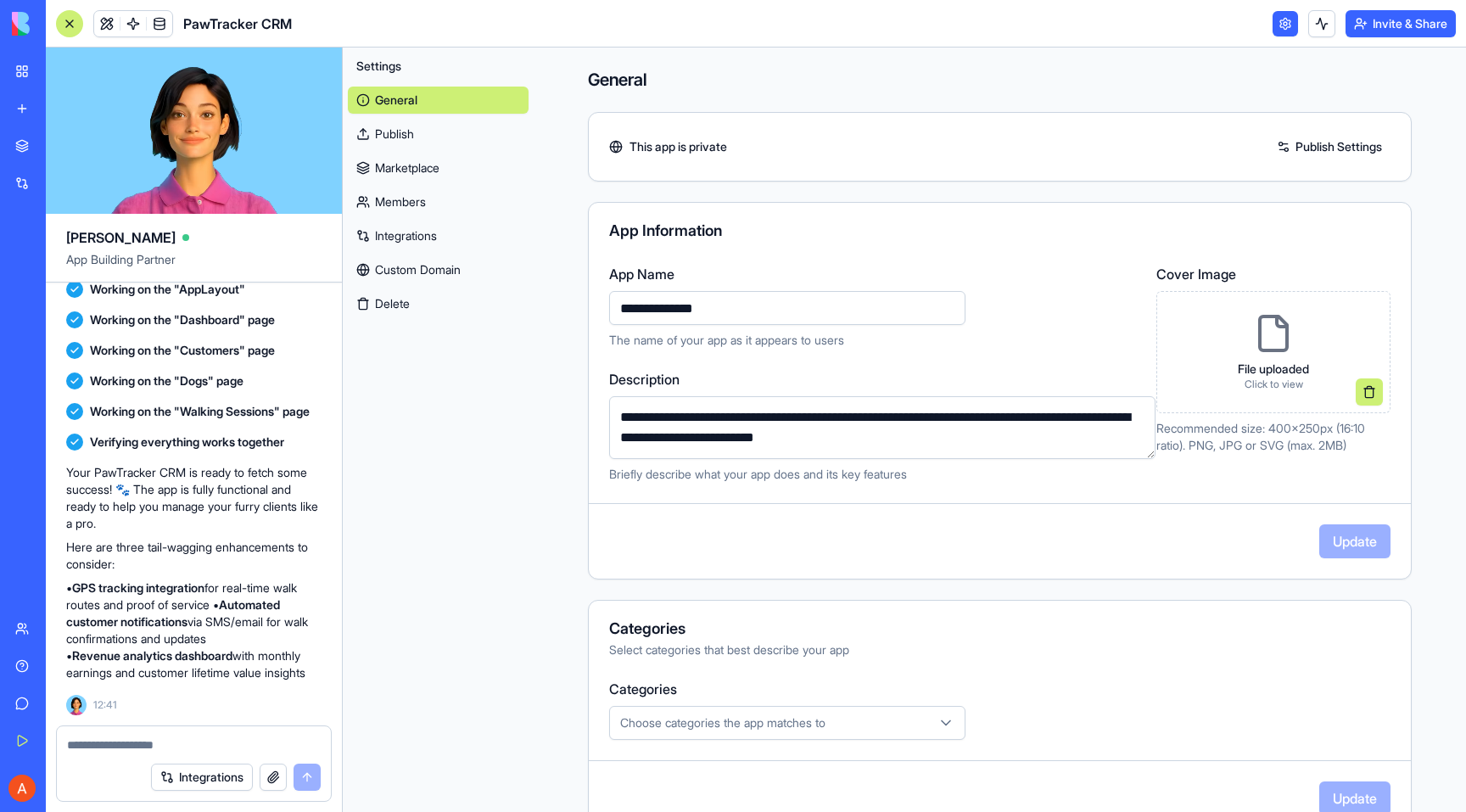
click at [448, 127] on link "Publish" at bounding box center [438, 134] width 181 height 27
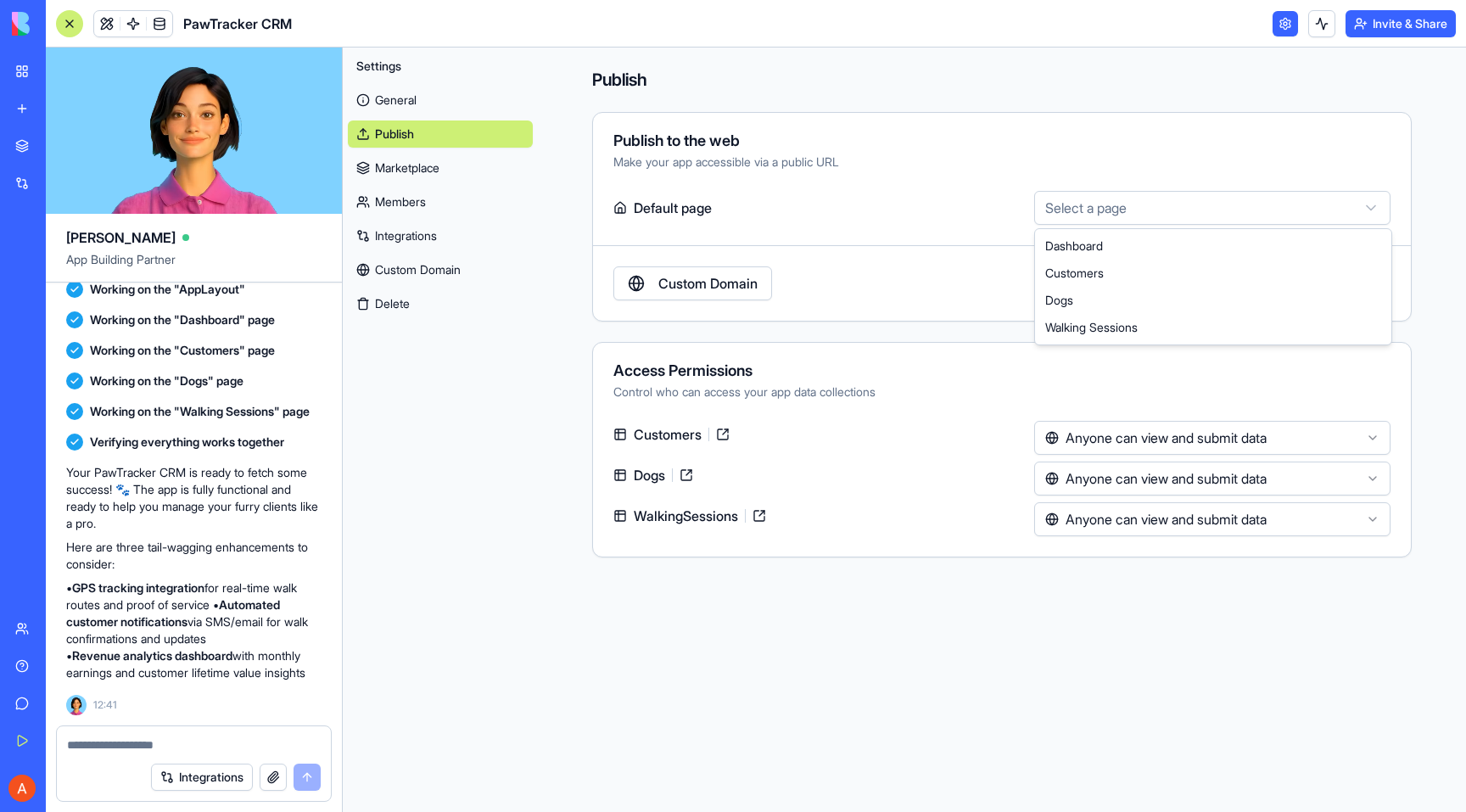
click at [1104, 207] on html "BETA My Workspace New app Marketplace Integrations Recent New App AI Logo Gener…" at bounding box center [733, 406] width 1466 height 812
click at [923, 237] on html "BETA My Workspace New app Marketplace Integrations Recent New App AI Logo Gener…" at bounding box center [733, 406] width 1466 height 812
click at [1177, 205] on html "BETA My Workspace New app Marketplace Integrations Recent New App AI Logo Gener…" at bounding box center [733, 406] width 1466 height 812
select select "**********"
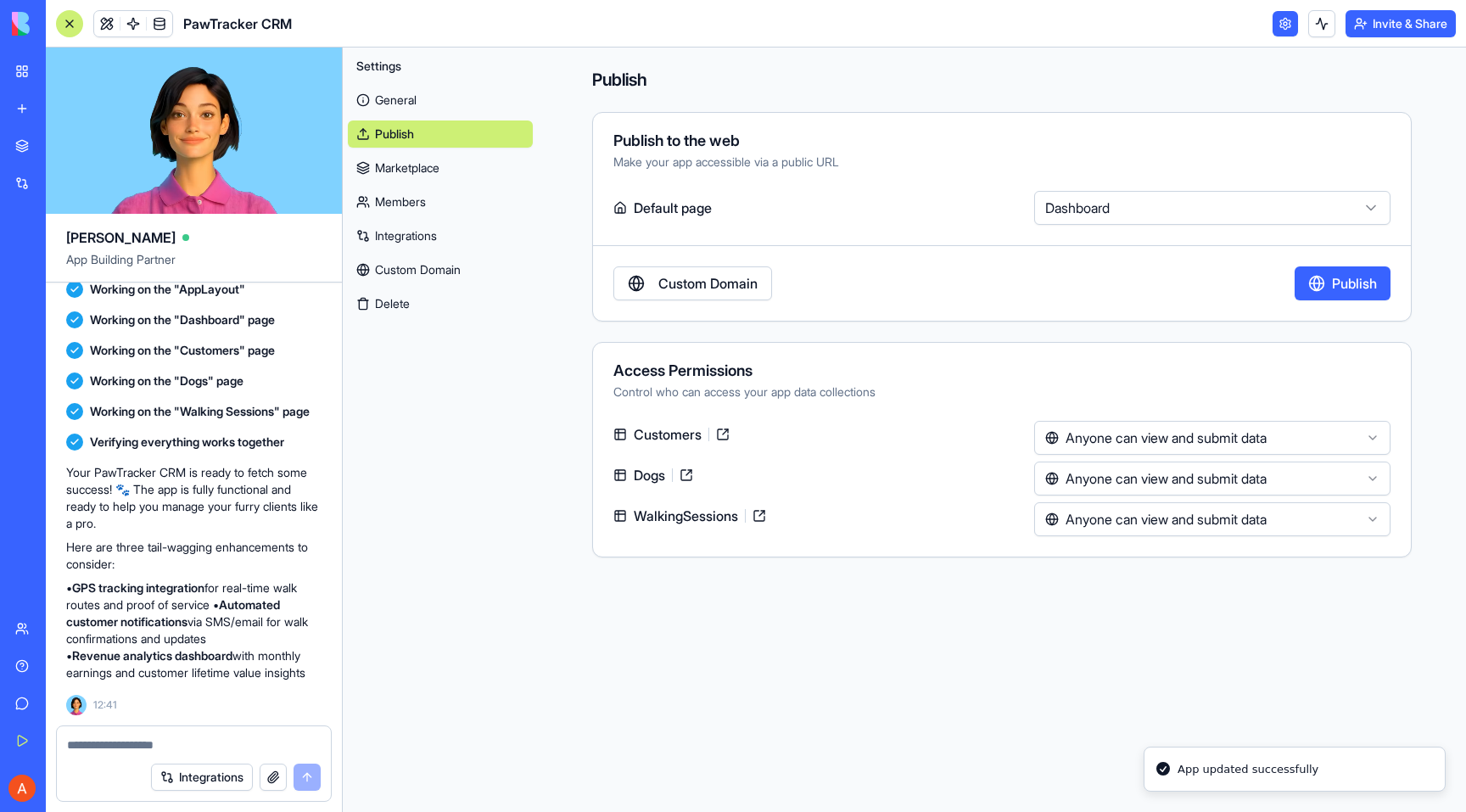
click at [1324, 281] on button "Publish" at bounding box center [1342, 283] width 96 height 34
click at [462, 160] on link "Marketplace" at bounding box center [440, 168] width 185 height 27
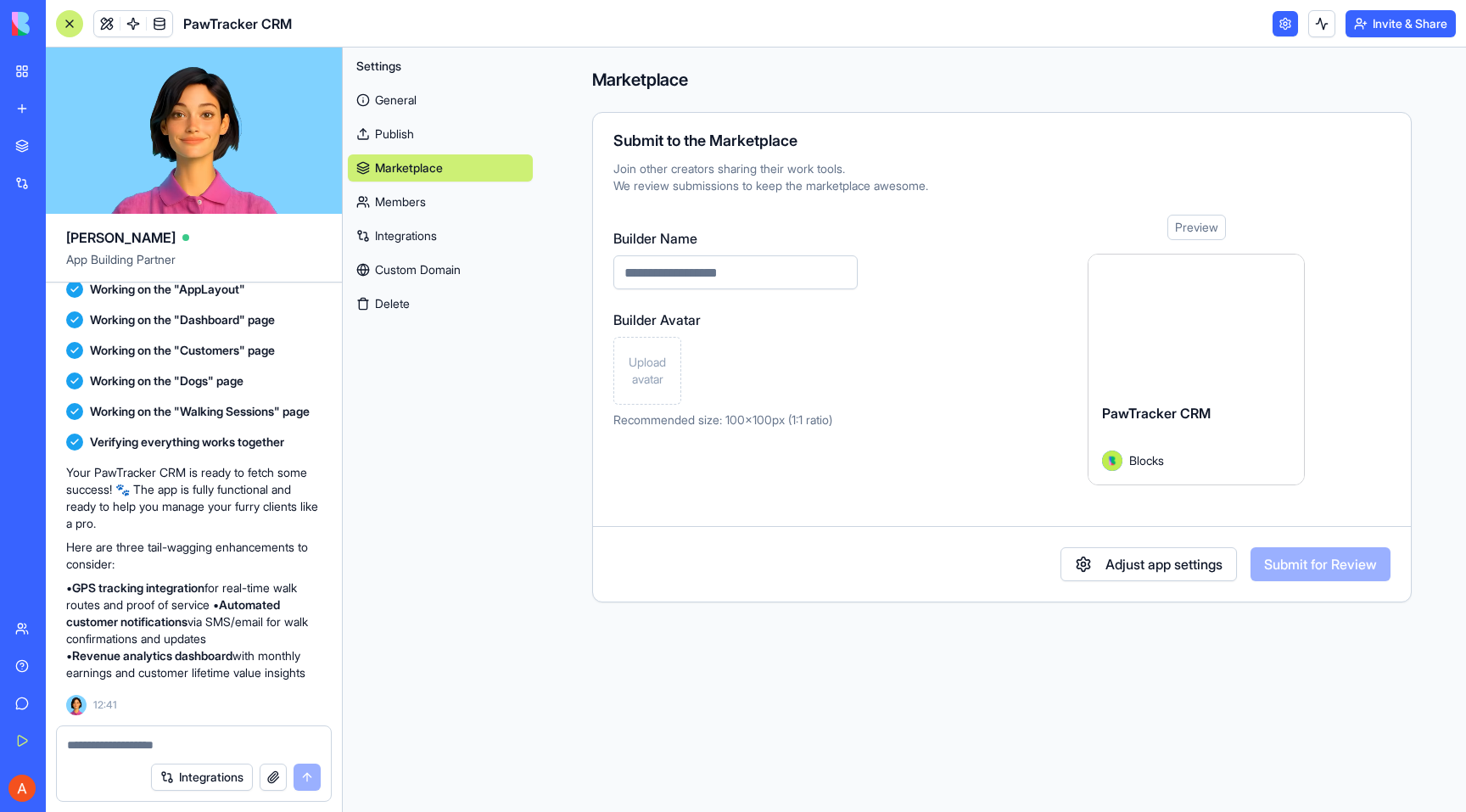
click at [462, 200] on link "Members" at bounding box center [440, 201] width 185 height 27
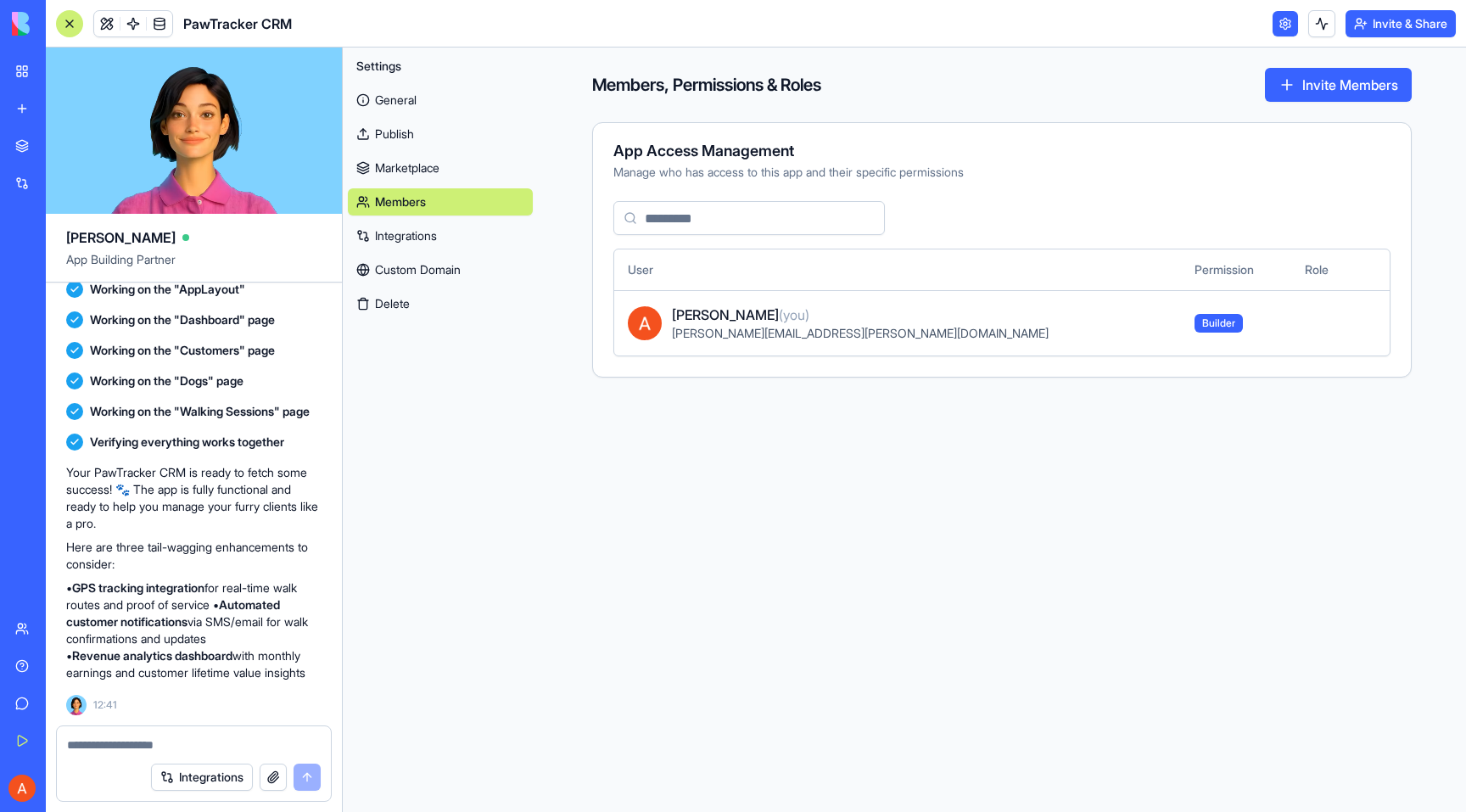
click at [460, 230] on link "Integrations" at bounding box center [440, 236] width 185 height 27
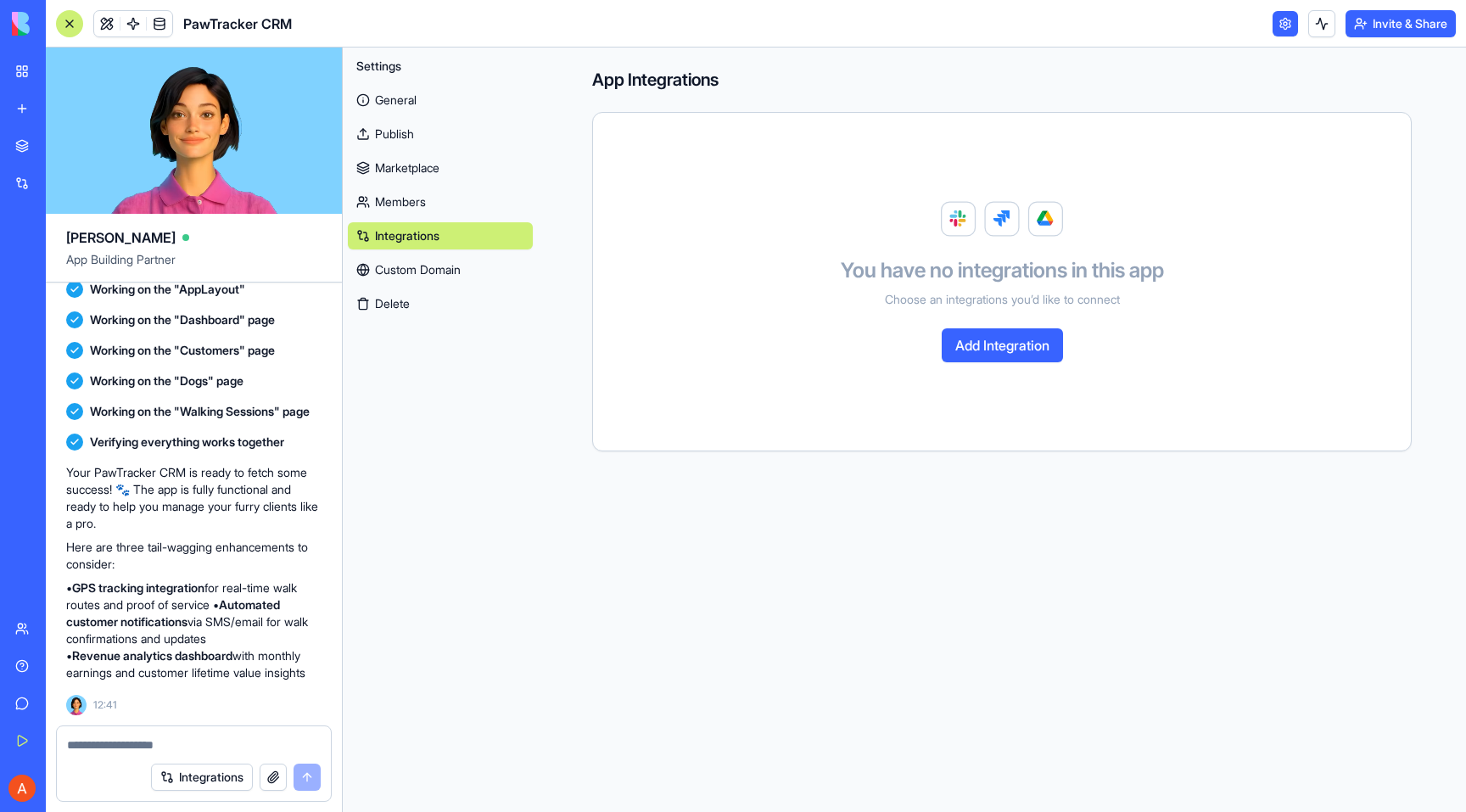
click at [458, 260] on link "Custom Domain" at bounding box center [440, 269] width 185 height 27
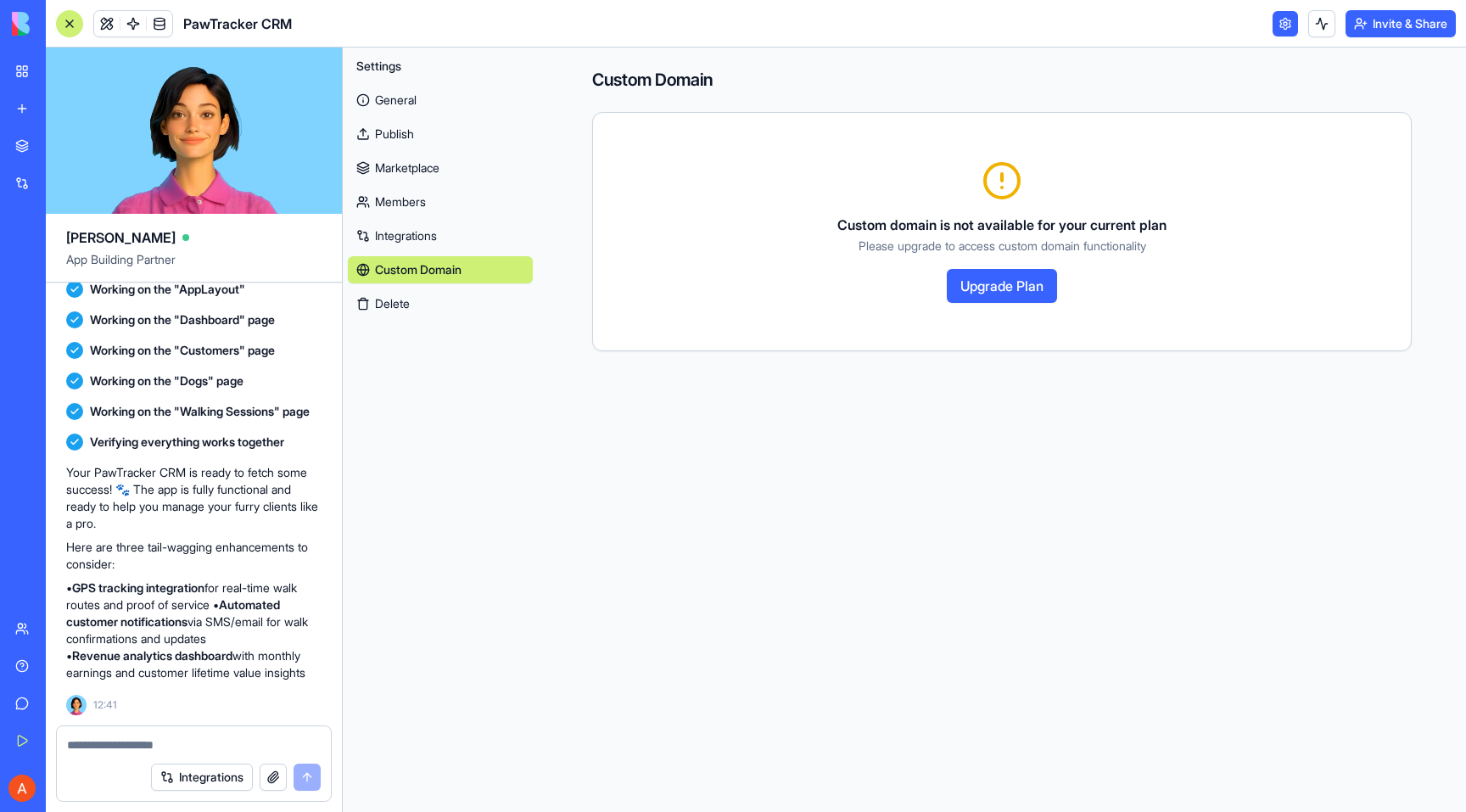
click at [455, 302] on button "Delete" at bounding box center [440, 304] width 185 height 27
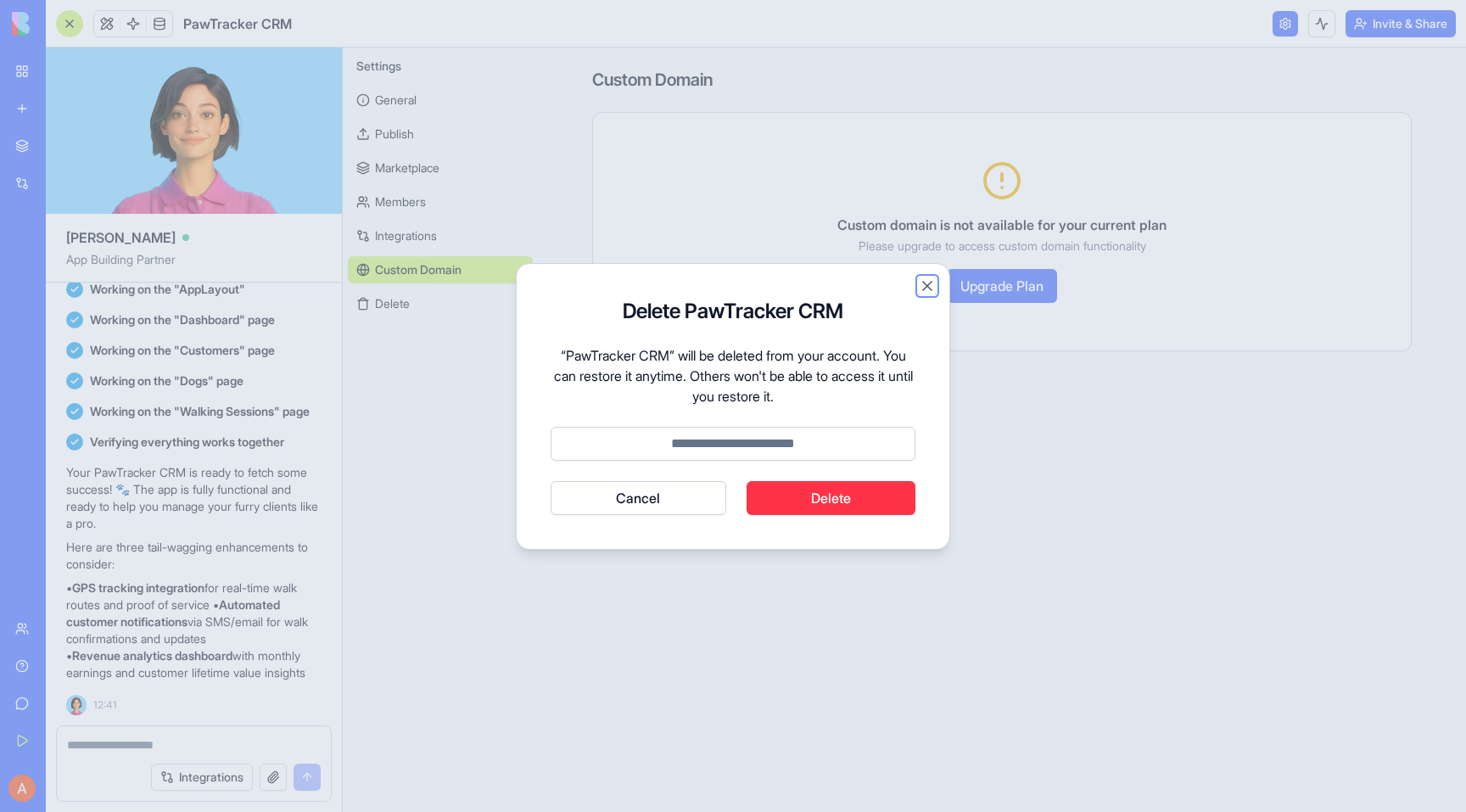
click at [928, 287] on button "Close" at bounding box center [927, 285] width 17 height 17
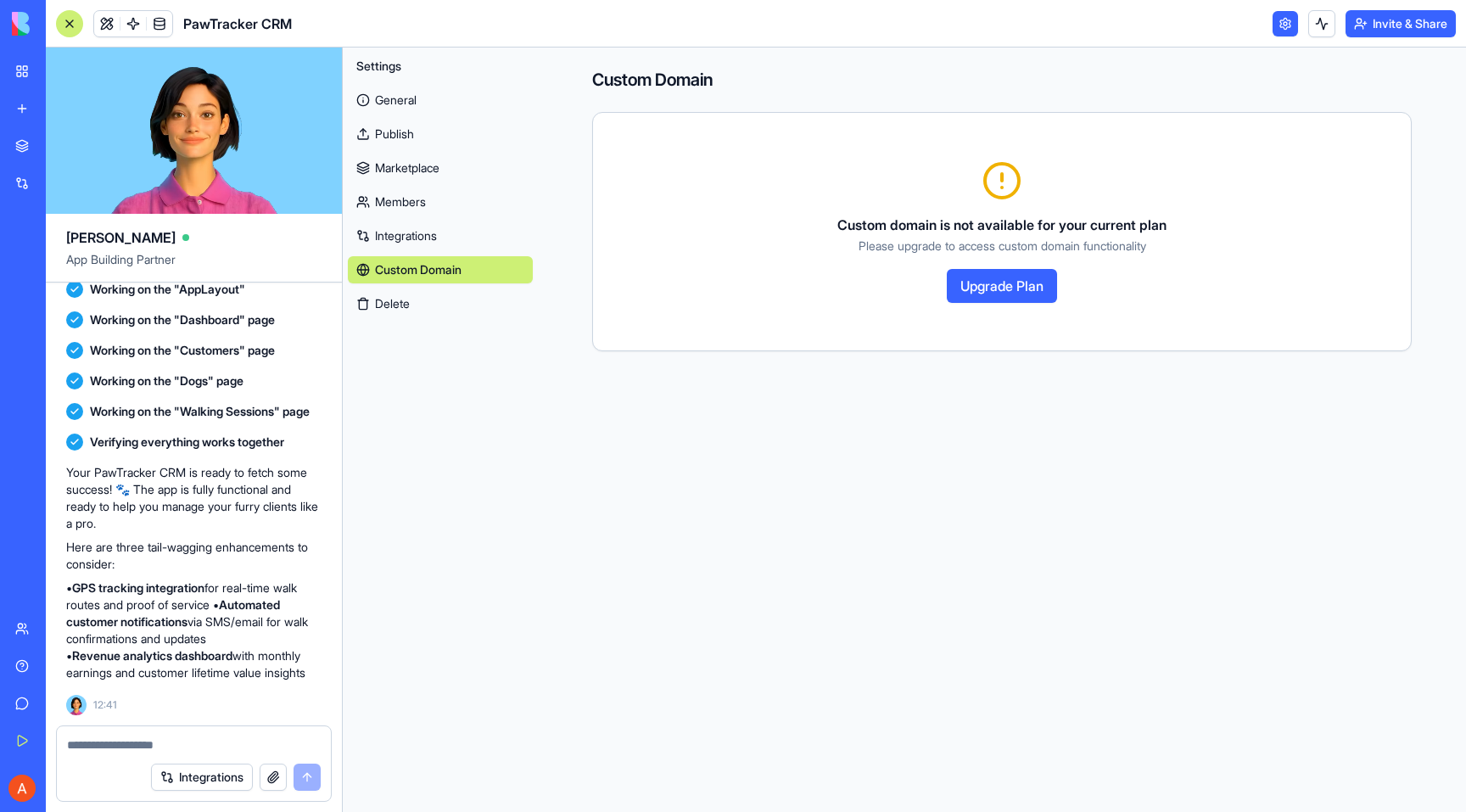
click at [425, 158] on link "Marketplace" at bounding box center [440, 168] width 185 height 27
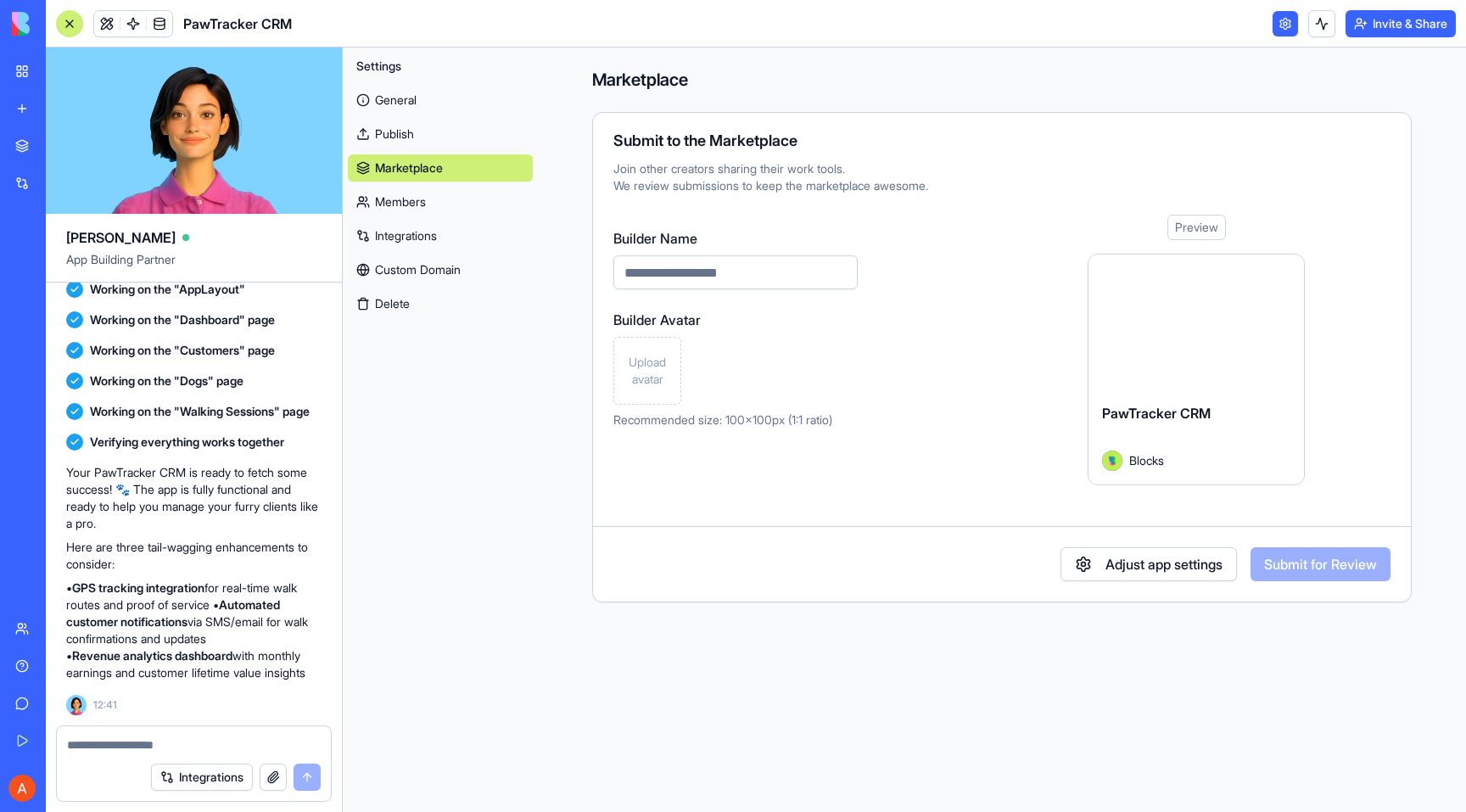
click at [426, 139] on link "Publish" at bounding box center [440, 134] width 185 height 27
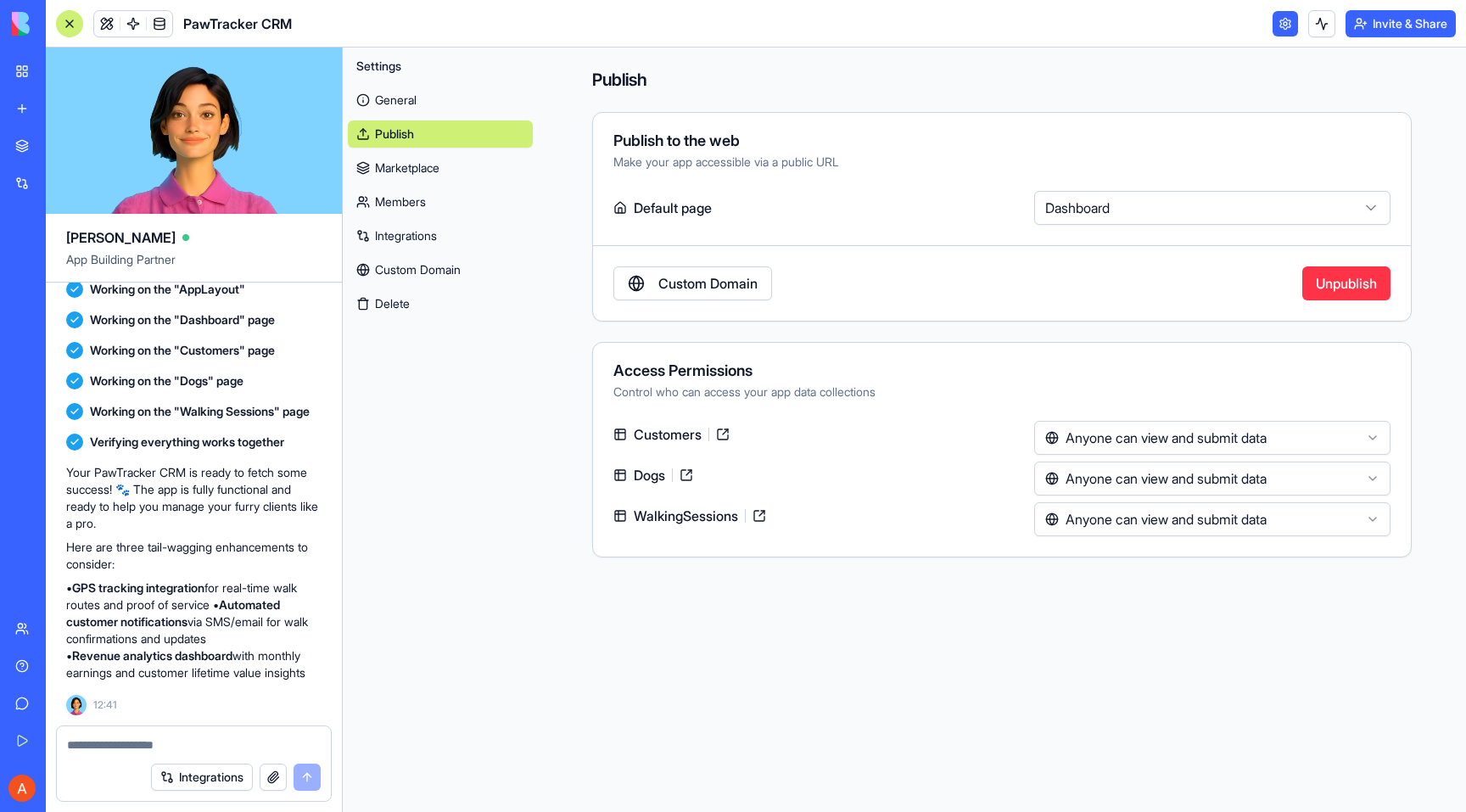
click at [412, 102] on link "General" at bounding box center [440, 100] width 185 height 27
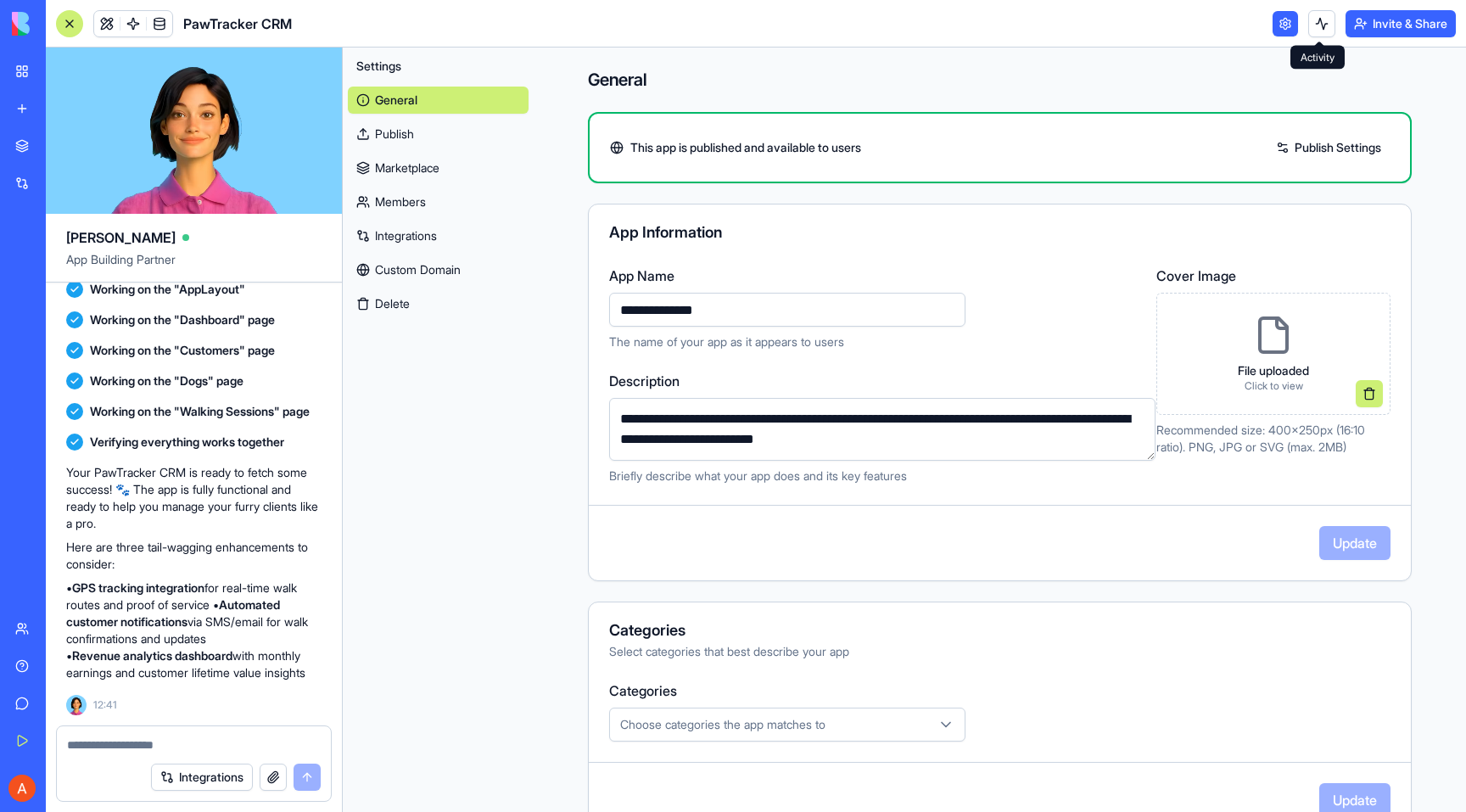
click at [1319, 19] on button at bounding box center [1322, 24] width 27 height 27
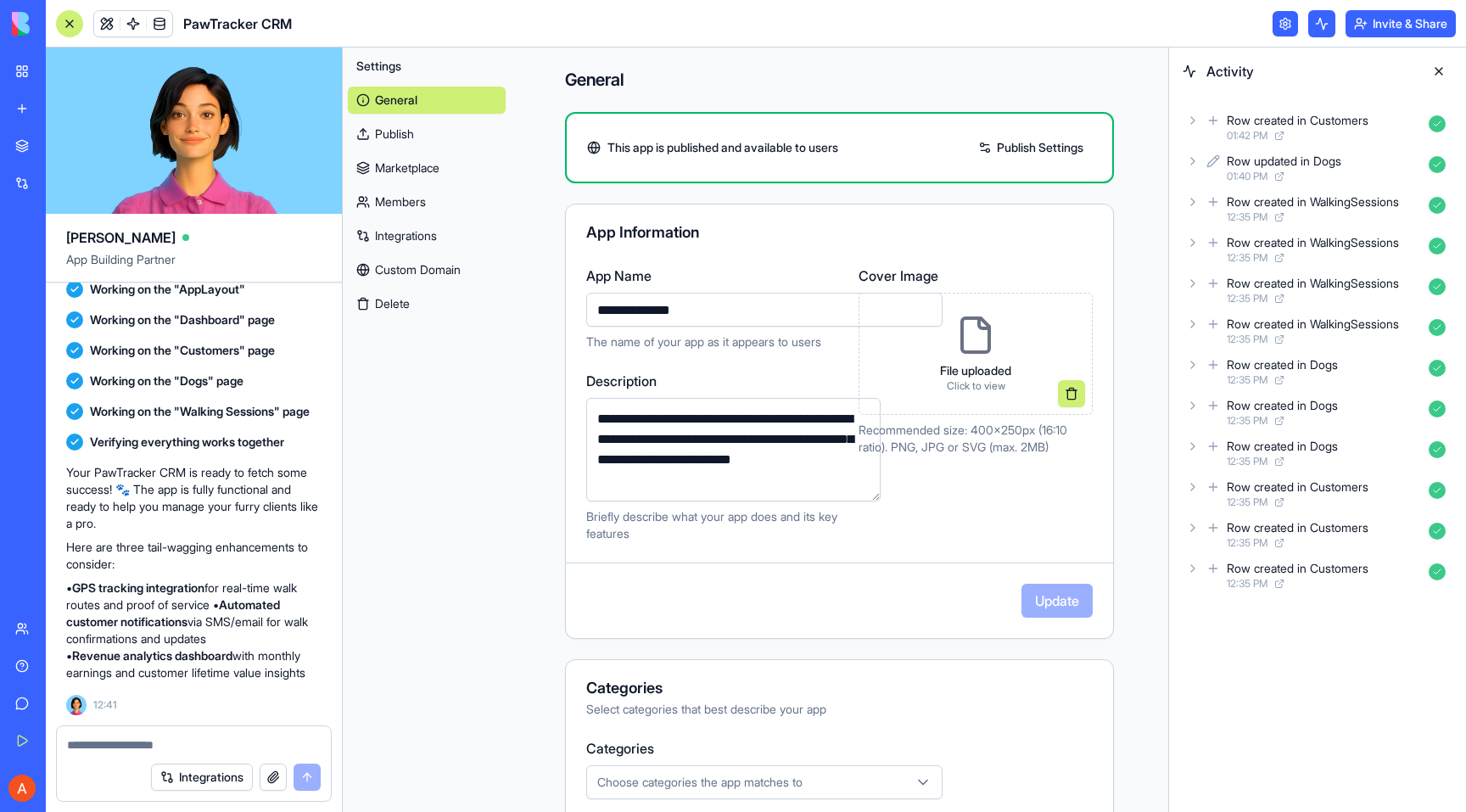
click at [1194, 158] on icon at bounding box center [1192, 161] width 13 height 13
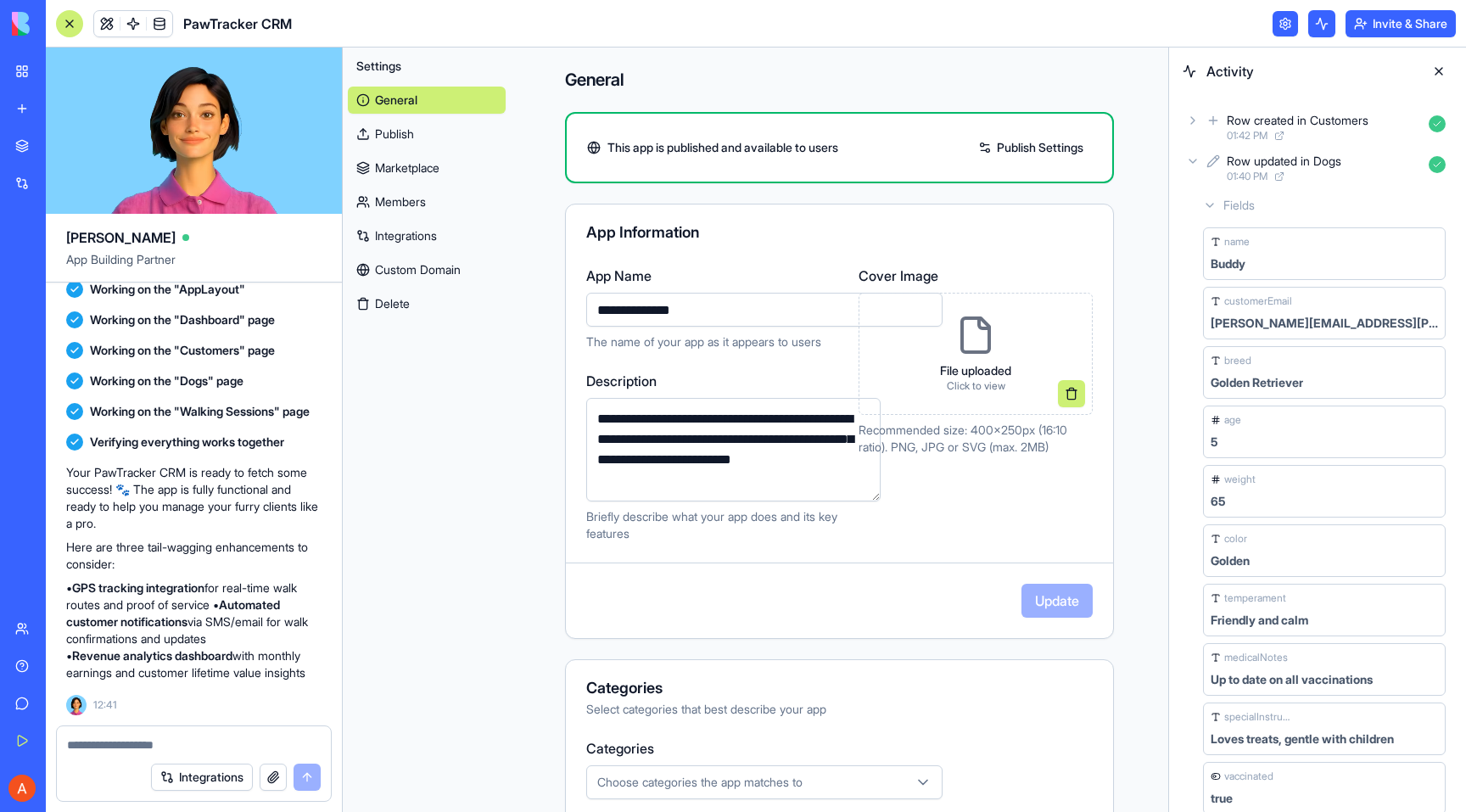
click at [1194, 158] on icon at bounding box center [1192, 161] width 13 height 13
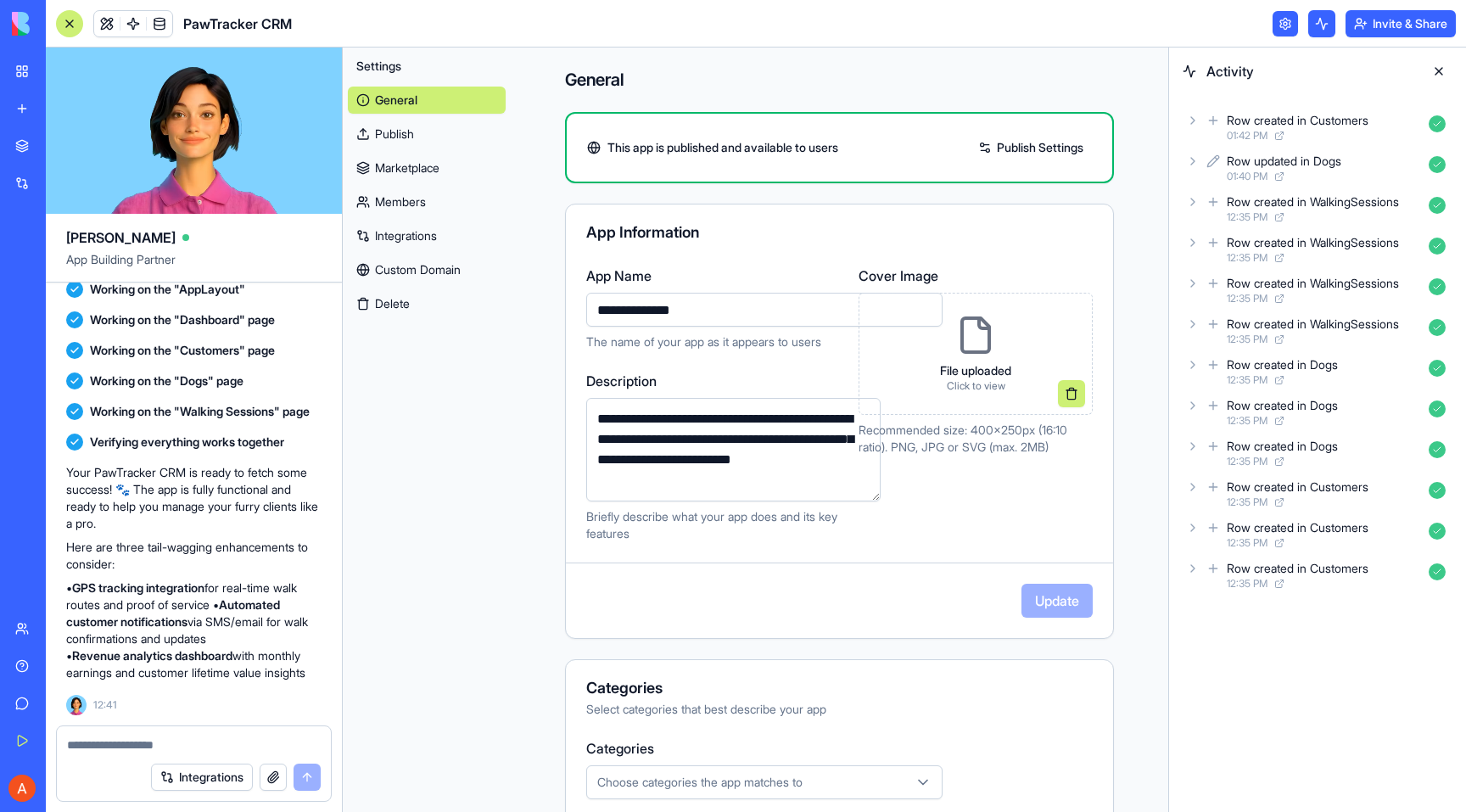
click at [1441, 72] on button at bounding box center [1439, 71] width 27 height 27
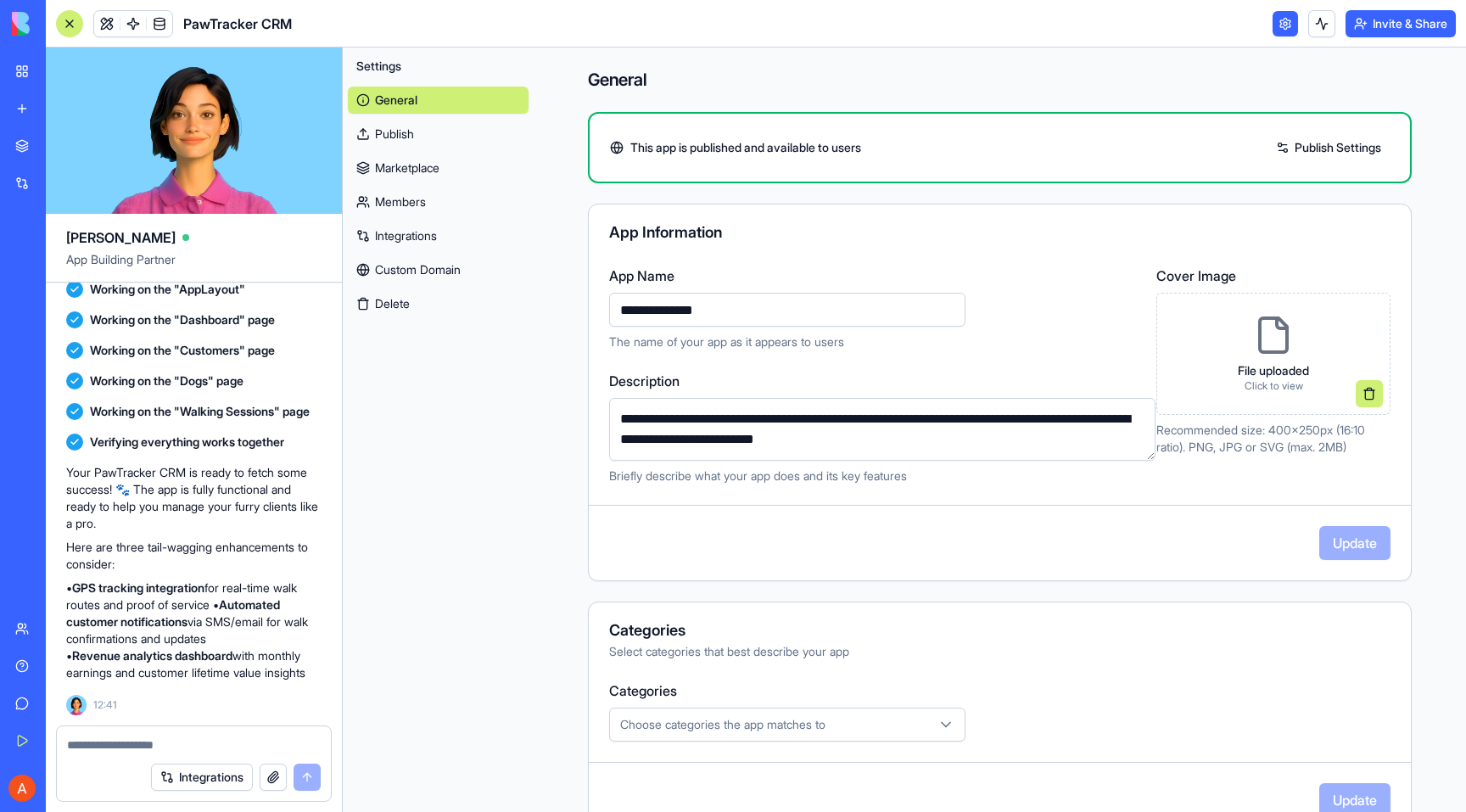
click at [1374, 32] on button "Invite & Share" at bounding box center [1401, 24] width 110 height 27
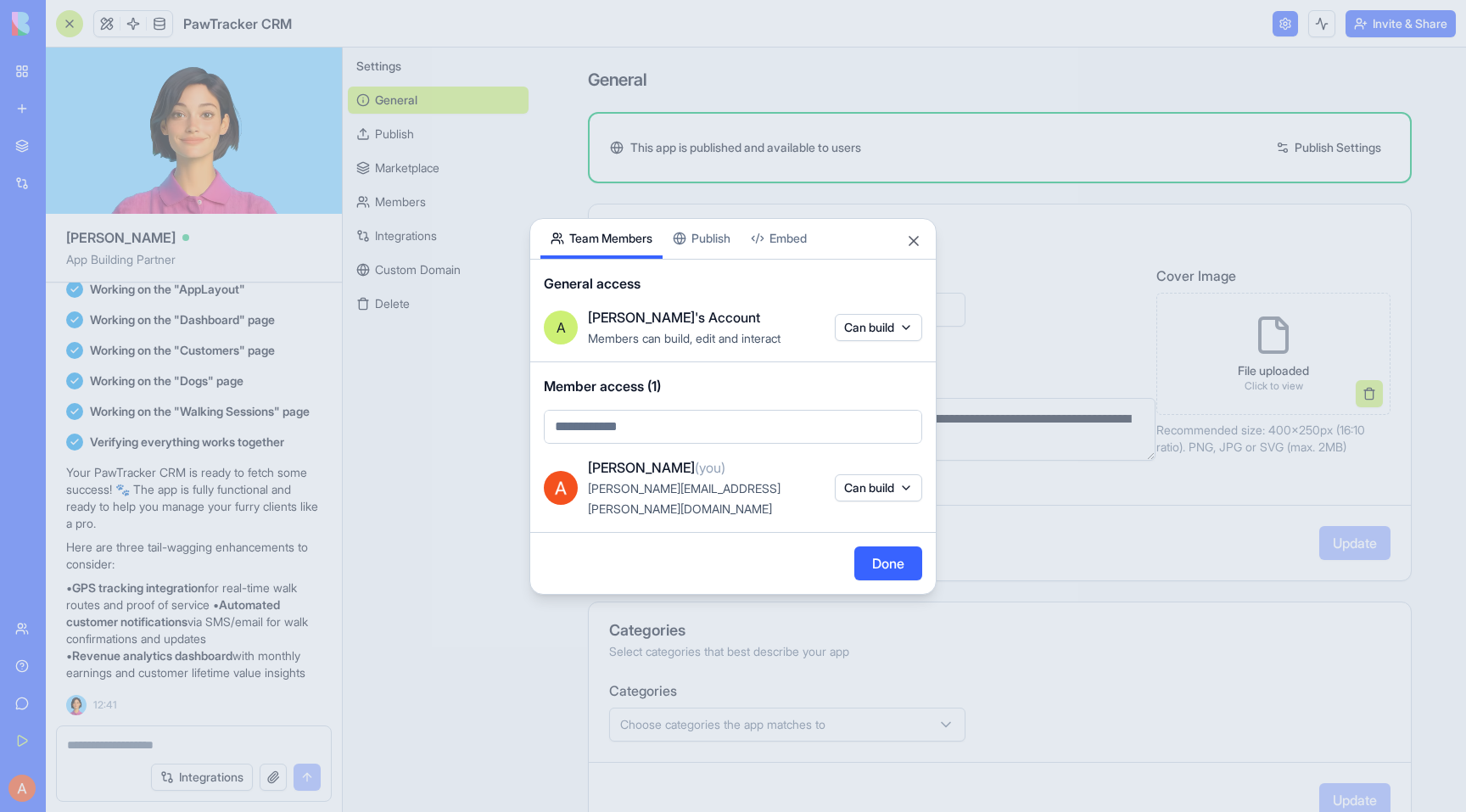
click at [716, 255] on div "Share App Team Members Publish Embed General access A Alex's Account Members ca…" at bounding box center [733, 406] width 408 height 377
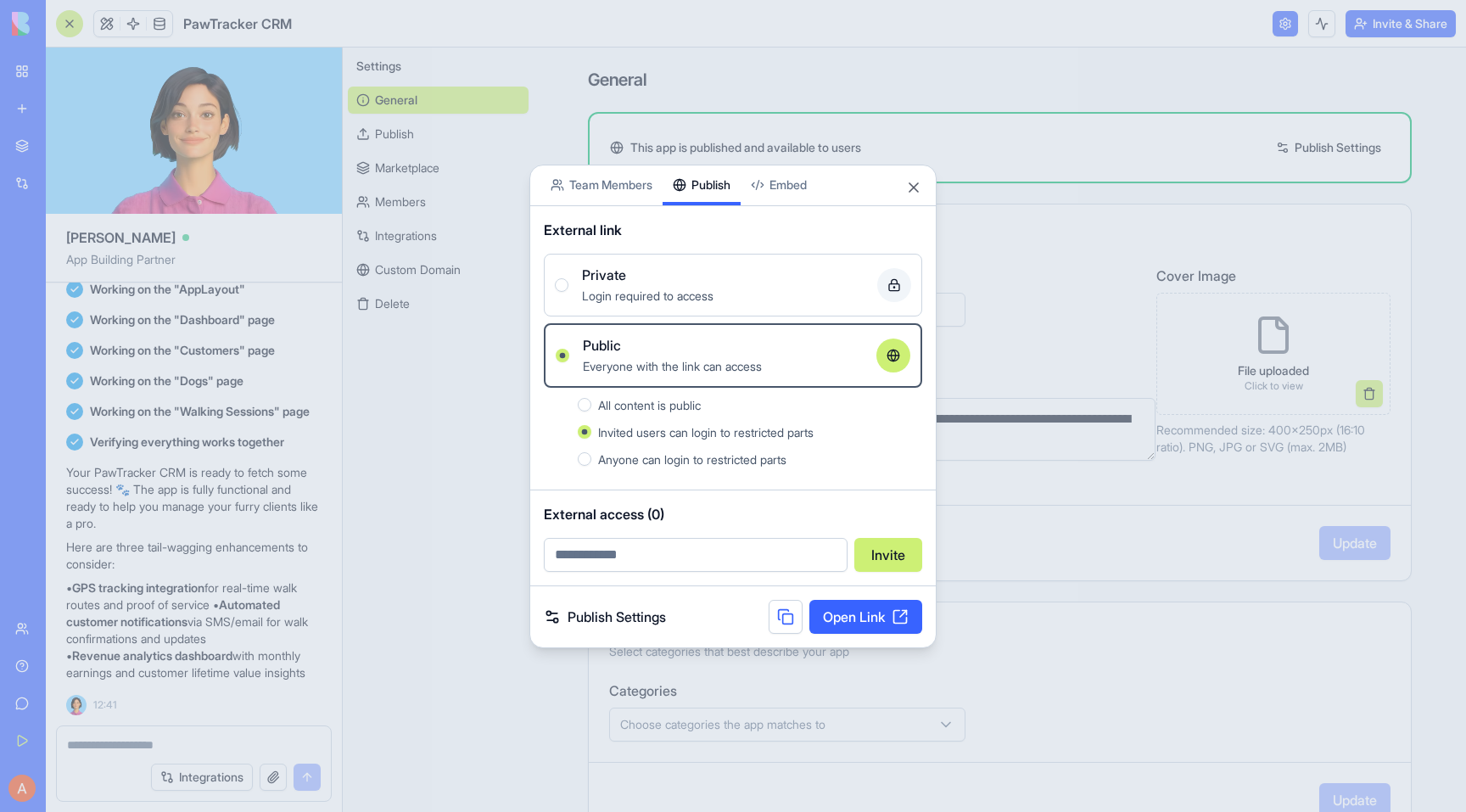
click at [665, 408] on span "All content is public" at bounding box center [650, 405] width 102 height 14
click at [591, 408] on button "All content is public" at bounding box center [584, 404] width 13 height 13
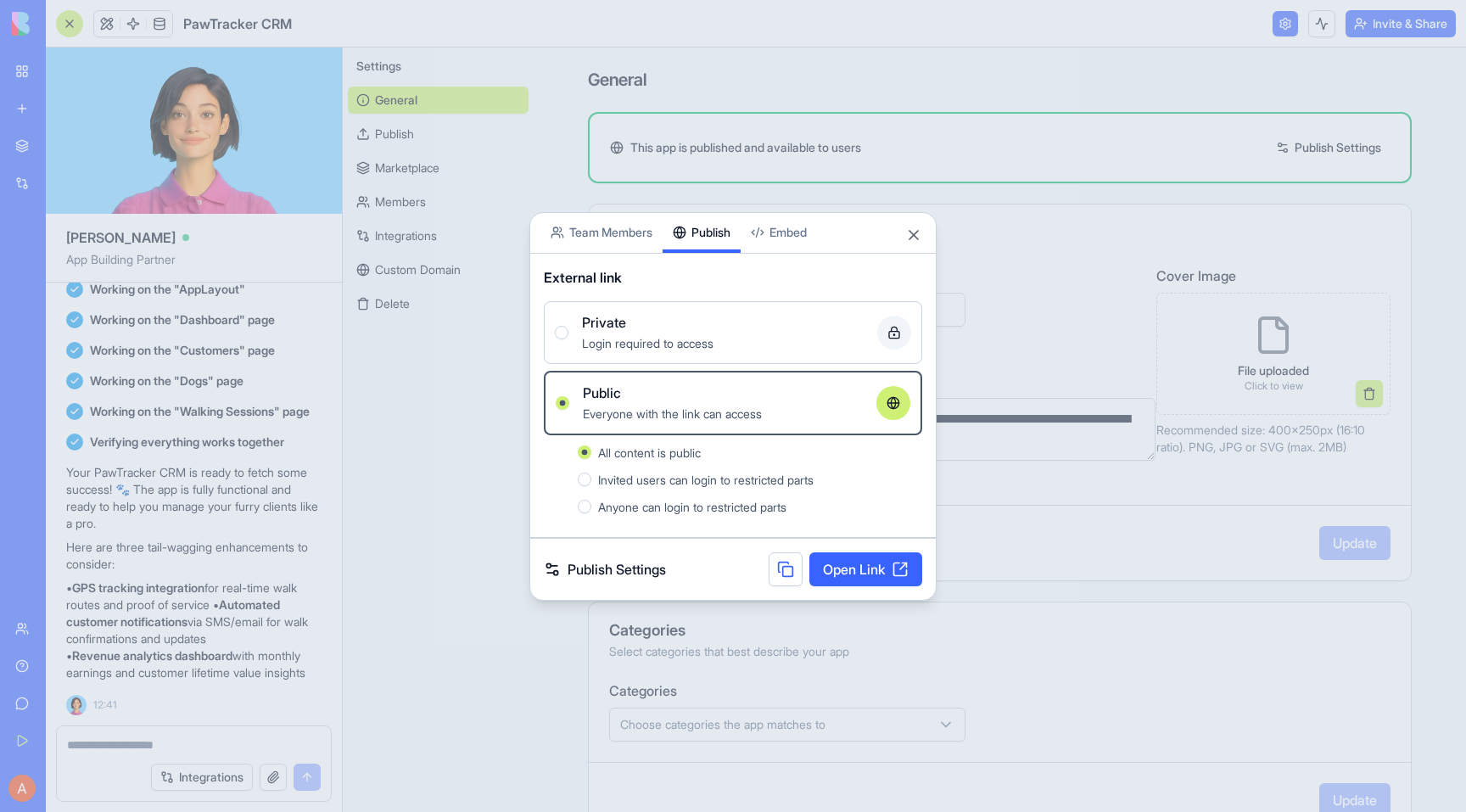
click at [846, 571] on link "Open Link" at bounding box center [866, 569] width 113 height 34
click at [812, 146] on div at bounding box center [733, 406] width 1466 height 812
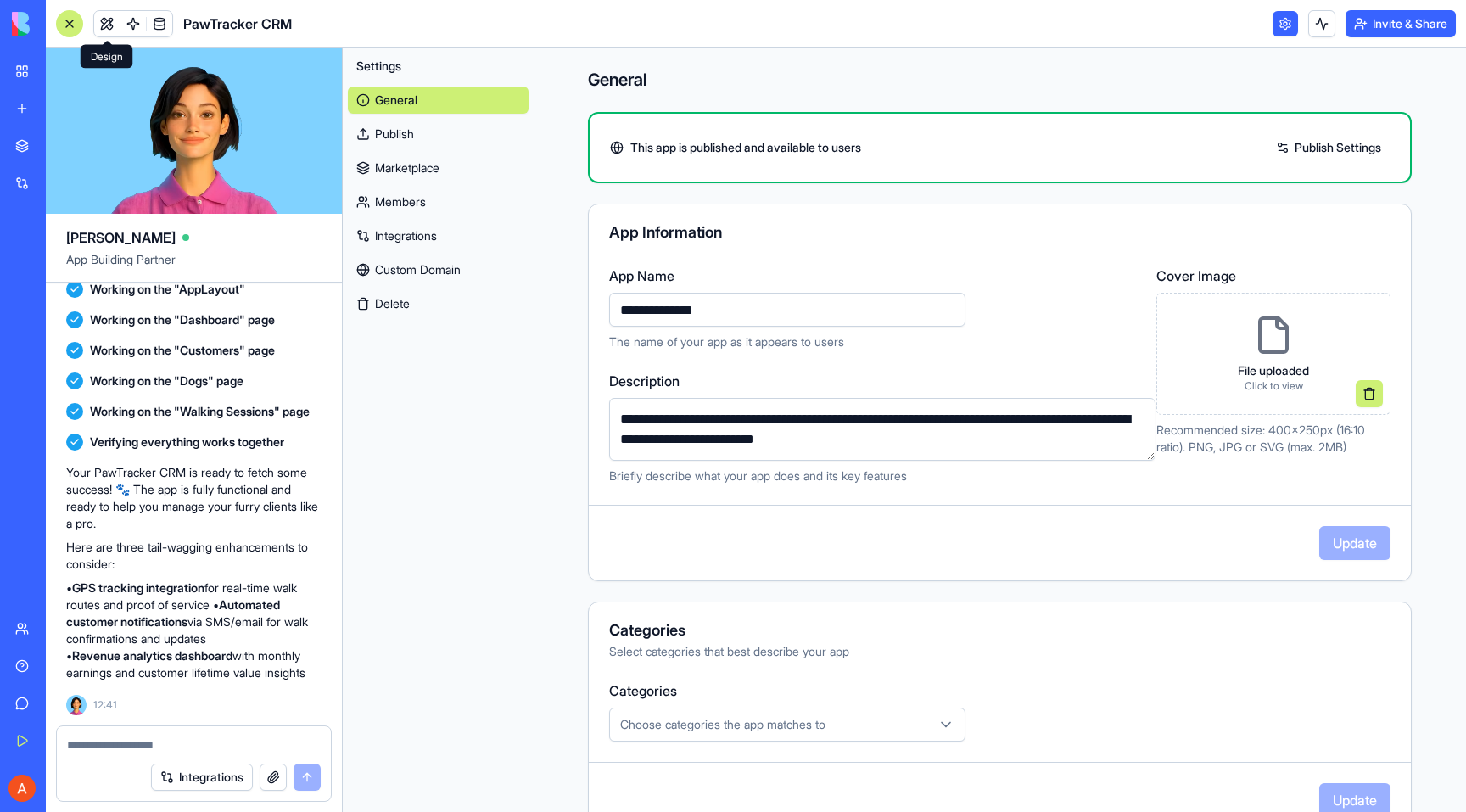
click at [94, 22] on div at bounding box center [133, 24] width 79 height 27
click at [97, 23] on link at bounding box center [107, 23] width 26 height 26
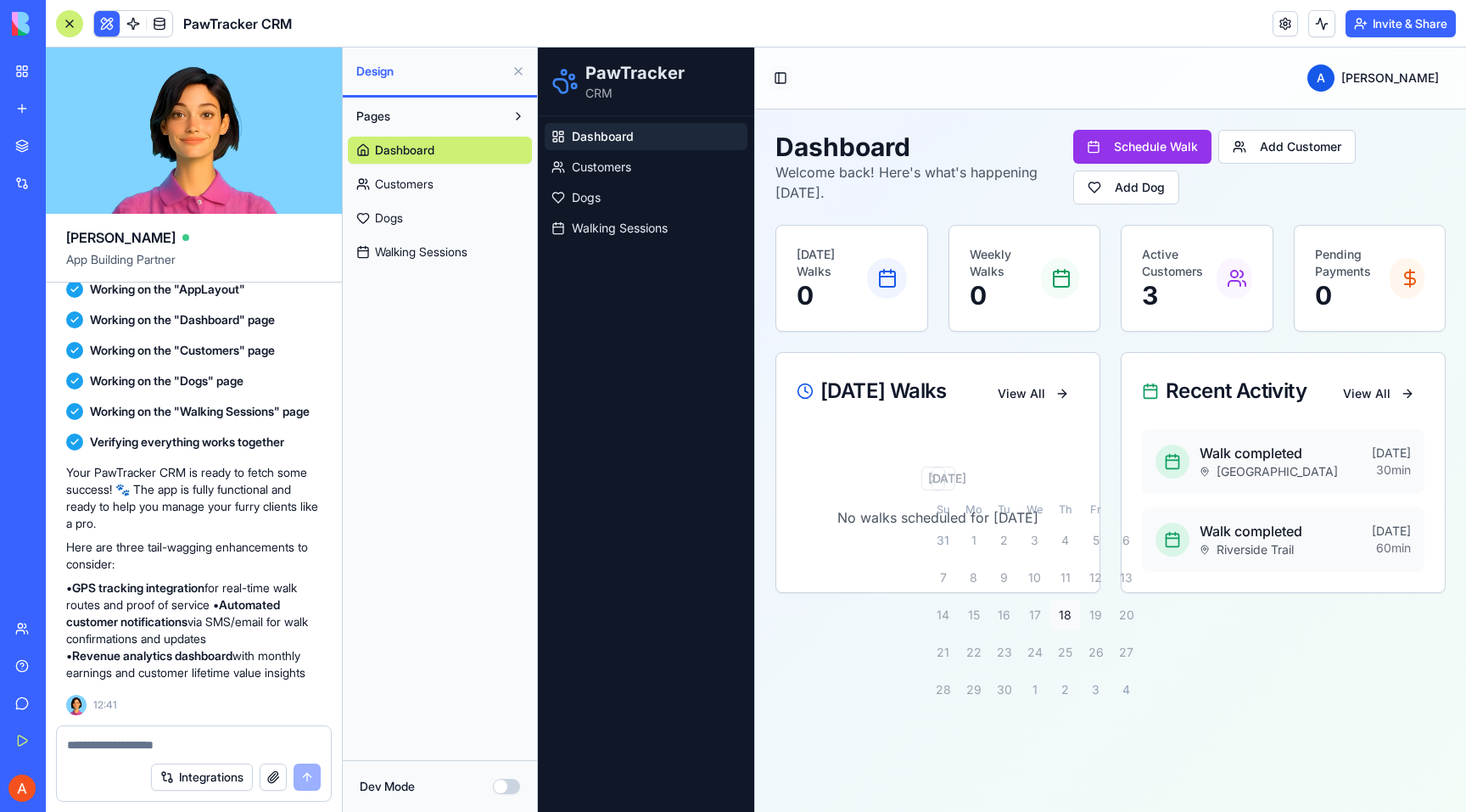
click at [782, 79] on button "Toggle Sidebar" at bounding box center [780, 78] width 24 height 24
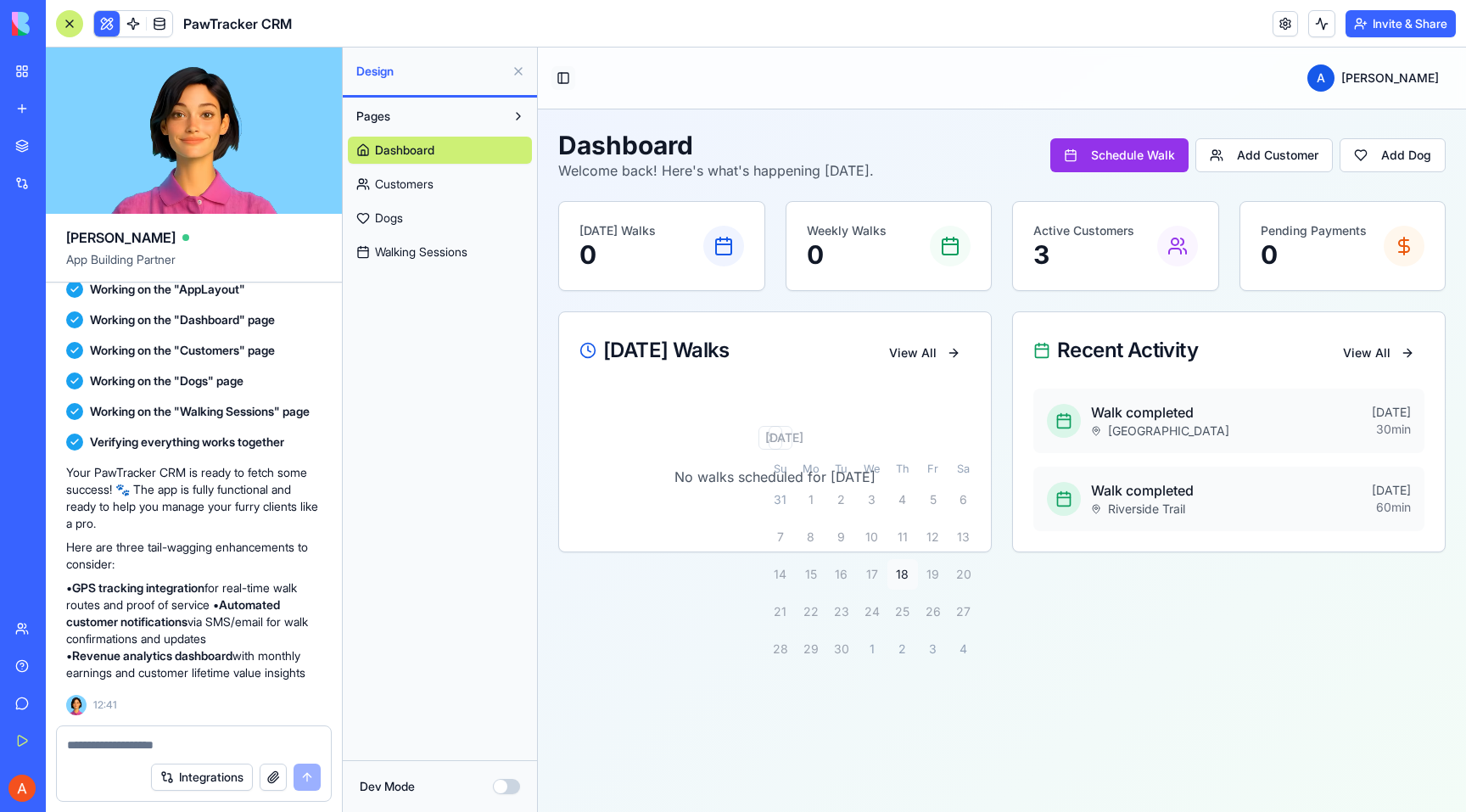
click at [559, 75] on button "Toggle Sidebar" at bounding box center [563, 78] width 24 height 24
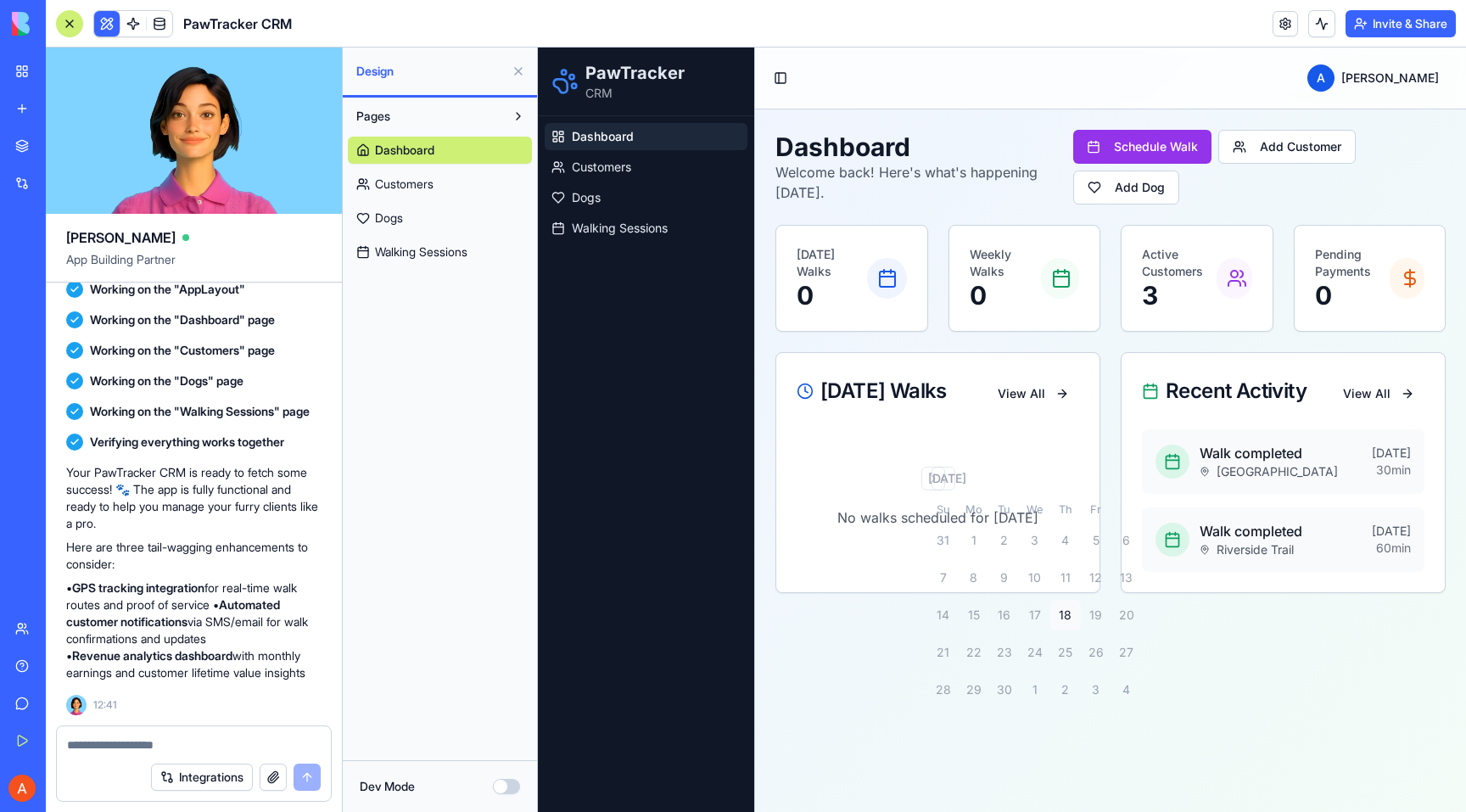
click at [954, 165] on p "Welcome back! Here's what's happening today." at bounding box center [924, 183] width 297 height 41
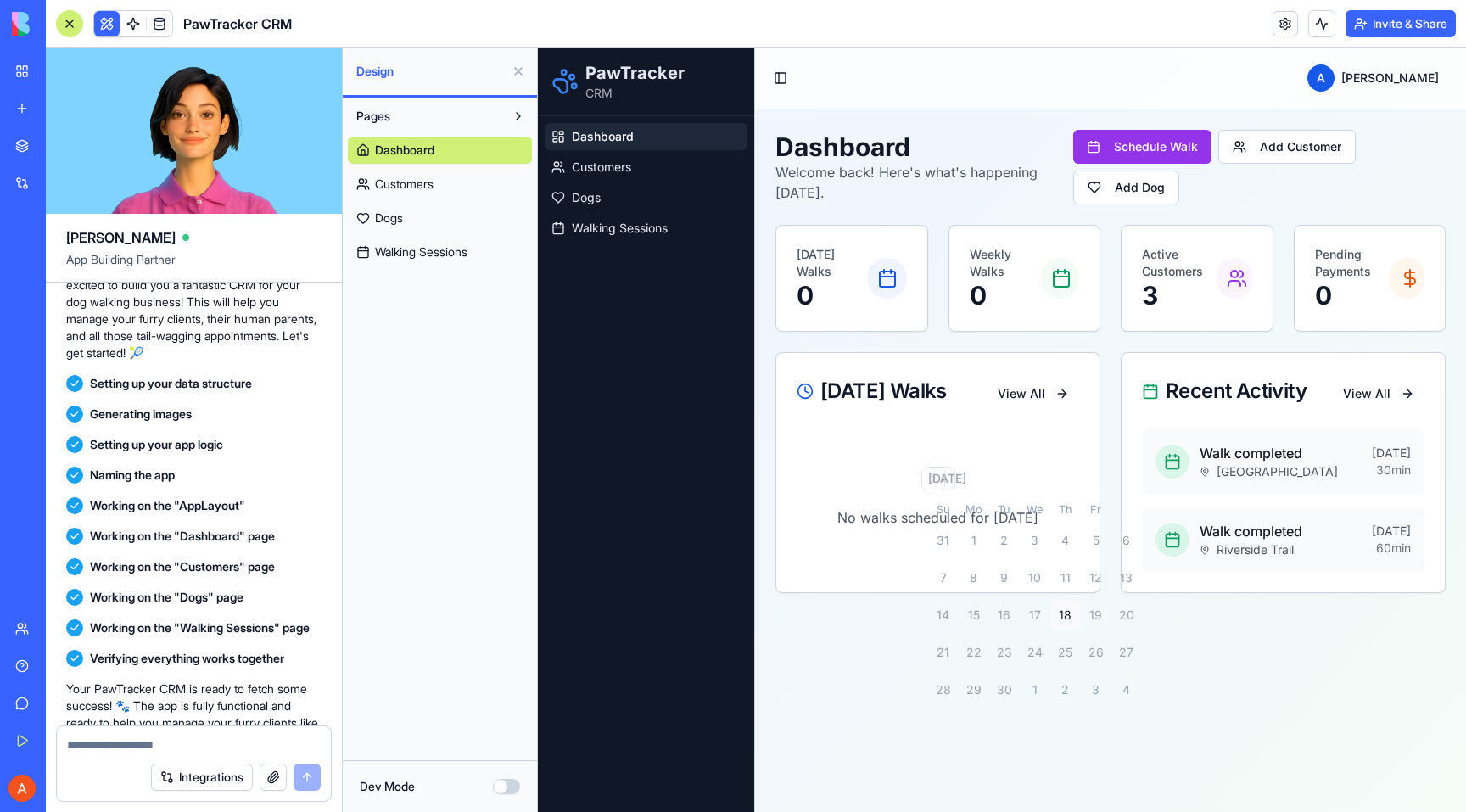
scroll to position [386, 0]
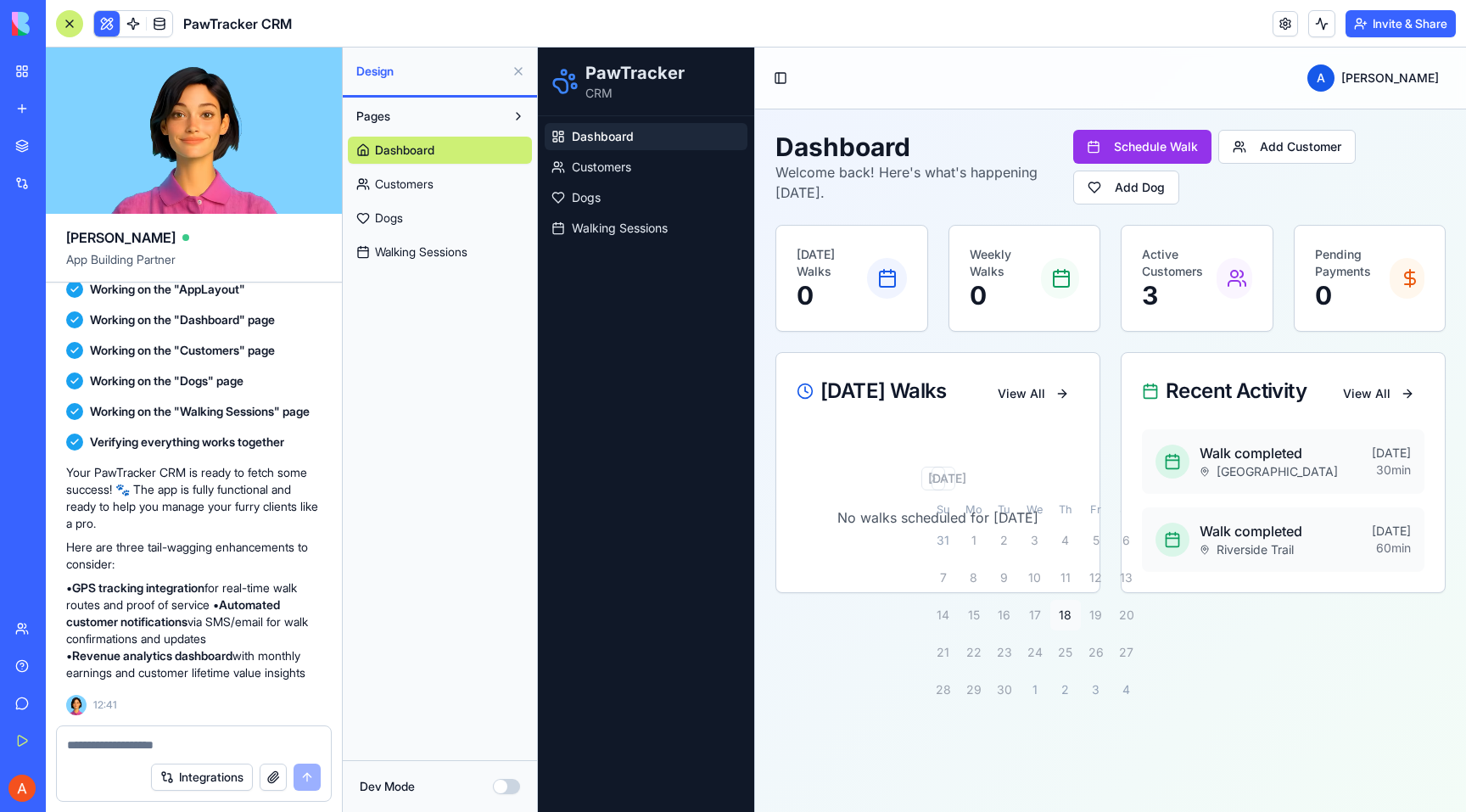
click at [63, 73] on div "My Workspace" at bounding box center [51, 71] width 22 height 17
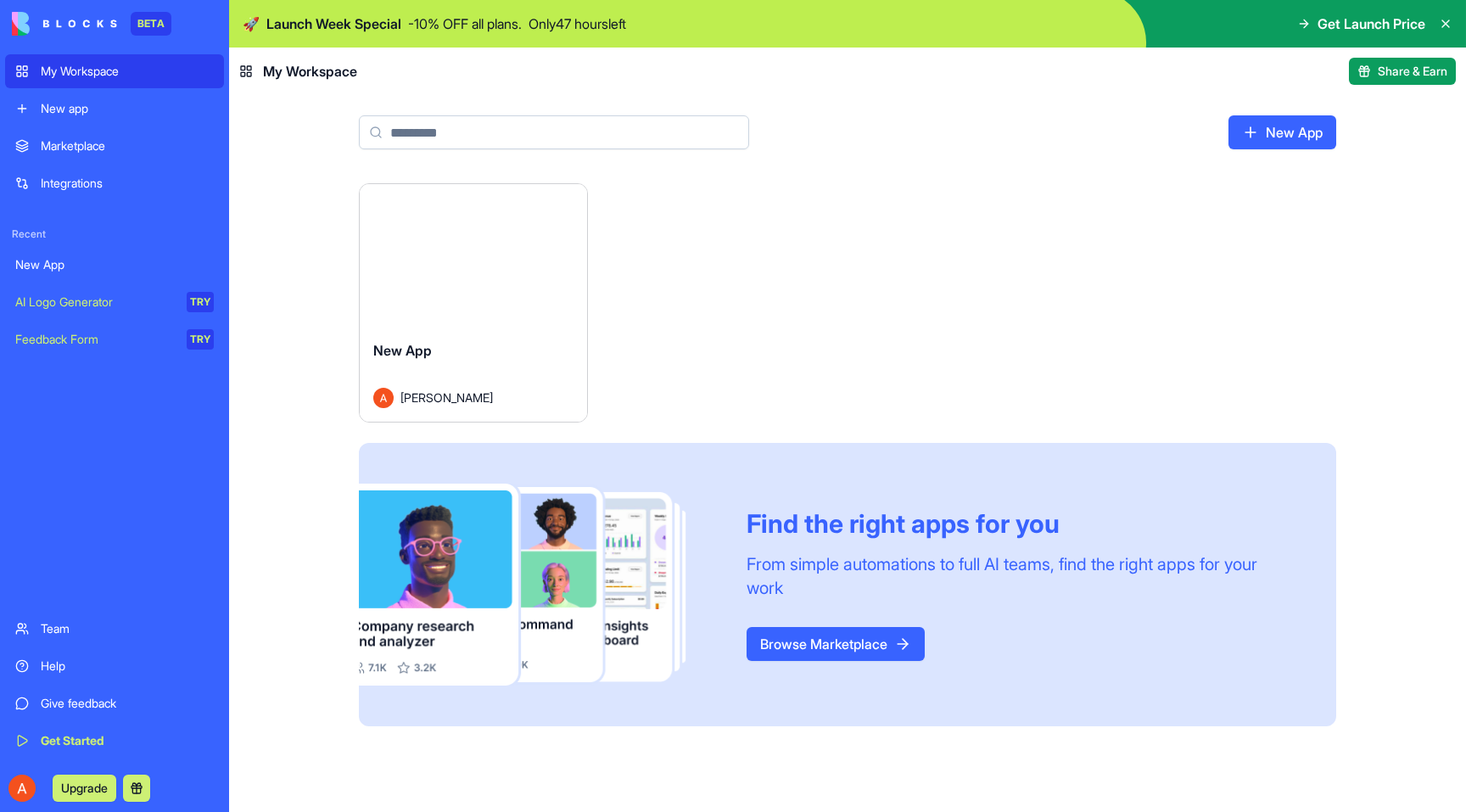
click at [488, 271] on button "Launch" at bounding box center [473, 255] width 127 height 34
